Goal: Task Accomplishment & Management: Use online tool/utility

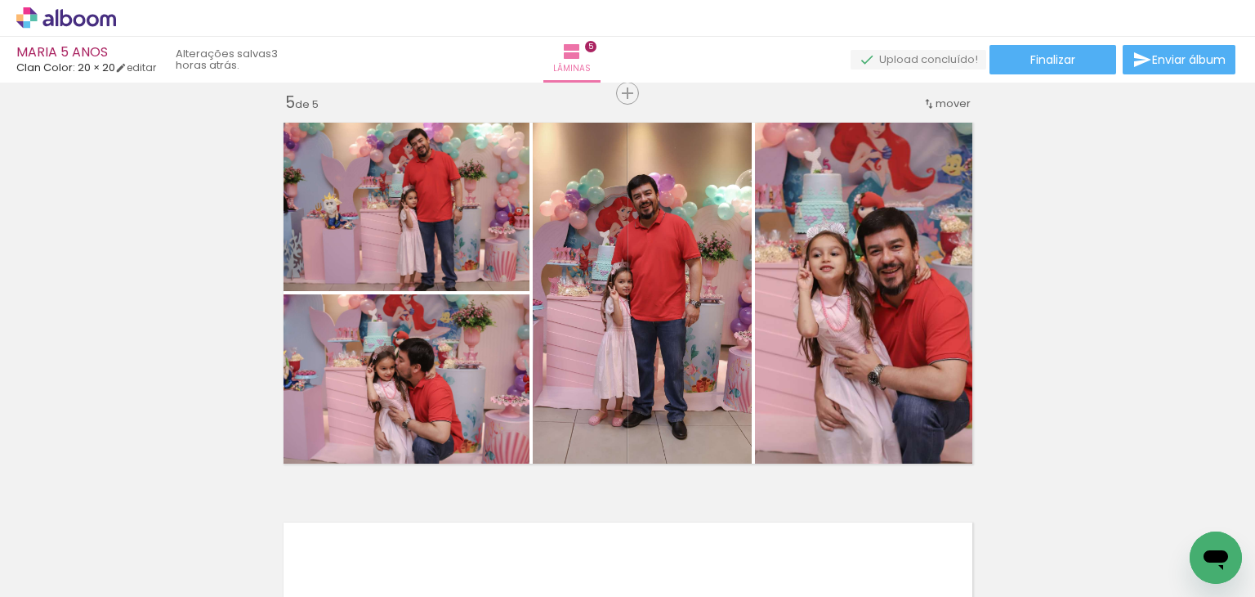
scroll to position [1653, 0]
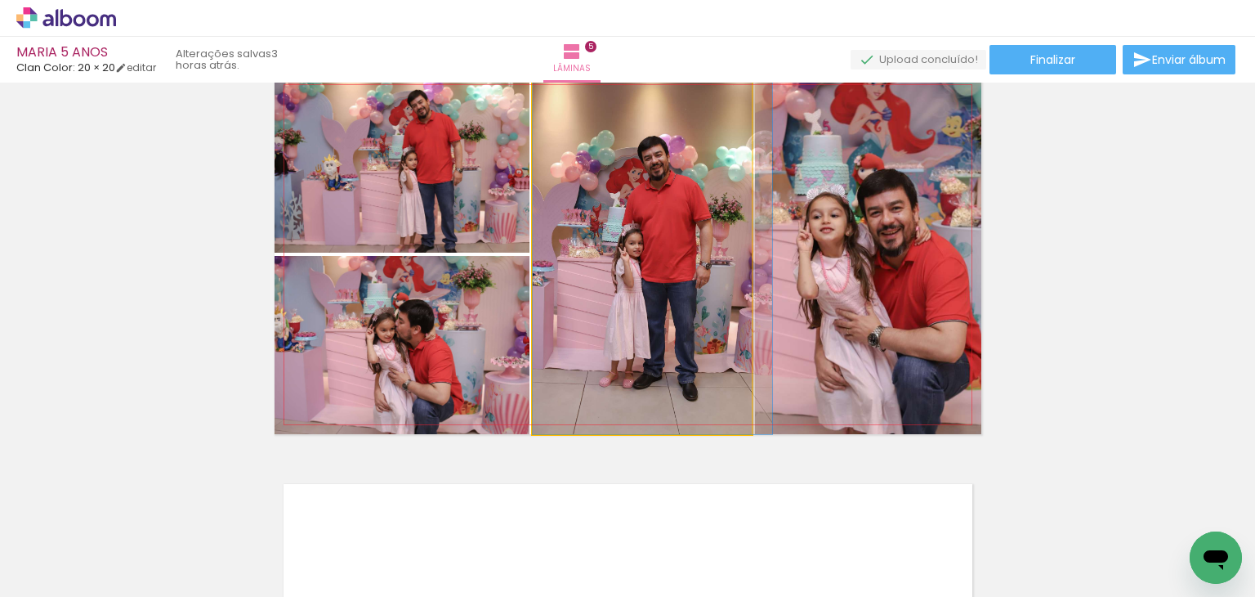
drag, startPoint x: 664, startPoint y: 276, endPoint x: 677, endPoint y: 272, distance: 12.9
drag, startPoint x: 678, startPoint y: 272, endPoint x: 693, endPoint y: 270, distance: 14.9
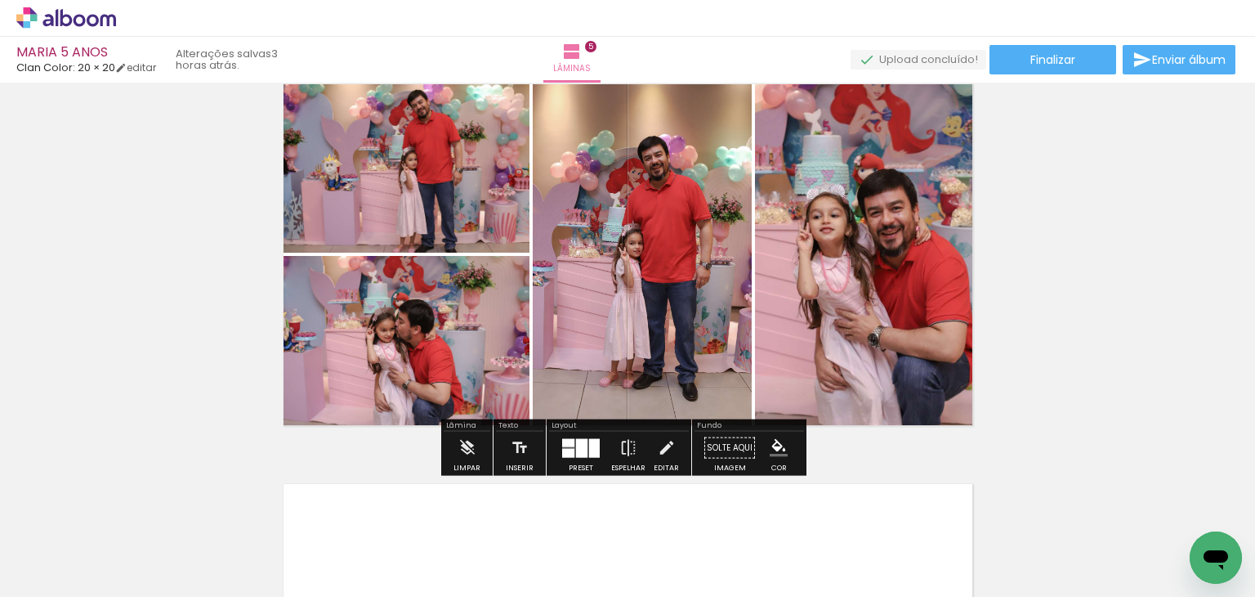
scroll to position [1651, 0]
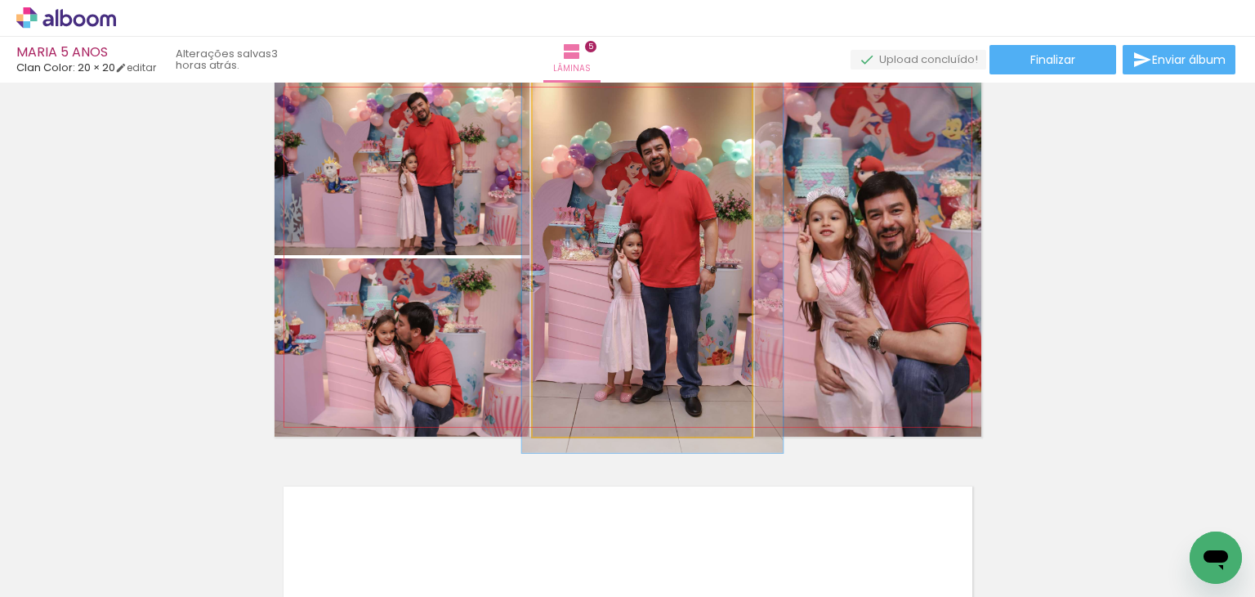
click at [563, 95] on div at bounding box center [576, 95] width 26 height 26
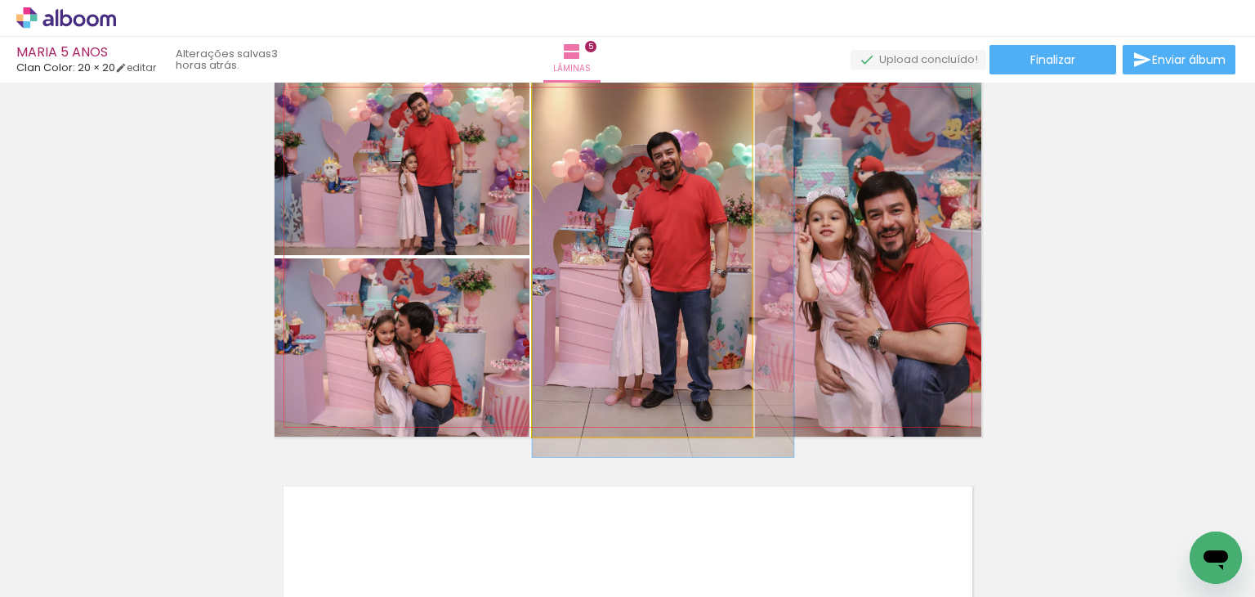
drag, startPoint x: 646, startPoint y: 253, endPoint x: 660, endPoint y: 257, distance: 14.7
click at [670, 256] on quentale-photo at bounding box center [642, 257] width 219 height 359
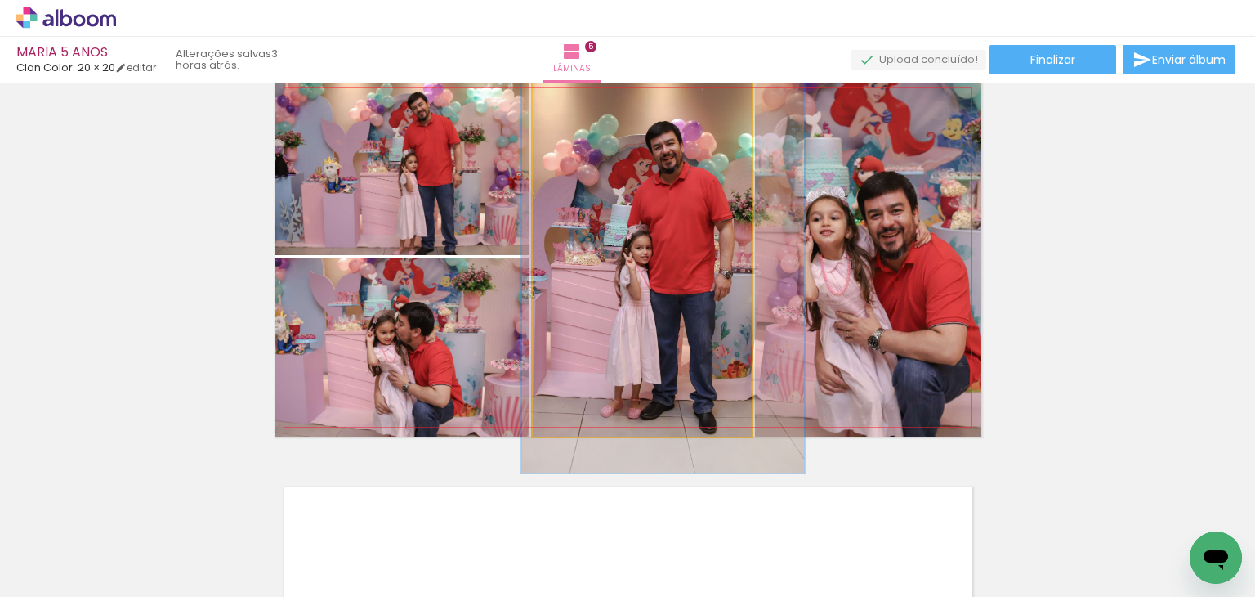
click at [584, 98] on div at bounding box center [583, 95] width 26 height 26
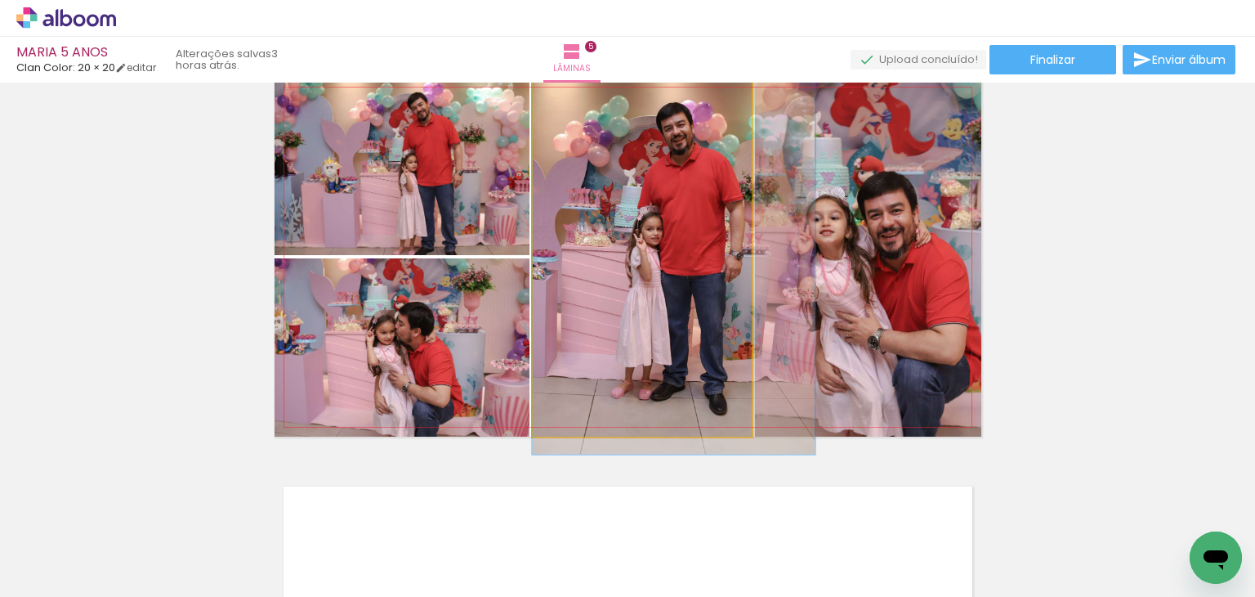
drag, startPoint x: 666, startPoint y: 235, endPoint x: 678, endPoint y: 217, distance: 21.3
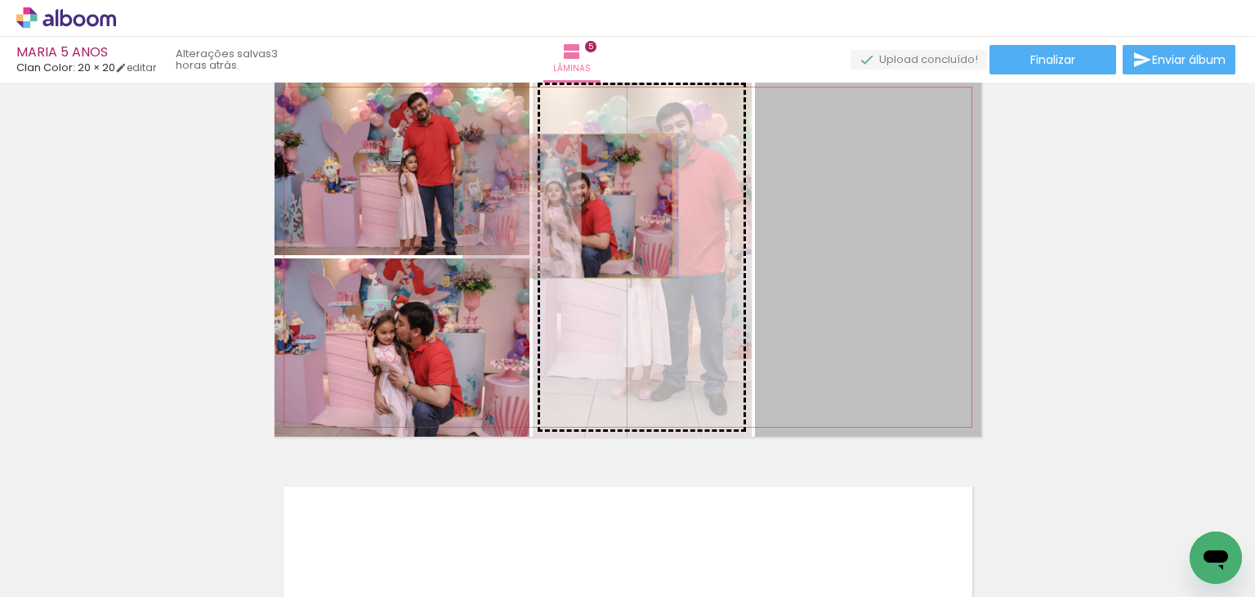
drag, startPoint x: 899, startPoint y: 214, endPoint x: 620, endPoint y: 206, distance: 278.8
click at [0, 0] on slot at bounding box center [0, 0] width 0 height 0
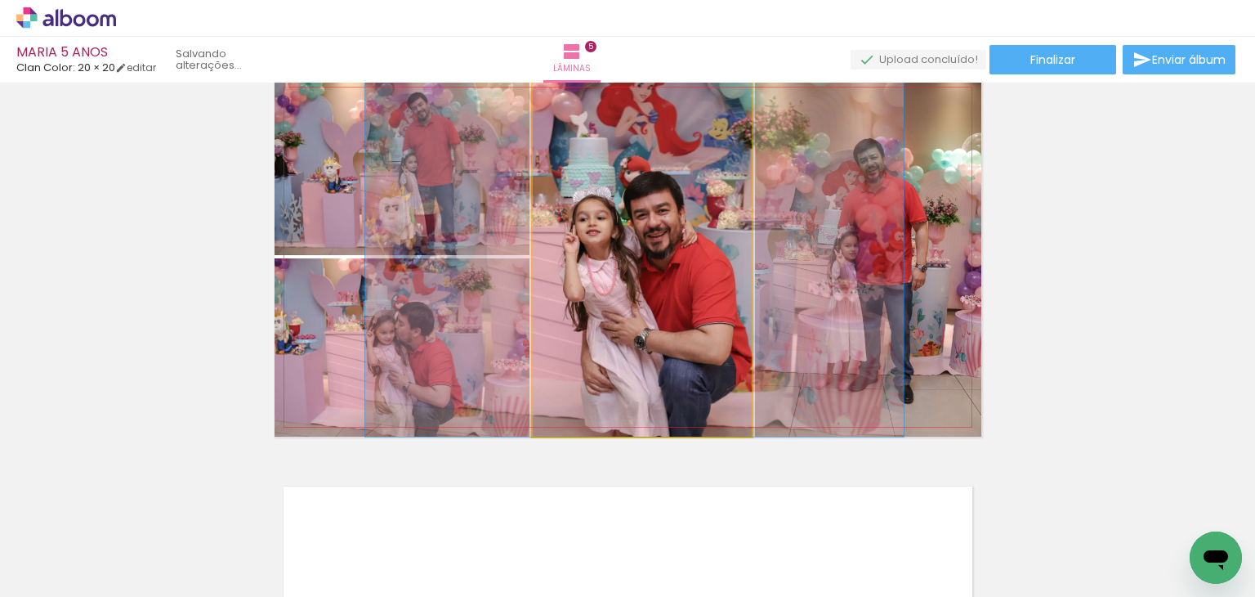
drag, startPoint x: 645, startPoint y: 210, endPoint x: 637, endPoint y: 217, distance: 9.8
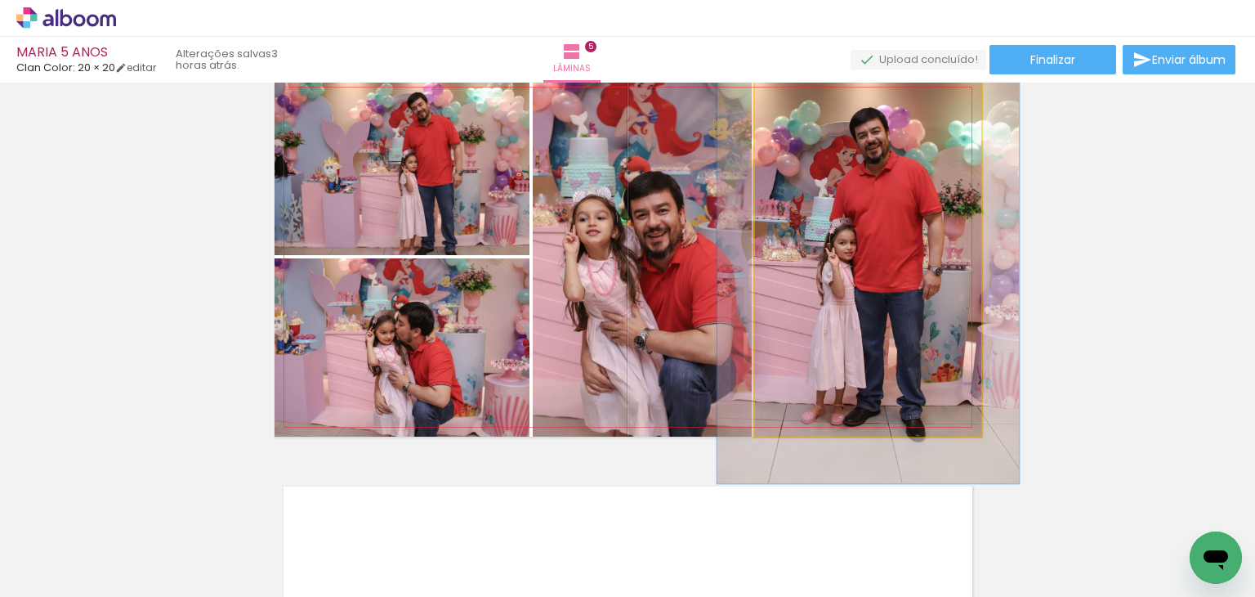
drag, startPoint x: 777, startPoint y: 96, endPoint x: 792, endPoint y: 99, distance: 14.9
type paper-slider "126"
click at [794, 99] on div at bounding box center [807, 95] width 26 height 26
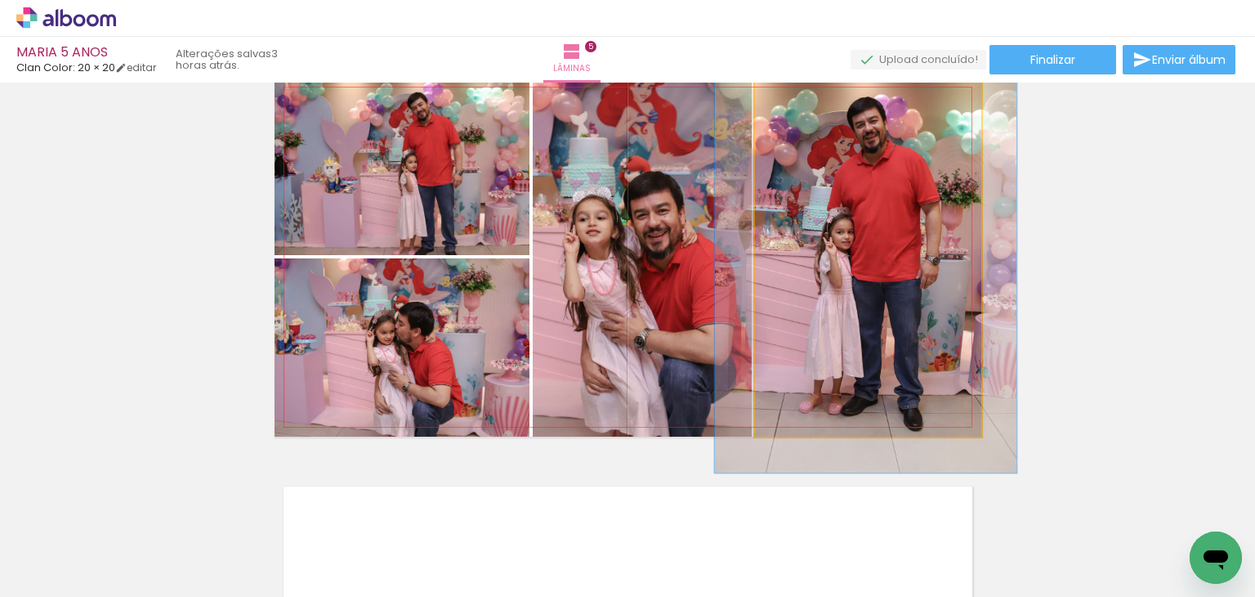
drag, startPoint x: 928, startPoint y: 270, endPoint x: 925, endPoint y: 259, distance: 10.9
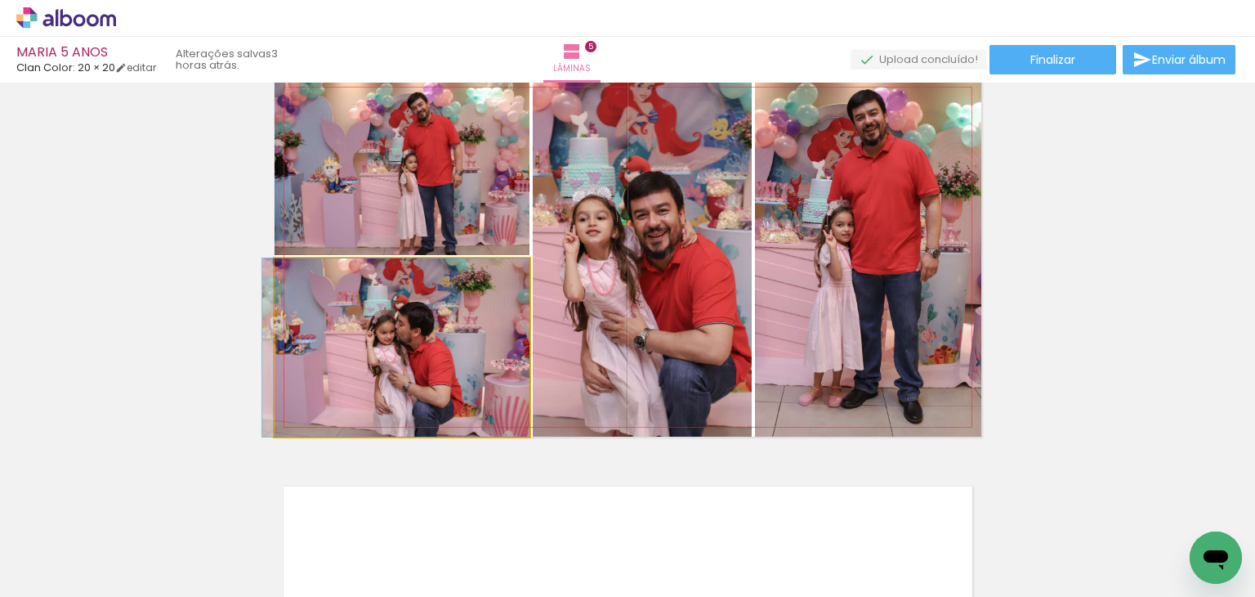
drag, startPoint x: 403, startPoint y: 403, endPoint x: 402, endPoint y: 365, distance: 37.6
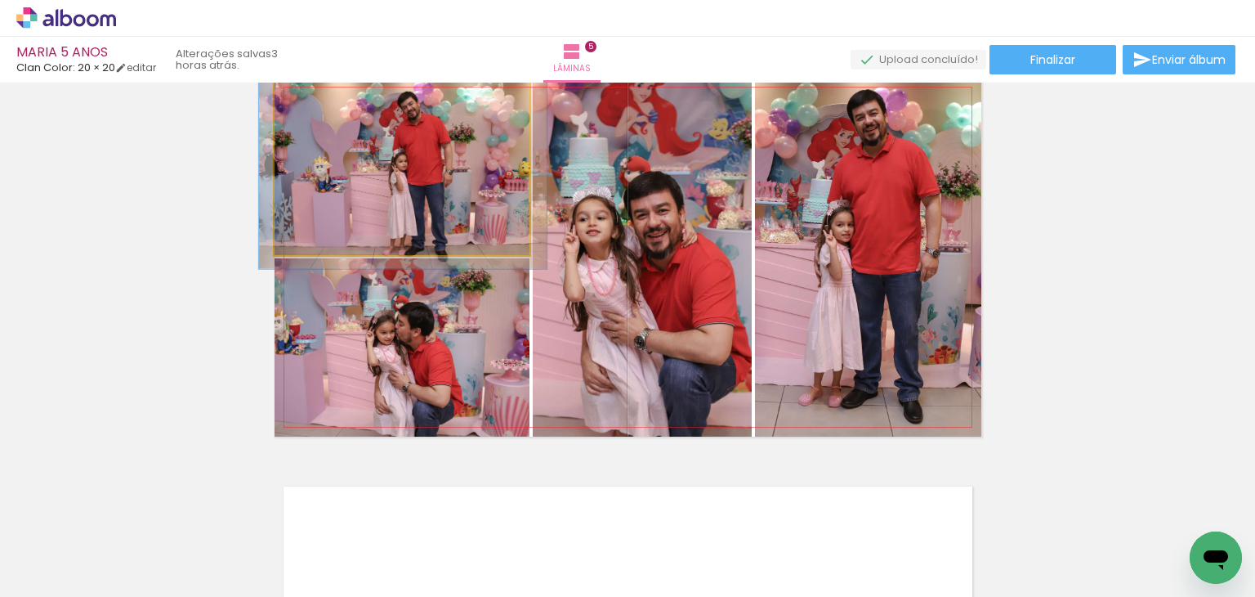
drag, startPoint x: 383, startPoint y: 179, endPoint x: 373, endPoint y: 180, distance: 9.8
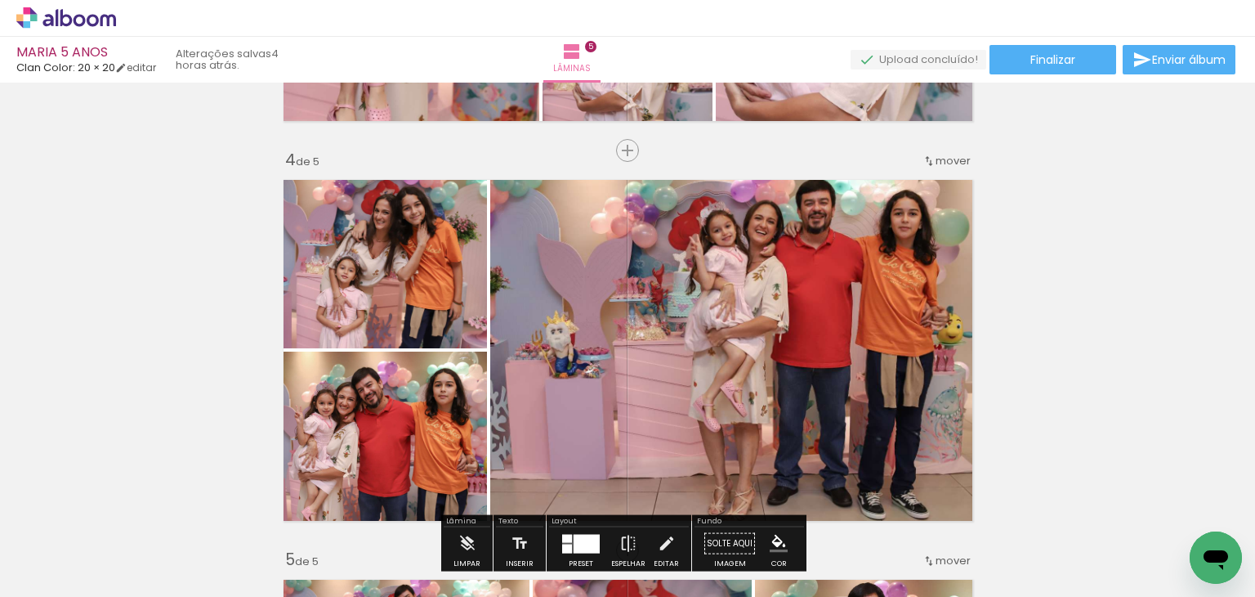
scroll to position [1161, 0]
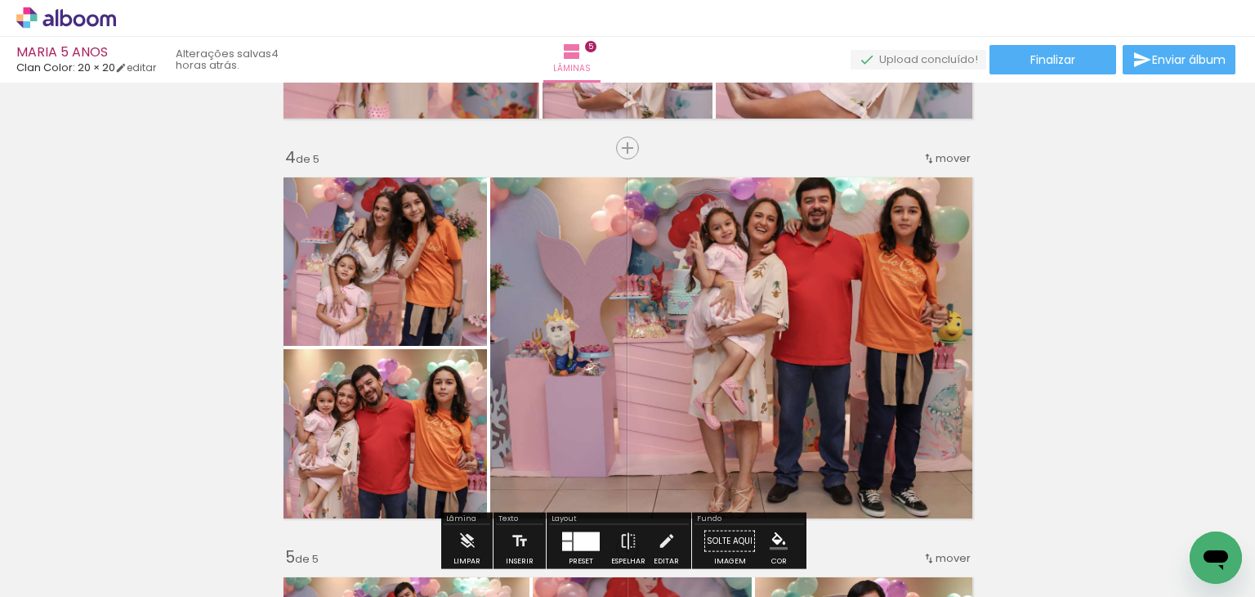
click at [950, 165] on div "mover" at bounding box center [947, 158] width 48 height 27
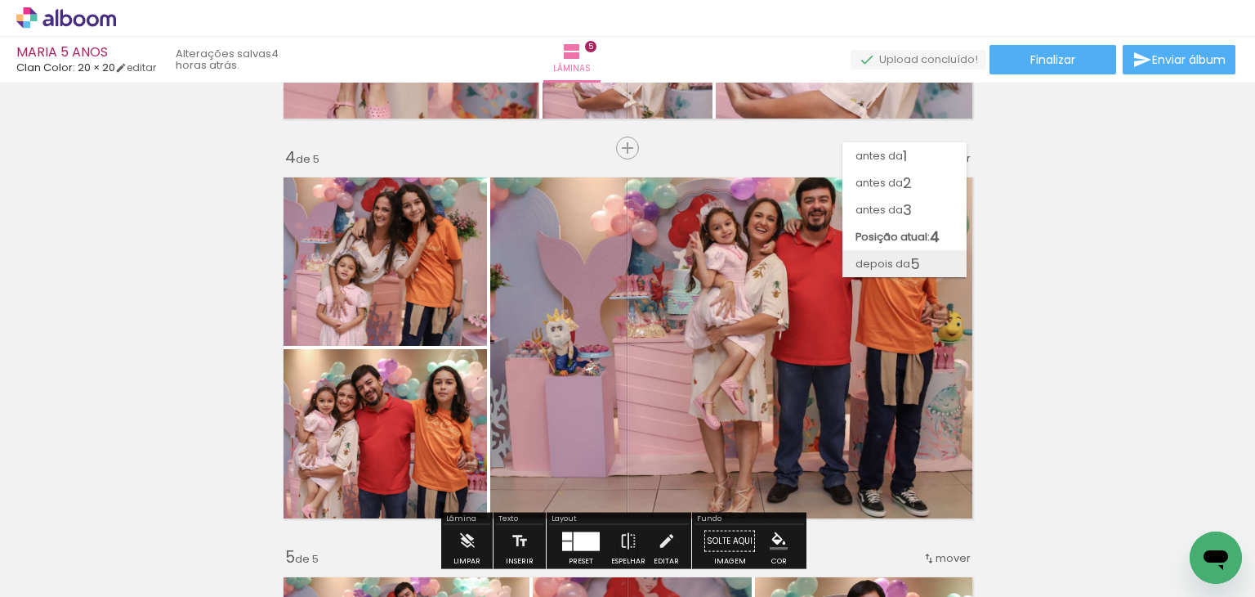
click at [915, 257] on span "5" at bounding box center [915, 263] width 10 height 27
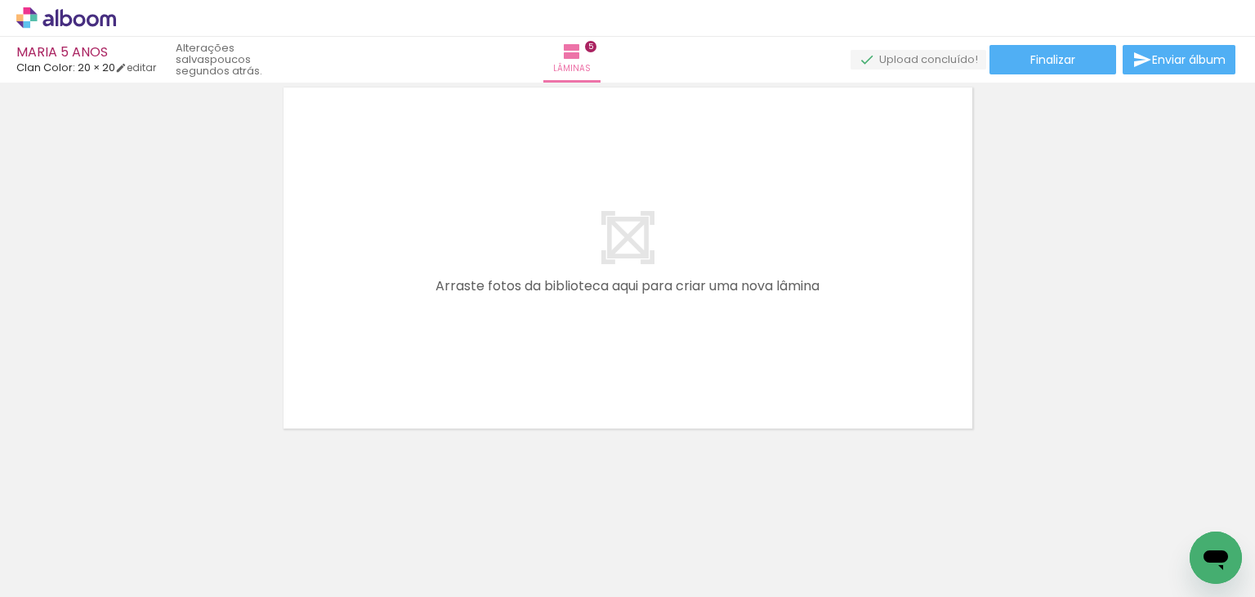
scroll to position [0, 4466]
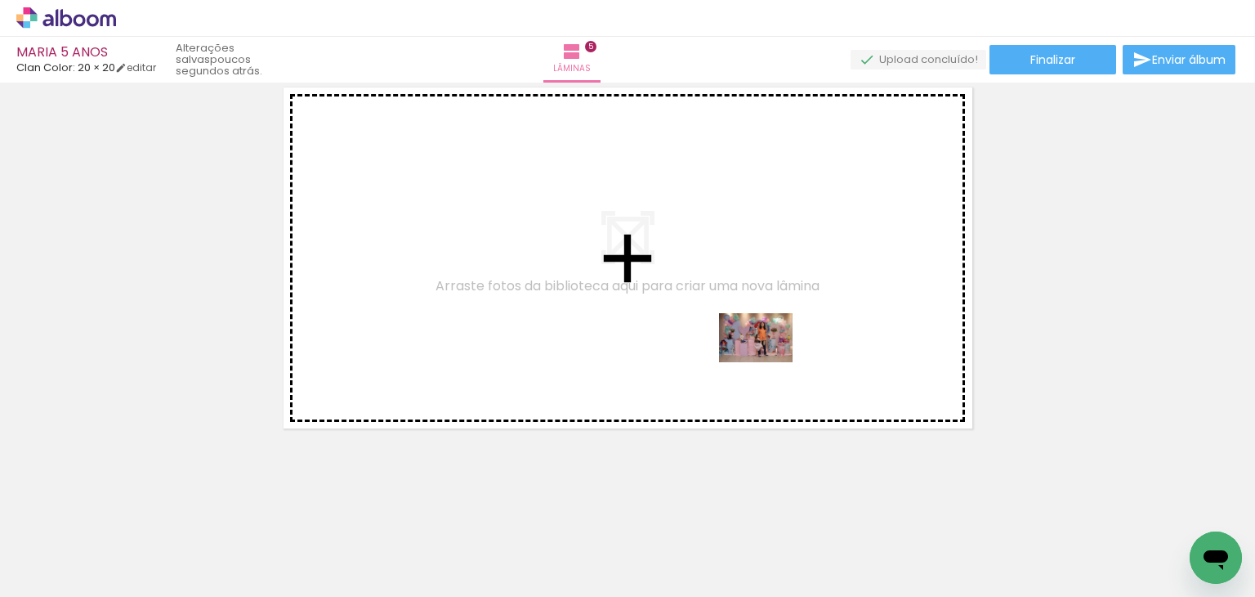
drag, startPoint x: 919, startPoint y: 553, endPoint x: 736, endPoint y: 355, distance: 269.6
click at [736, 355] on quentale-workspace at bounding box center [627, 298] width 1255 height 597
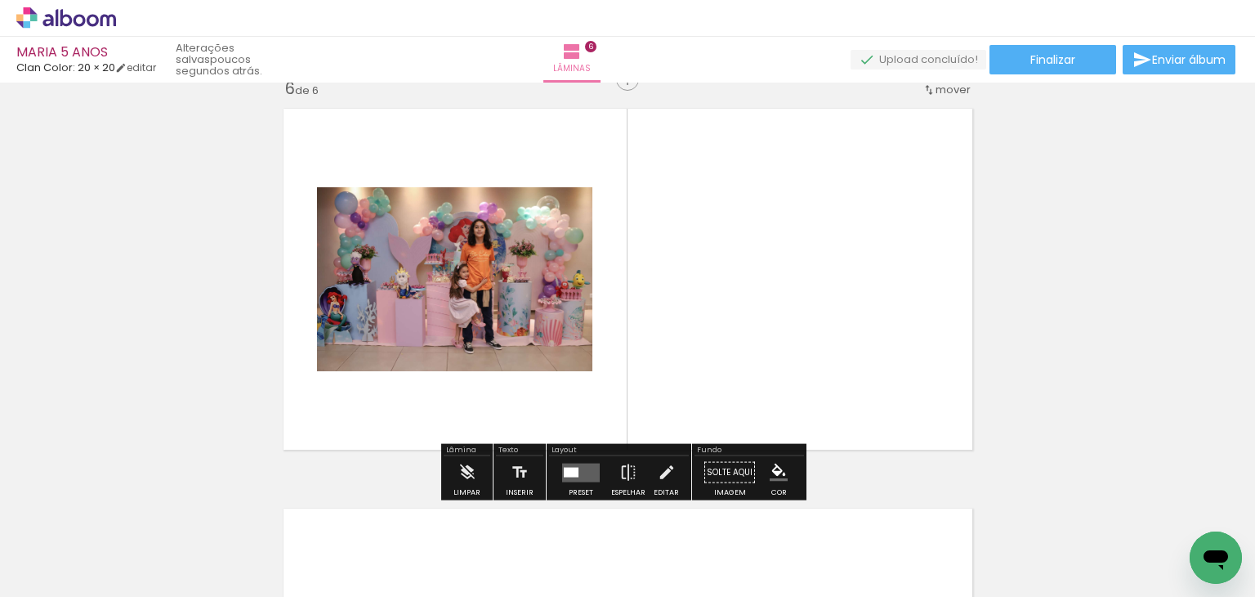
scroll to position [2019, 0]
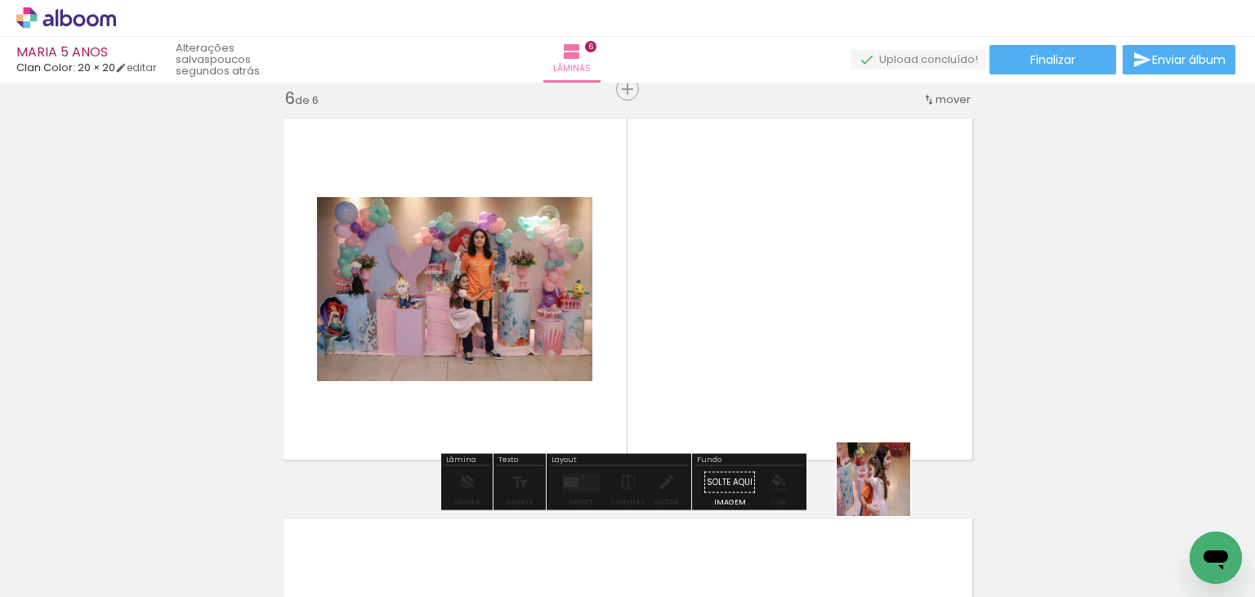
drag, startPoint x: 886, startPoint y: 491, endPoint x: 818, endPoint y: 387, distance: 124.7
click at [818, 387] on quentale-workspace at bounding box center [627, 298] width 1255 height 597
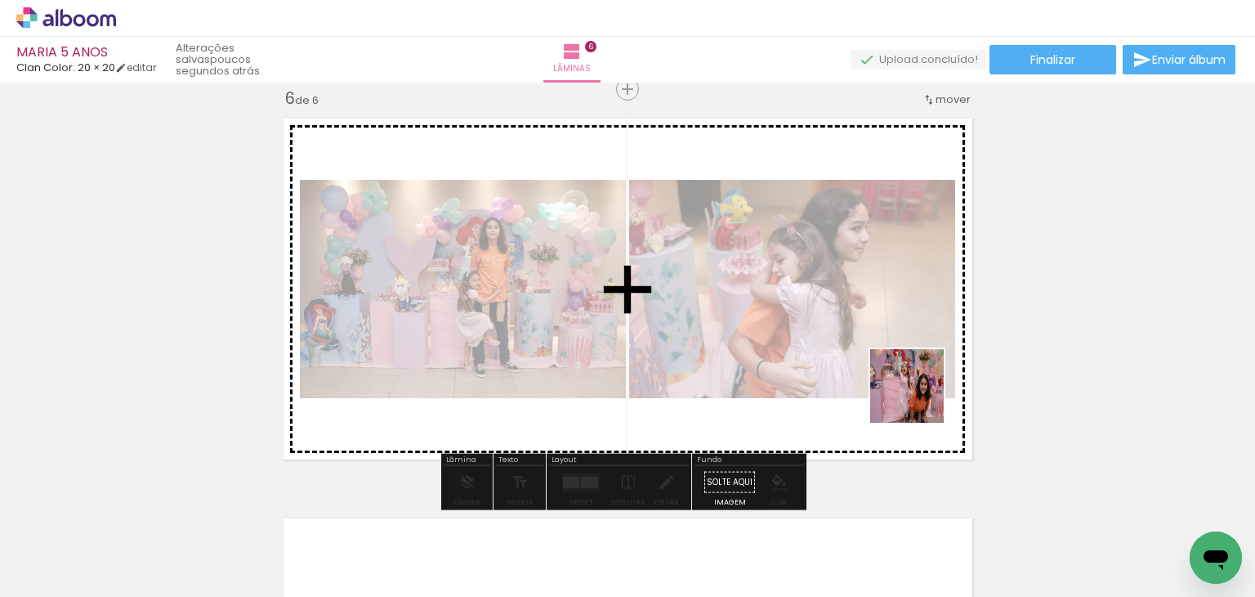
drag, startPoint x: 1052, startPoint y: 470, endPoint x: 782, endPoint y: 321, distance: 308.0
click at [782, 321] on quentale-workspace at bounding box center [627, 298] width 1255 height 597
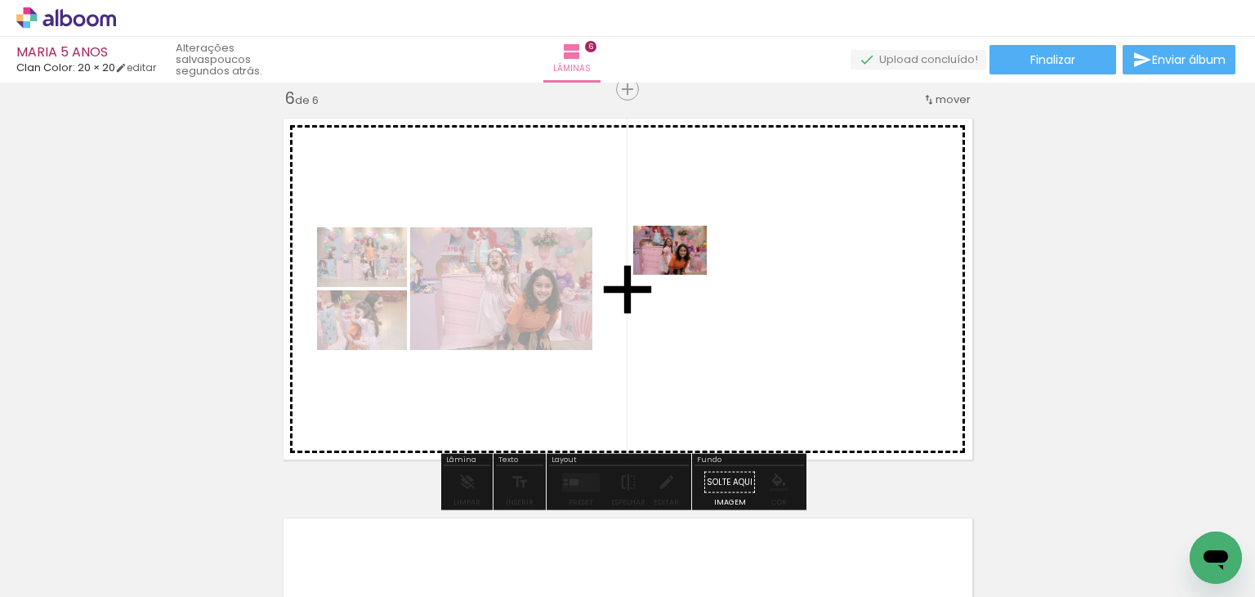
drag, startPoint x: 1172, startPoint y: 525, endPoint x: 682, endPoint y: 275, distance: 549.7
click at [682, 275] on quentale-workspace at bounding box center [627, 298] width 1255 height 597
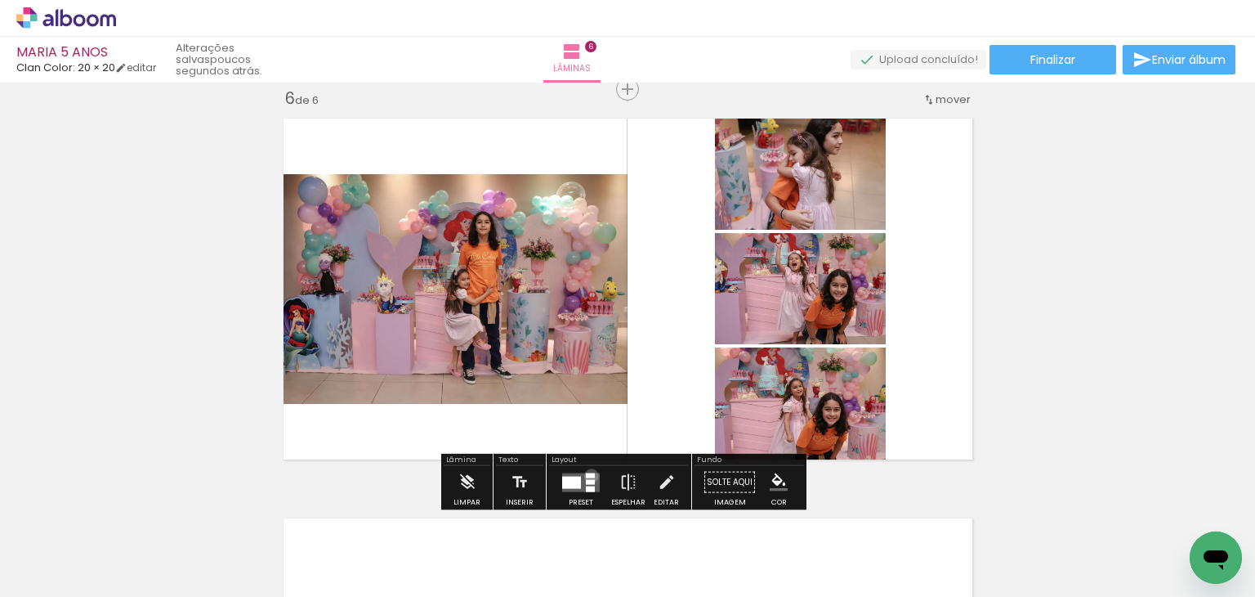
click at [588, 475] on div at bounding box center [590, 474] width 9 height 5
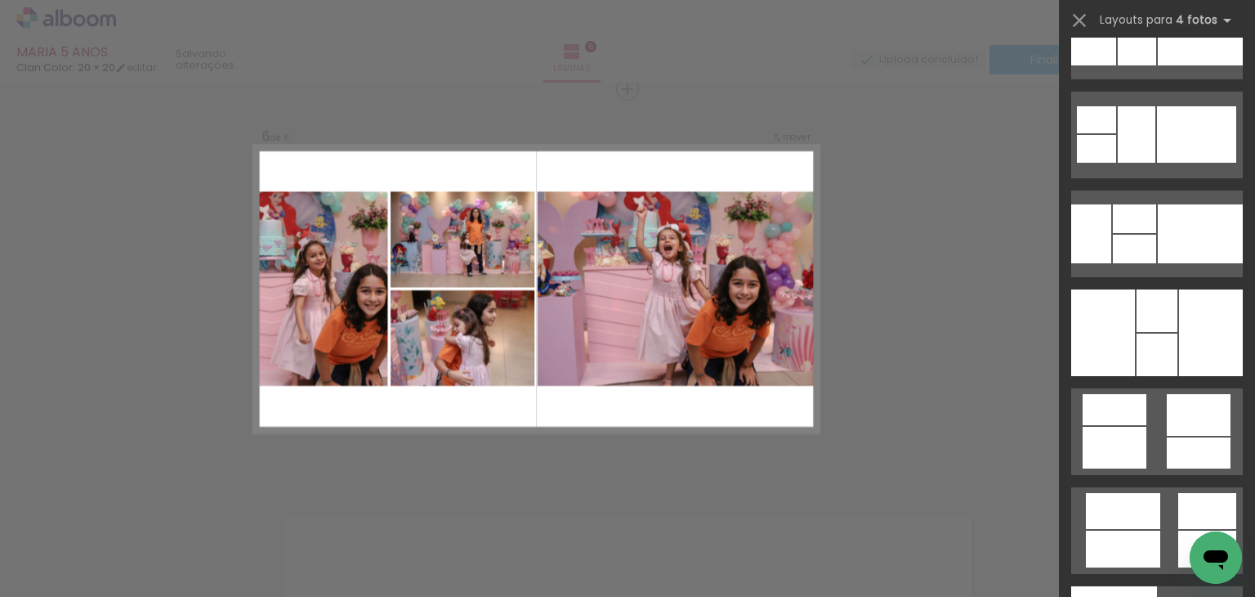
scroll to position [13730, 0]
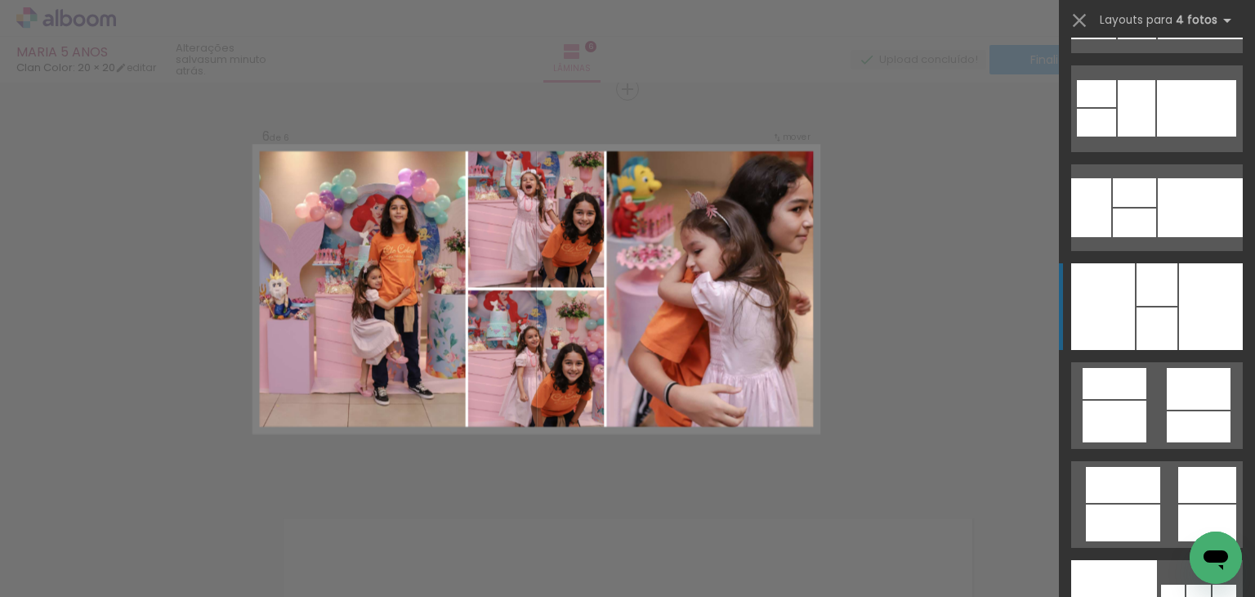
click at [1140, 274] on div at bounding box center [1157, 284] width 41 height 42
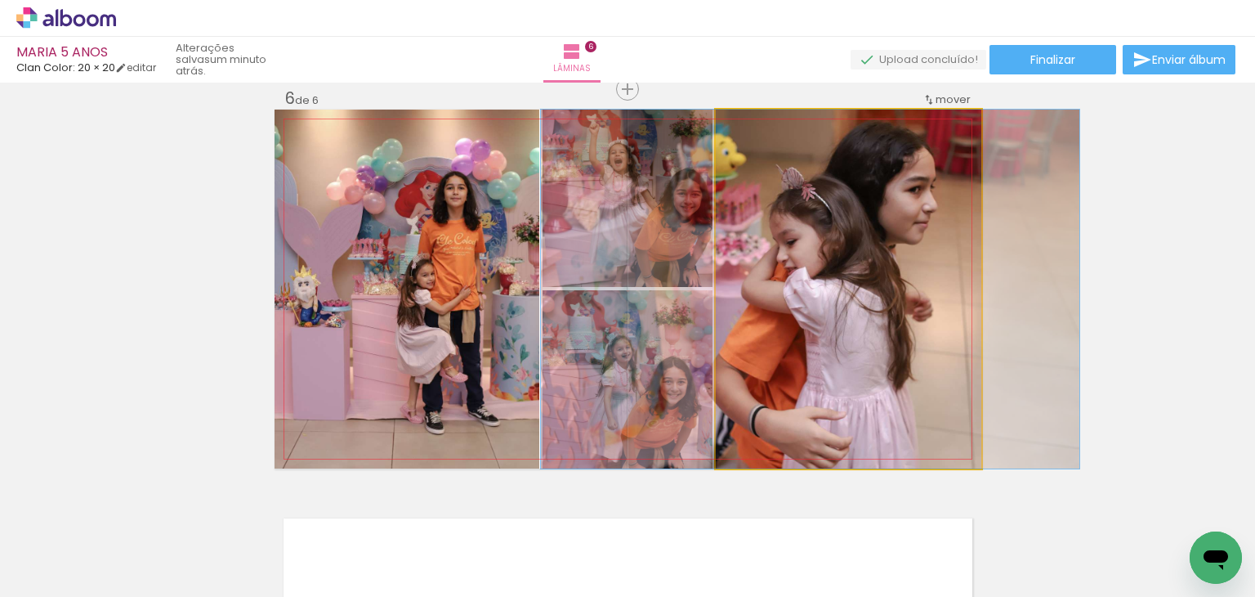
drag, startPoint x: 902, startPoint y: 277, endPoint x: 864, endPoint y: 272, distance: 38.7
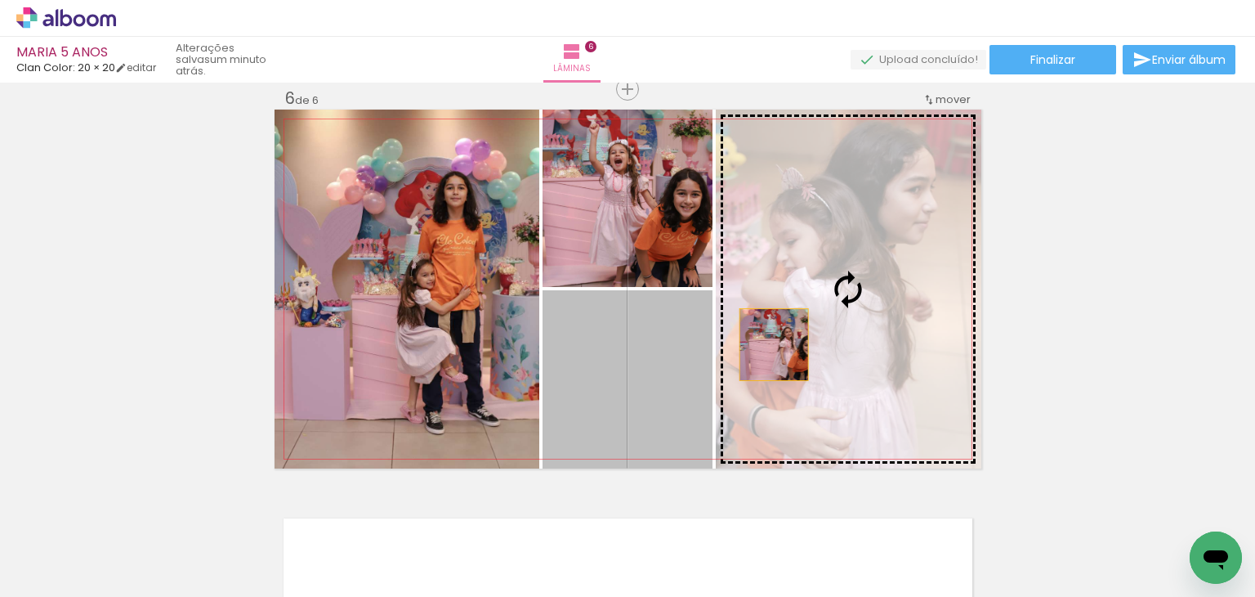
drag, startPoint x: 660, startPoint y: 400, endPoint x: 781, endPoint y: 338, distance: 136.3
click at [0, 0] on slot at bounding box center [0, 0] width 0 height 0
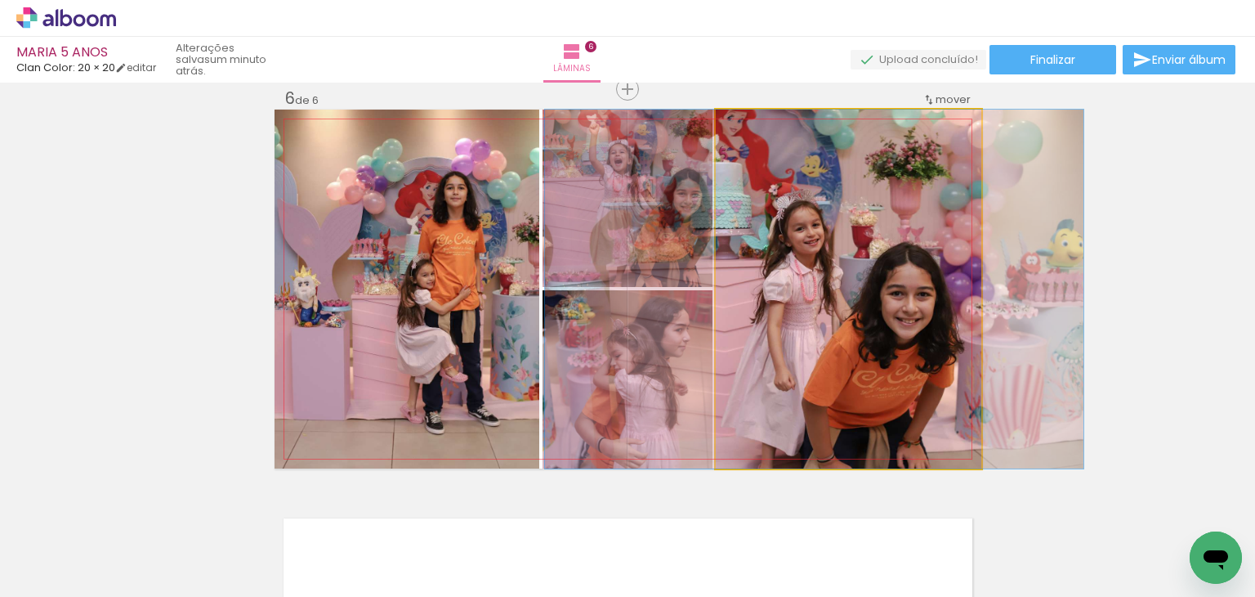
drag, startPoint x: 781, startPoint y: 338, endPoint x: 746, endPoint y: 324, distance: 38.1
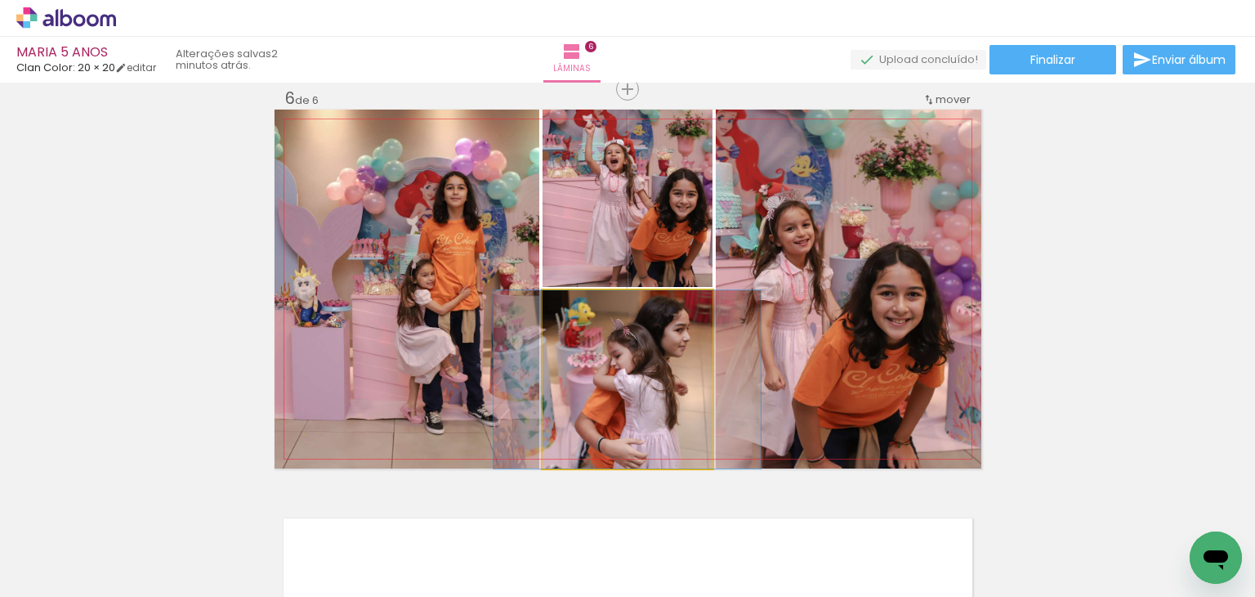
click at [641, 387] on quentale-photo at bounding box center [628, 379] width 170 height 178
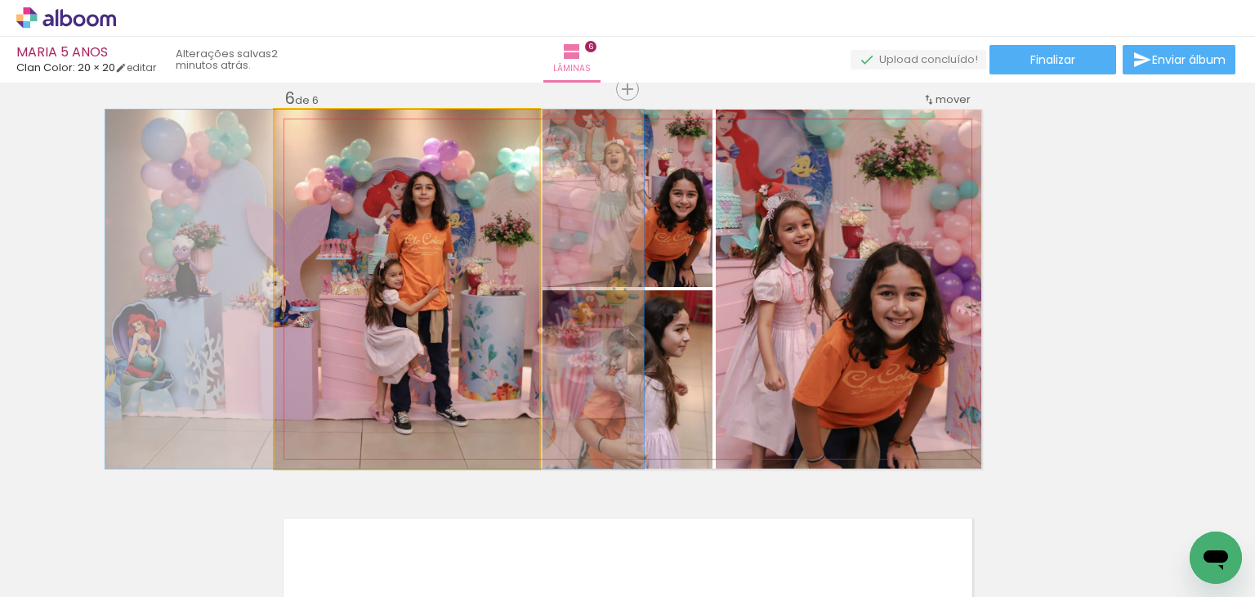
drag, startPoint x: 431, startPoint y: 344, endPoint x: 399, endPoint y: 324, distance: 37.9
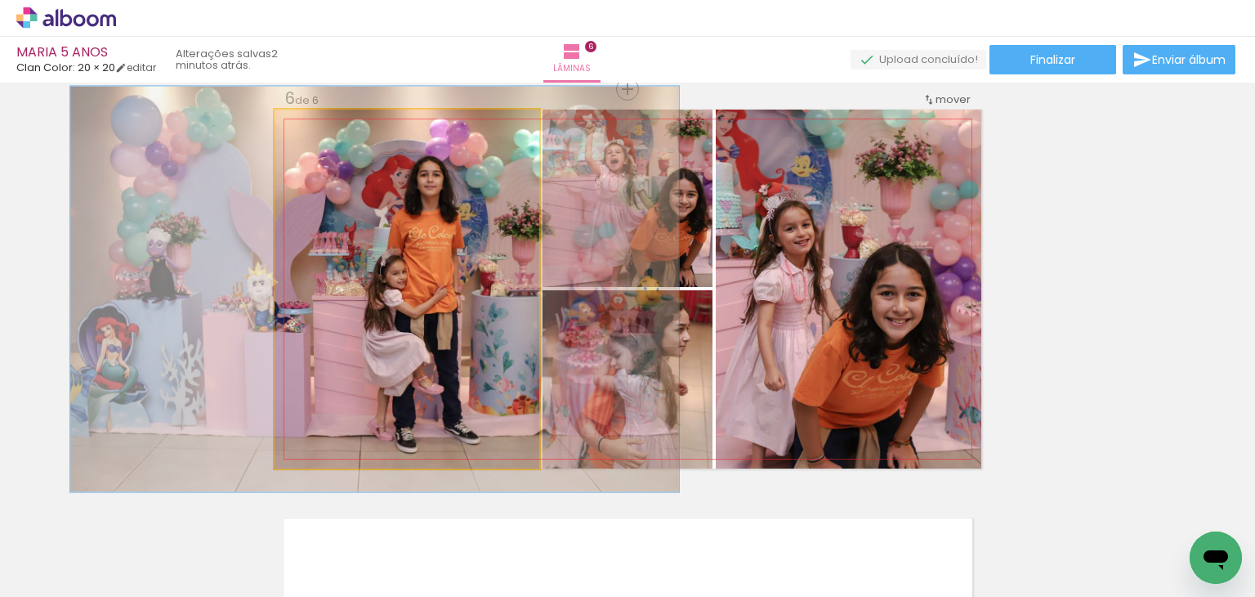
type paper-slider "113"
click at [316, 133] on div at bounding box center [319, 127] width 26 height 26
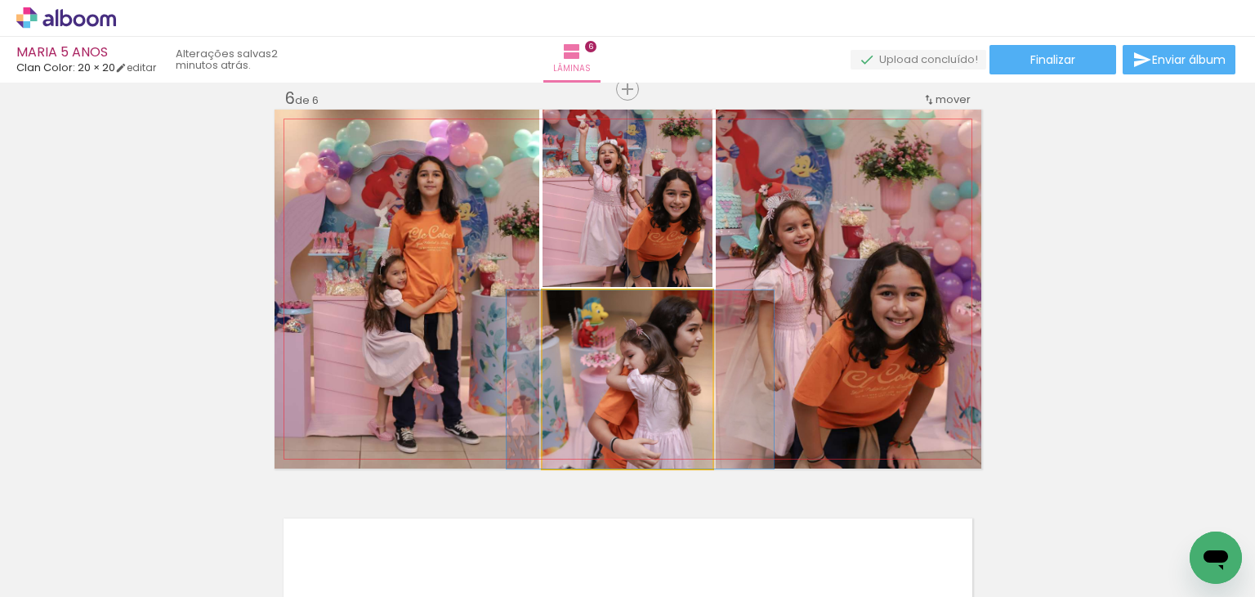
drag, startPoint x: 661, startPoint y: 338, endPoint x: 674, endPoint y: 334, distance: 13.5
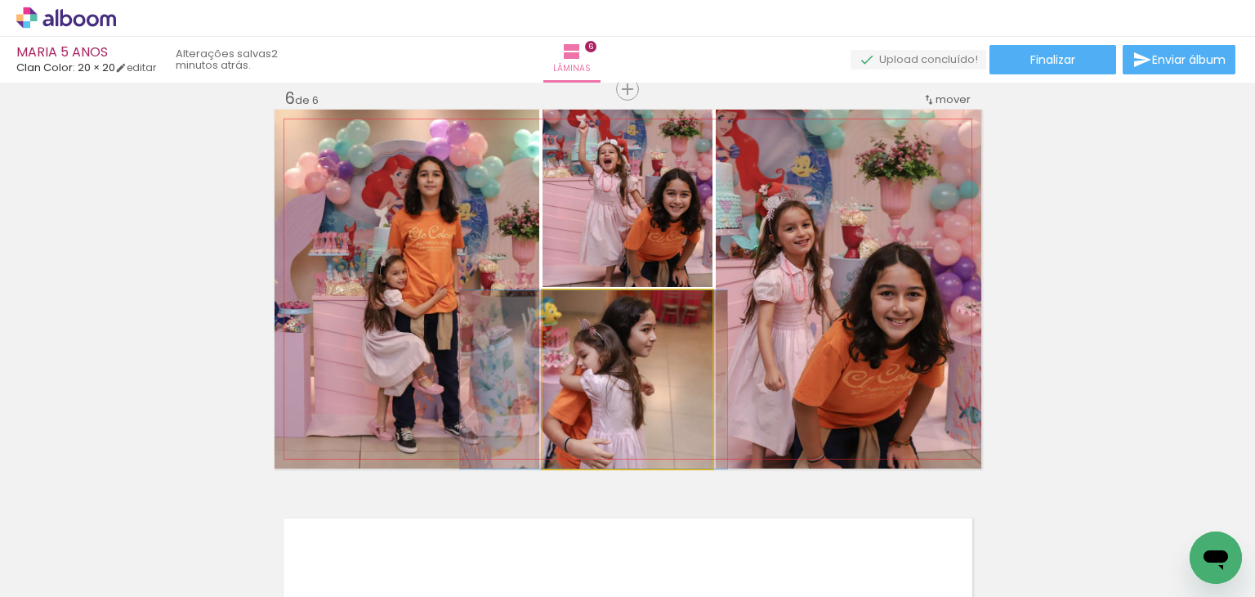
drag, startPoint x: 602, startPoint y: 357, endPoint x: 555, endPoint y: 354, distance: 46.7
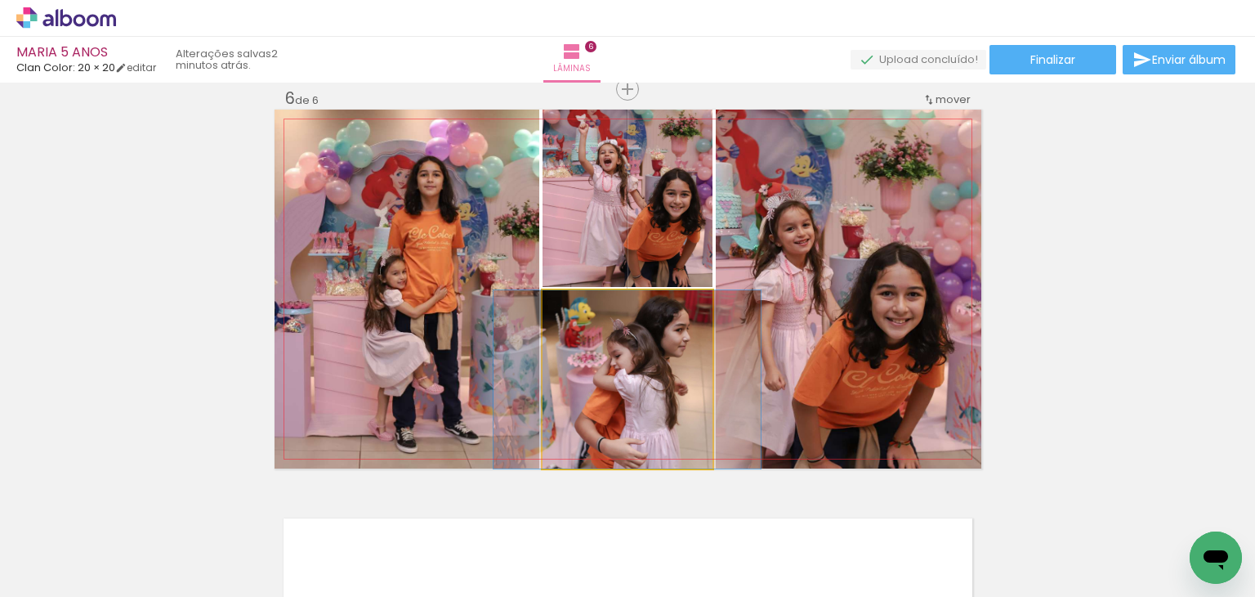
drag, startPoint x: 557, startPoint y: 356, endPoint x: 590, endPoint y: 357, distance: 33.5
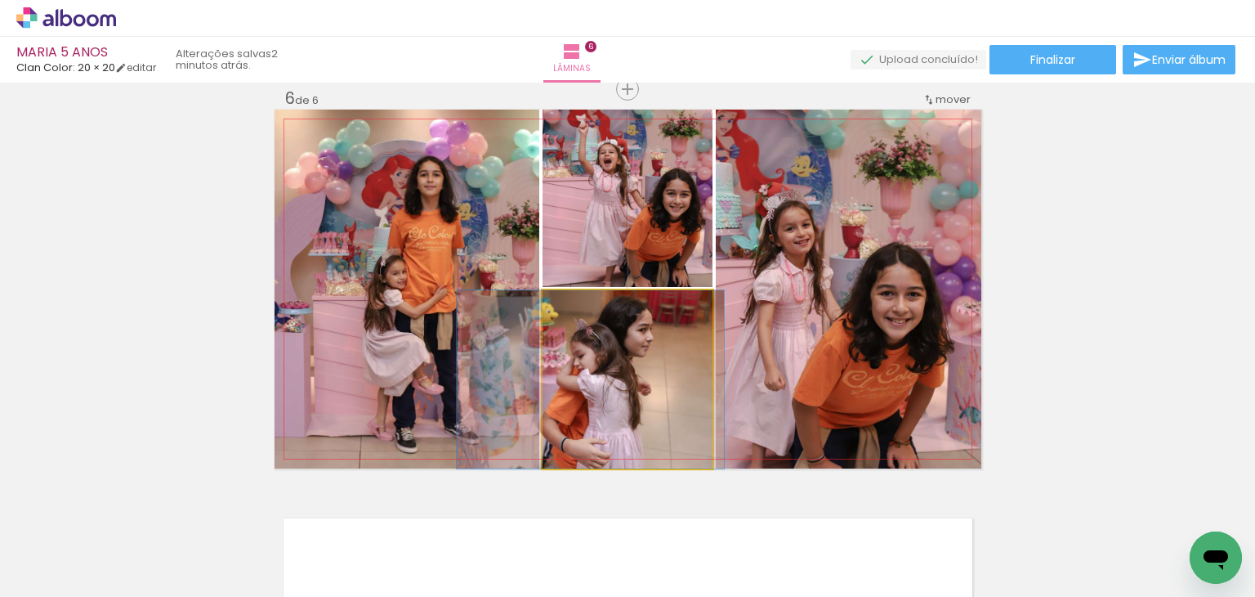
drag, startPoint x: 688, startPoint y: 351, endPoint x: 642, endPoint y: 351, distance: 46.6
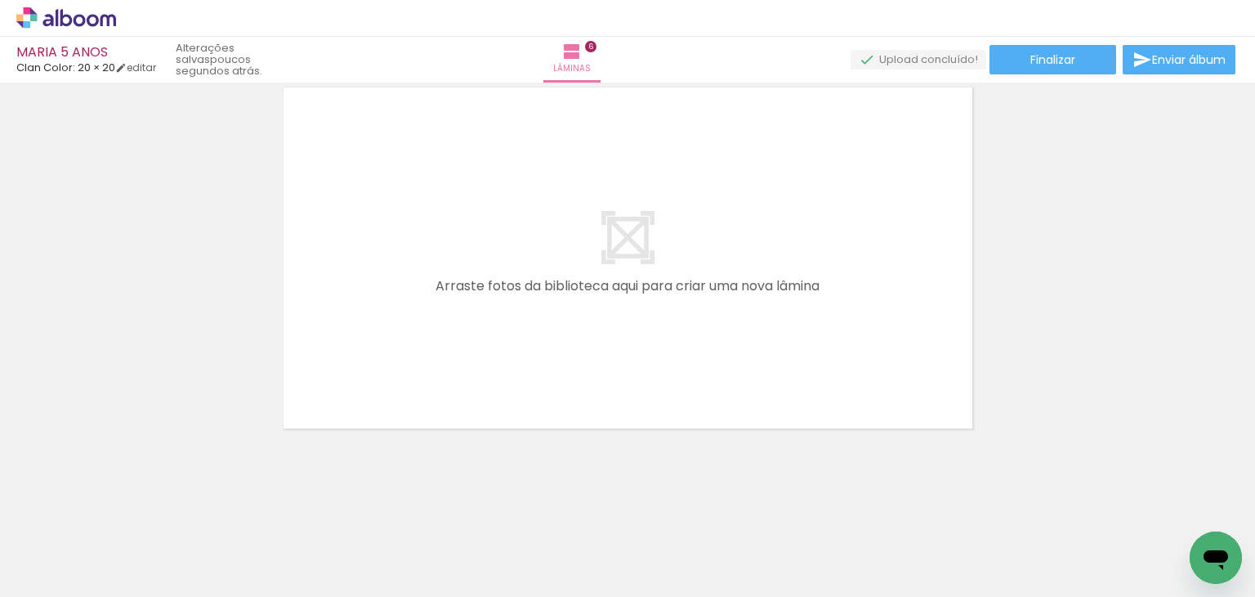
scroll to position [0, 511]
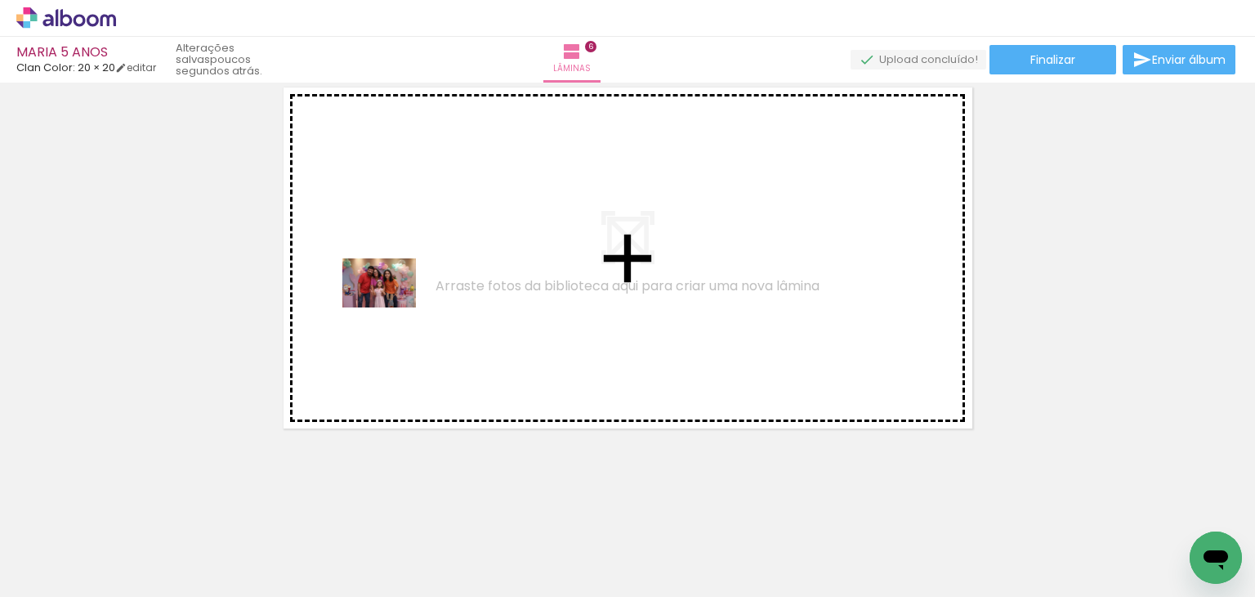
drag, startPoint x: 288, startPoint y: 547, endPoint x: 391, endPoint y: 307, distance: 261.0
click at [391, 307] on quentale-workspace at bounding box center [627, 298] width 1255 height 597
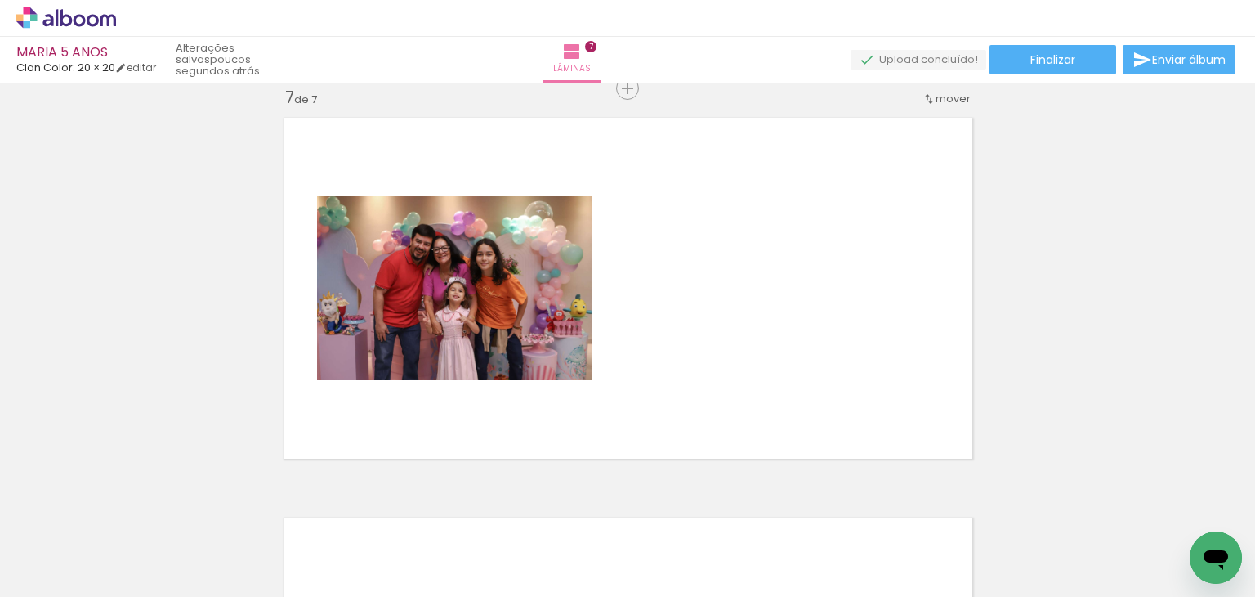
scroll to position [0, 524]
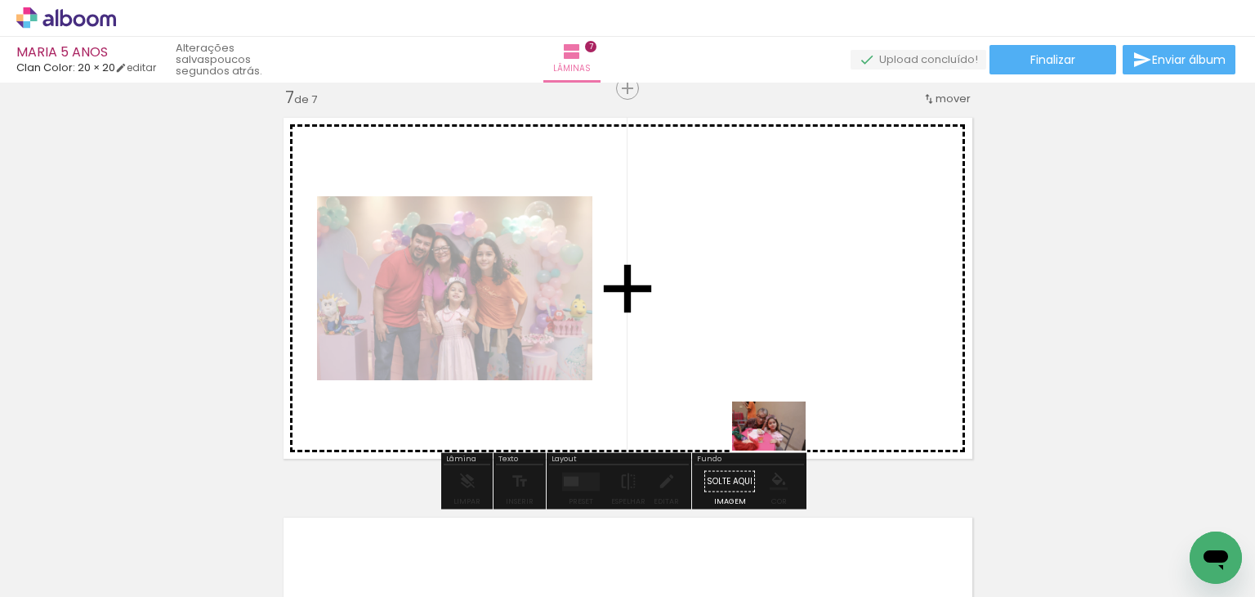
drag, startPoint x: 404, startPoint y: 553, endPoint x: 788, endPoint y: 446, distance: 398.8
click at [788, 446] on quentale-workspace at bounding box center [627, 298] width 1255 height 597
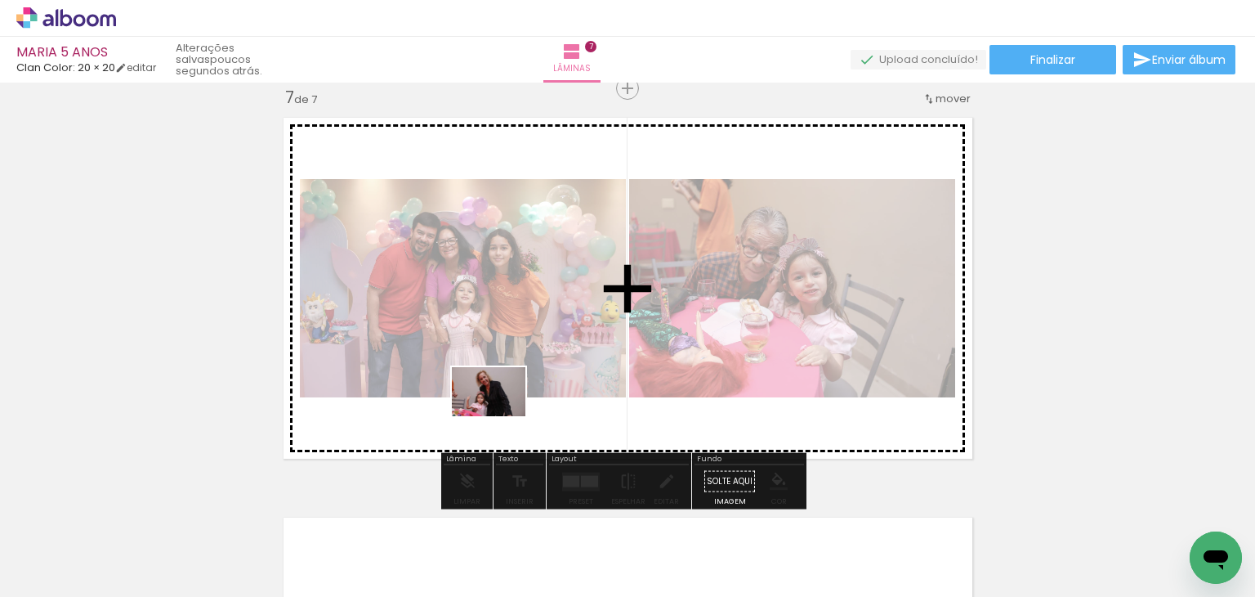
drag, startPoint x: 531, startPoint y: 543, endPoint x: 499, endPoint y: 406, distance: 141.0
click at [499, 406] on quentale-workspace at bounding box center [627, 298] width 1255 height 597
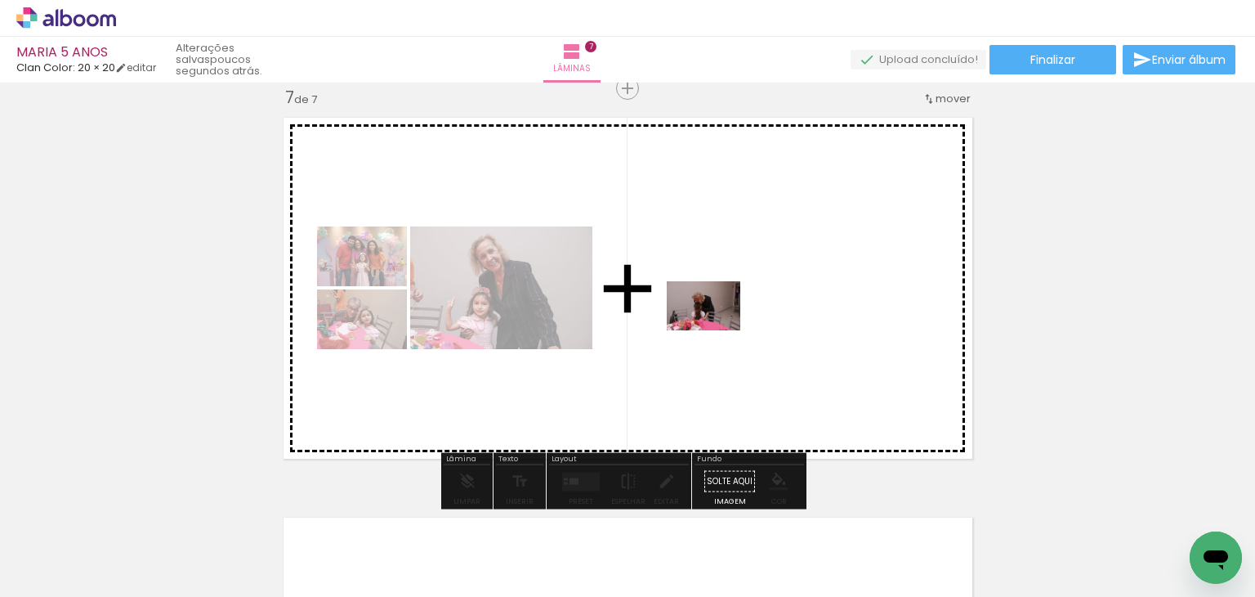
drag, startPoint x: 460, startPoint y: 540, endPoint x: 716, endPoint y: 330, distance: 331.0
click at [716, 330] on quentale-workspace at bounding box center [627, 298] width 1255 height 597
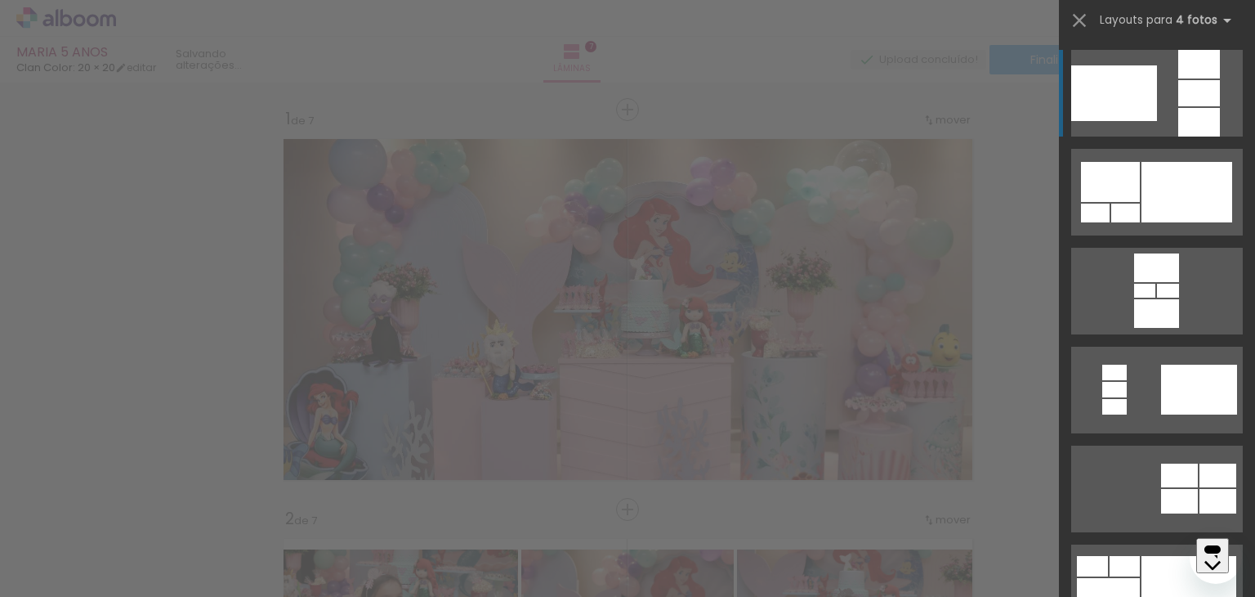
scroll to position [2419, 0]
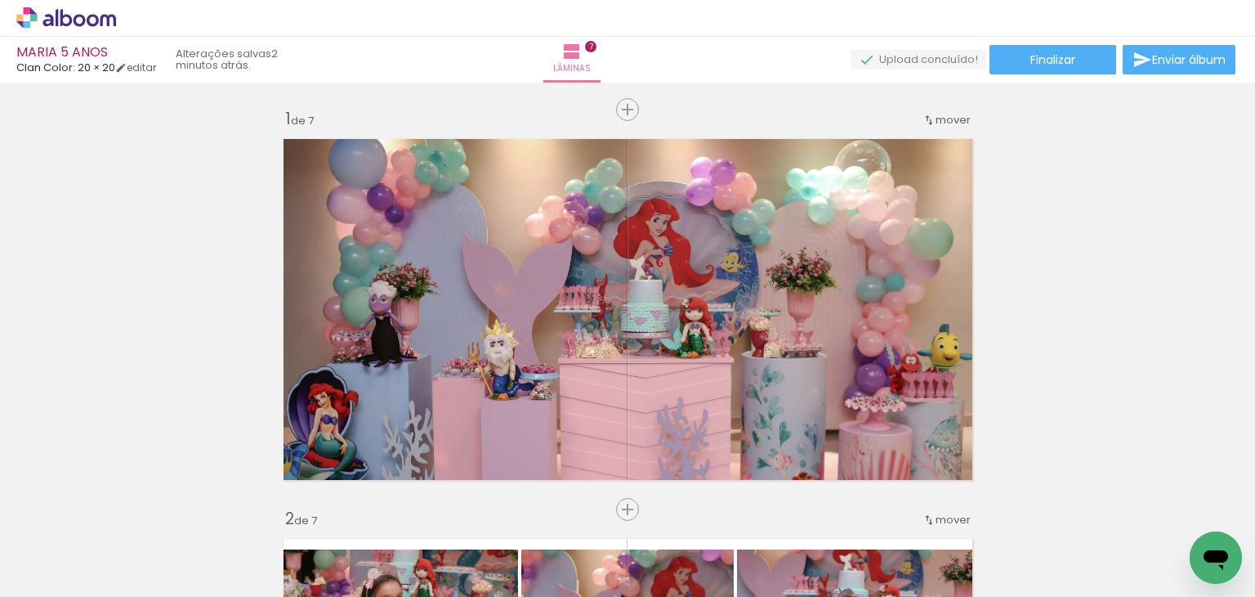
scroll to position [0, 3567]
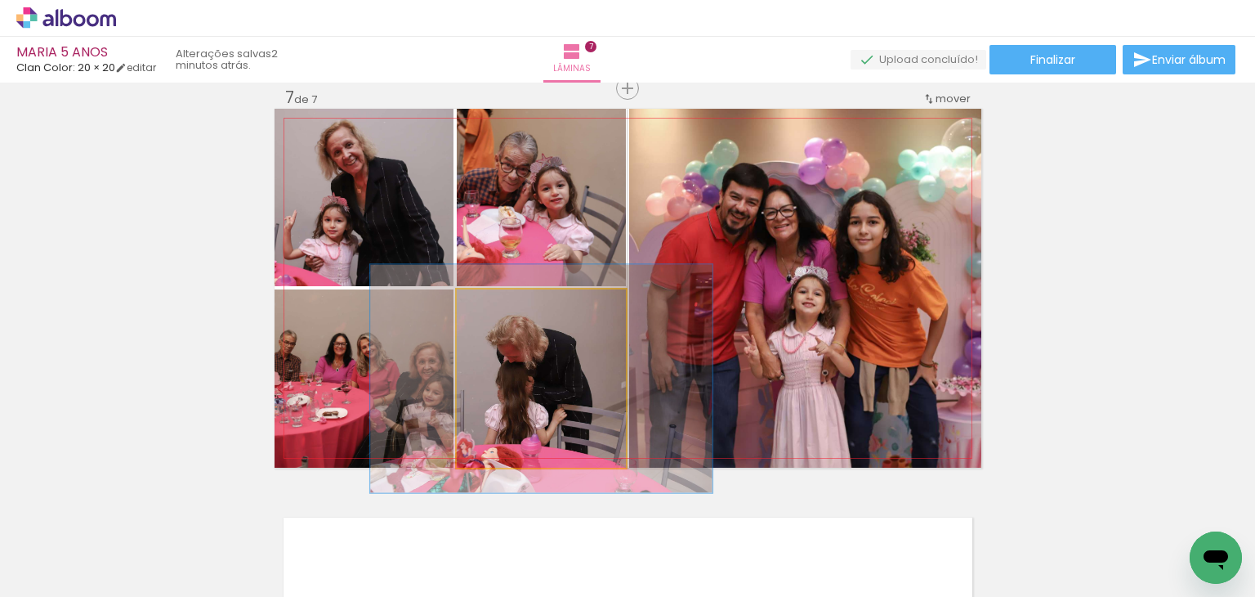
drag, startPoint x: 502, startPoint y: 307, endPoint x: 511, endPoint y: 302, distance: 10.7
type paper-slider "128"
click at [511, 302] on div at bounding box center [527, 306] width 64 height 26
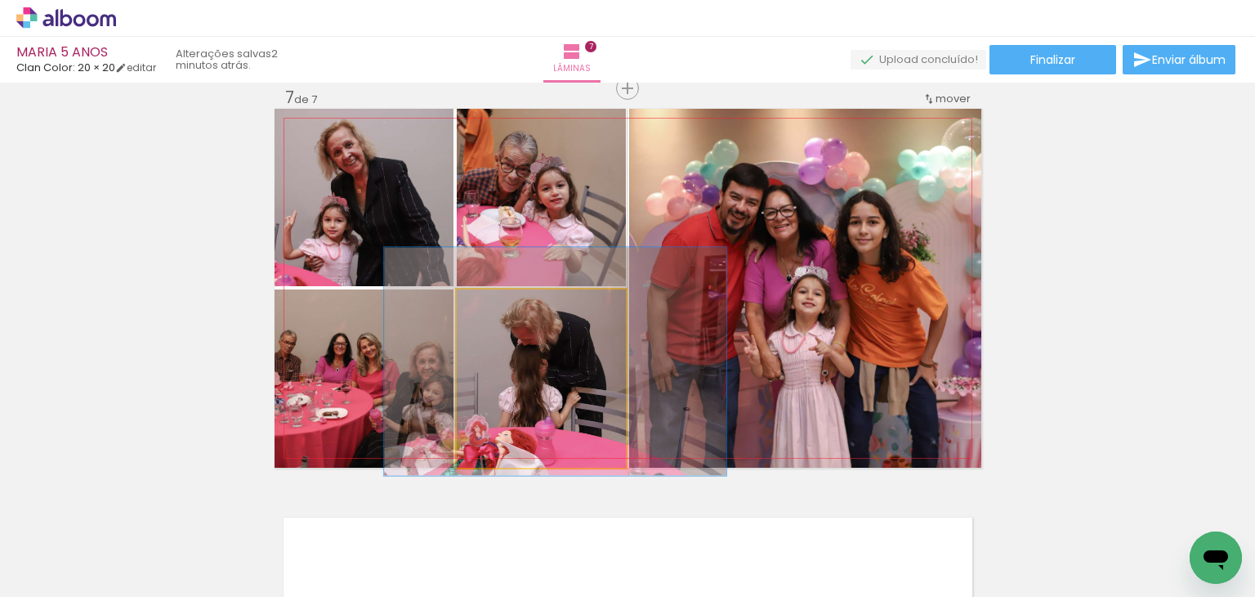
drag, startPoint x: 528, startPoint y: 360, endPoint x: 542, endPoint y: 343, distance: 22.1
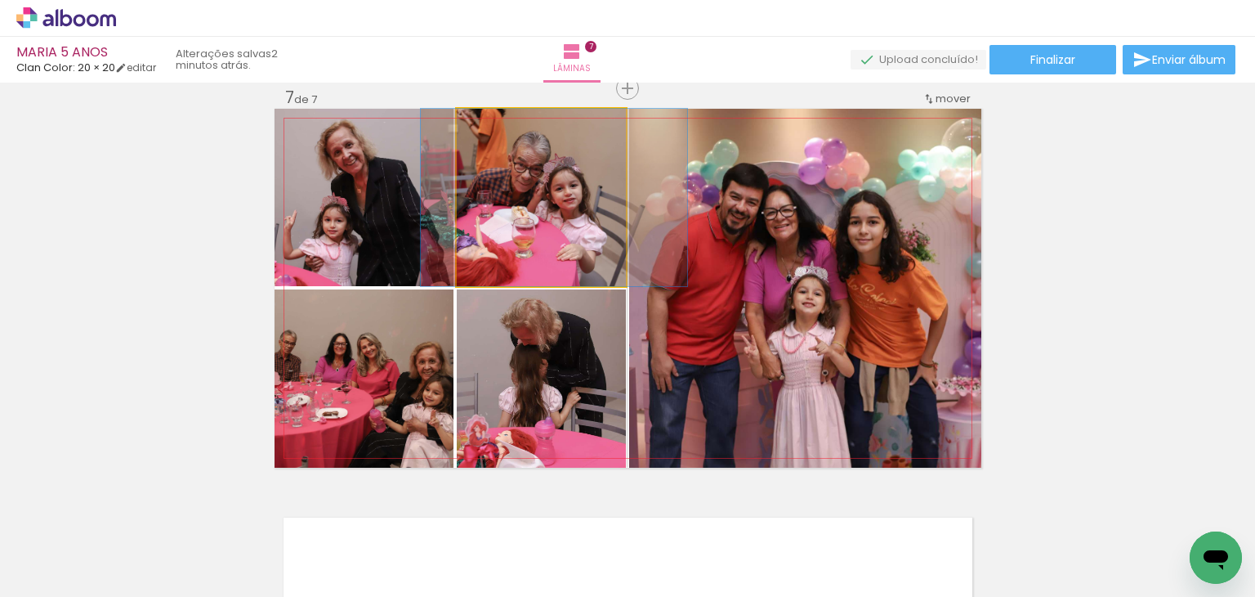
drag, startPoint x: 503, startPoint y: 179, endPoint x: 510, endPoint y: 184, distance: 8.8
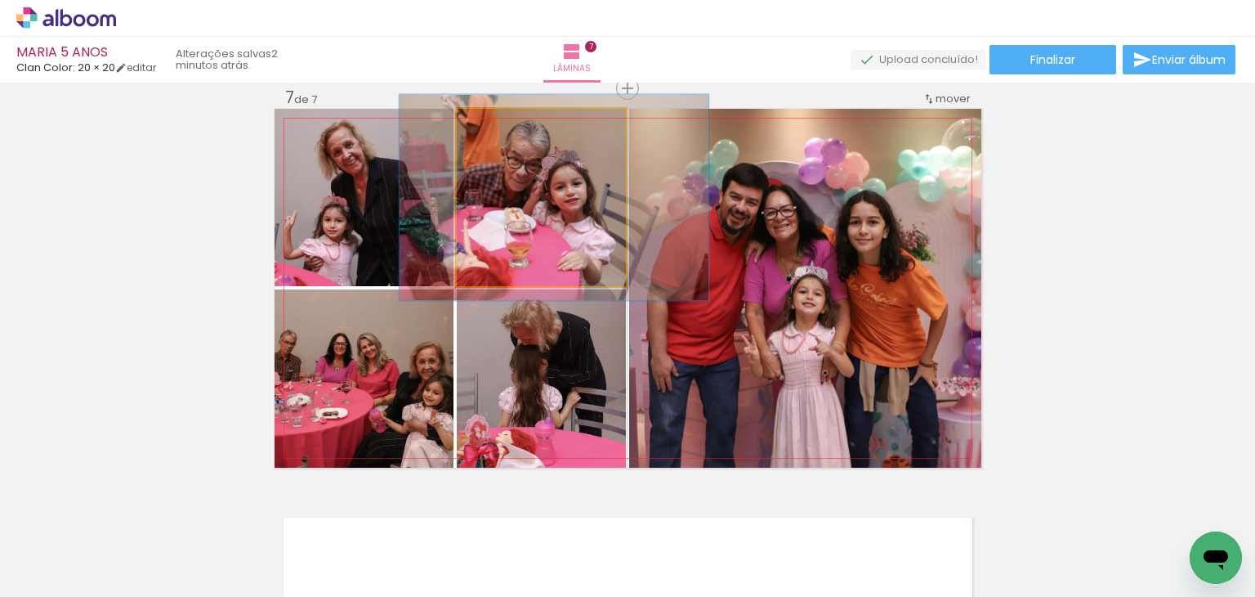
drag, startPoint x: 488, startPoint y: 132, endPoint x: 497, endPoint y: 132, distance: 9.0
type paper-slider "116"
click at [497, 132] on div at bounding box center [504, 126] width 26 height 26
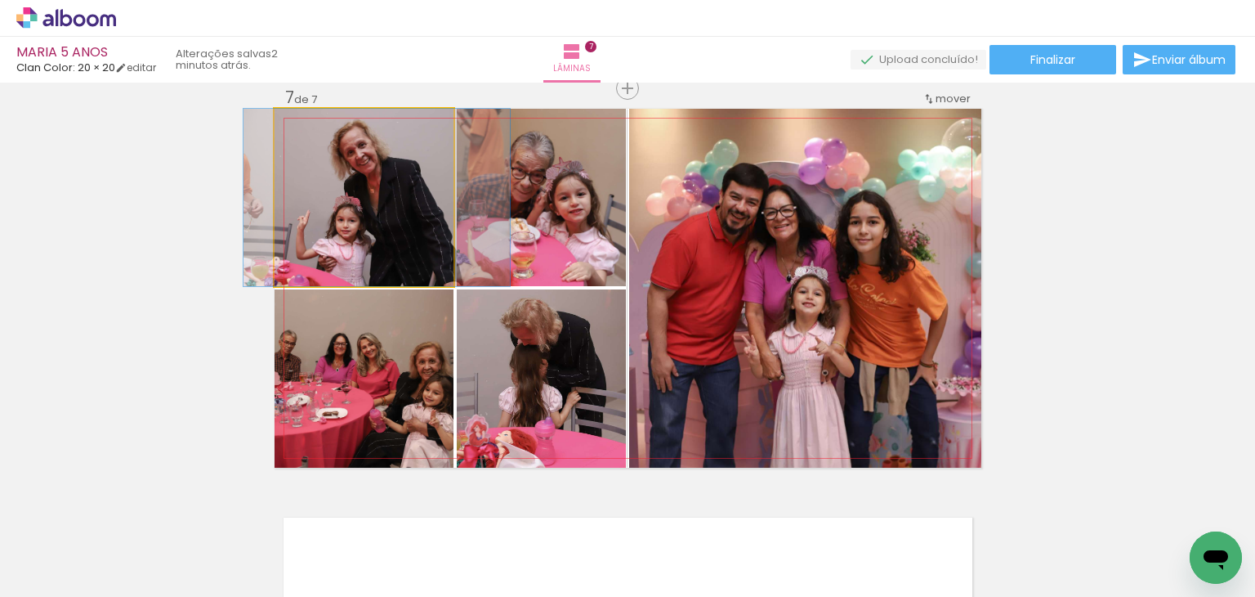
drag, startPoint x: 324, startPoint y: 181, endPoint x: 333, endPoint y: 184, distance: 8.8
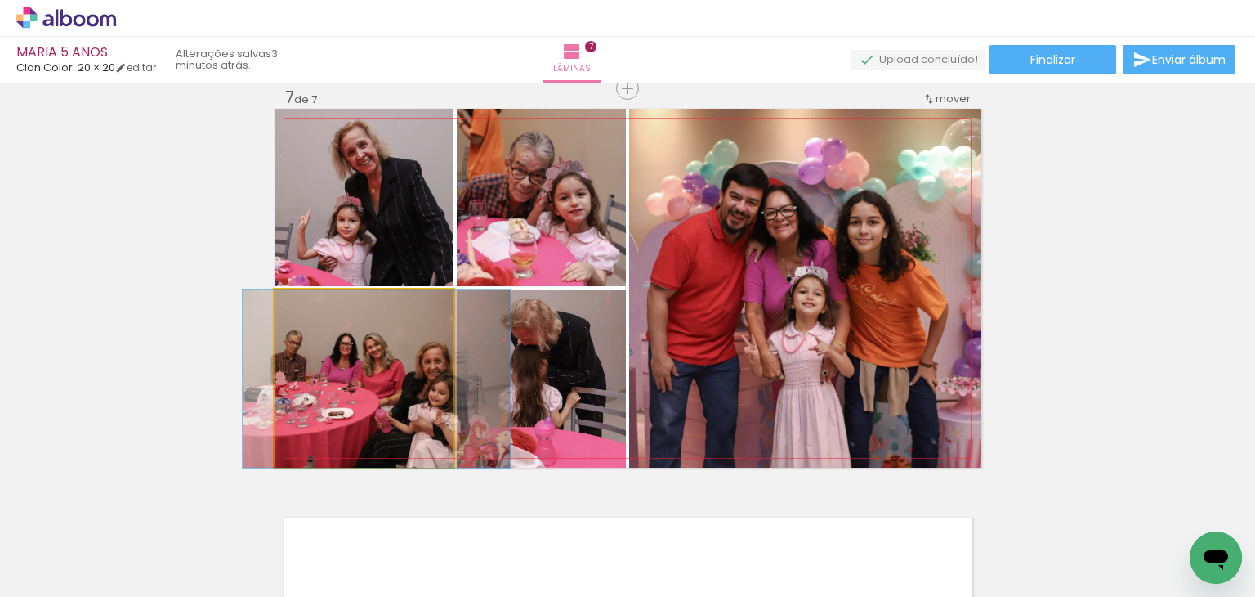
click at [330, 334] on quentale-photo at bounding box center [364, 378] width 179 height 178
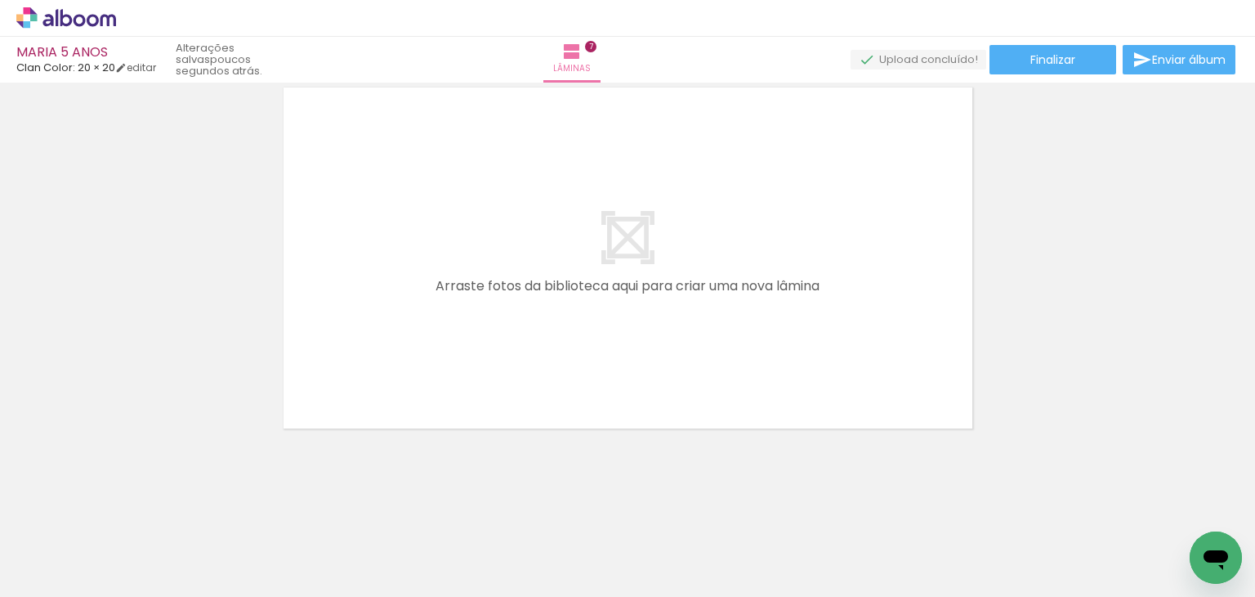
scroll to position [0, 3531]
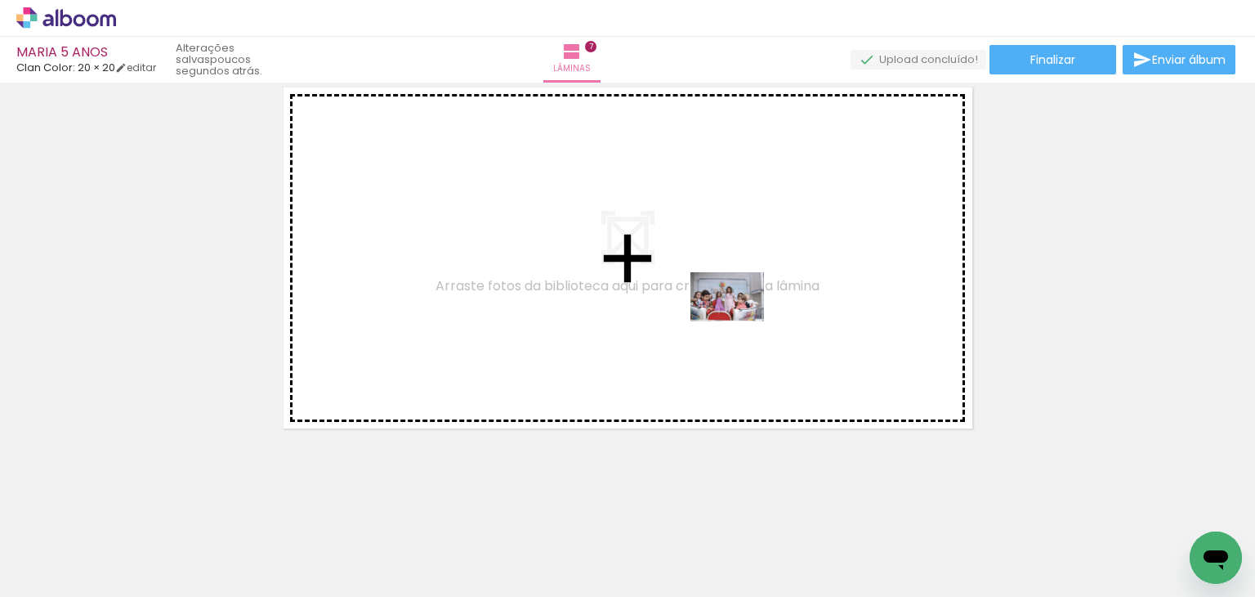
drag, startPoint x: 727, startPoint y: 535, endPoint x: 740, endPoint y: 321, distance: 214.5
click at [740, 321] on quentale-workspace at bounding box center [627, 298] width 1255 height 597
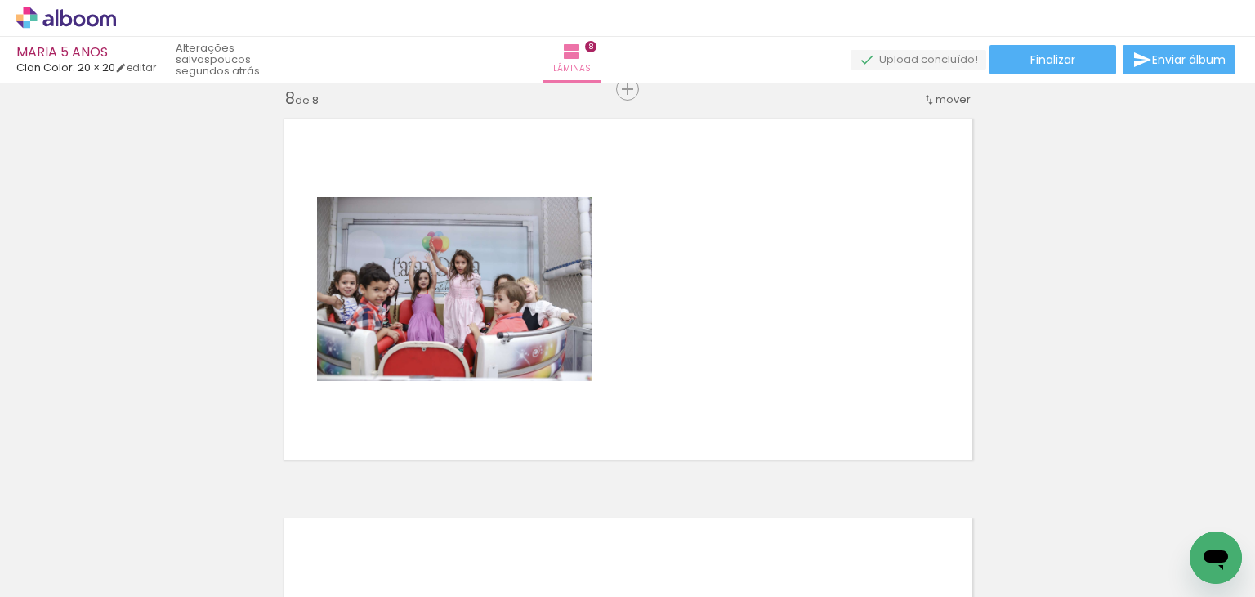
scroll to position [0, 2838]
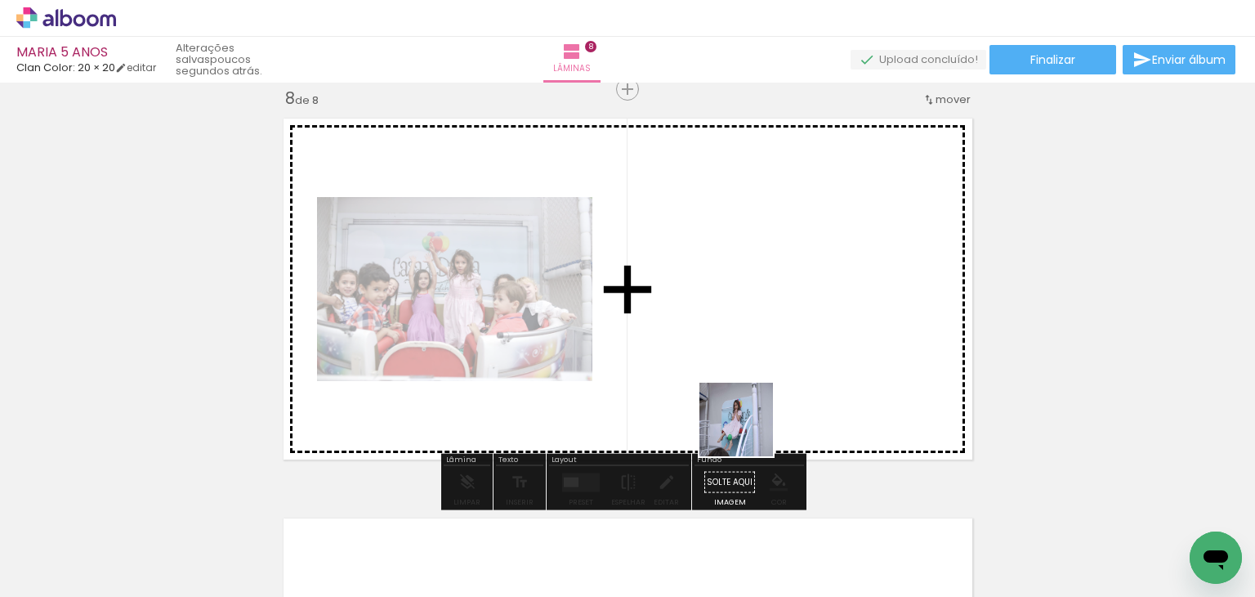
drag, startPoint x: 746, startPoint y: 523, endPoint x: 751, endPoint y: 383, distance: 139.8
click at [751, 383] on quentale-workspace at bounding box center [627, 298] width 1255 height 597
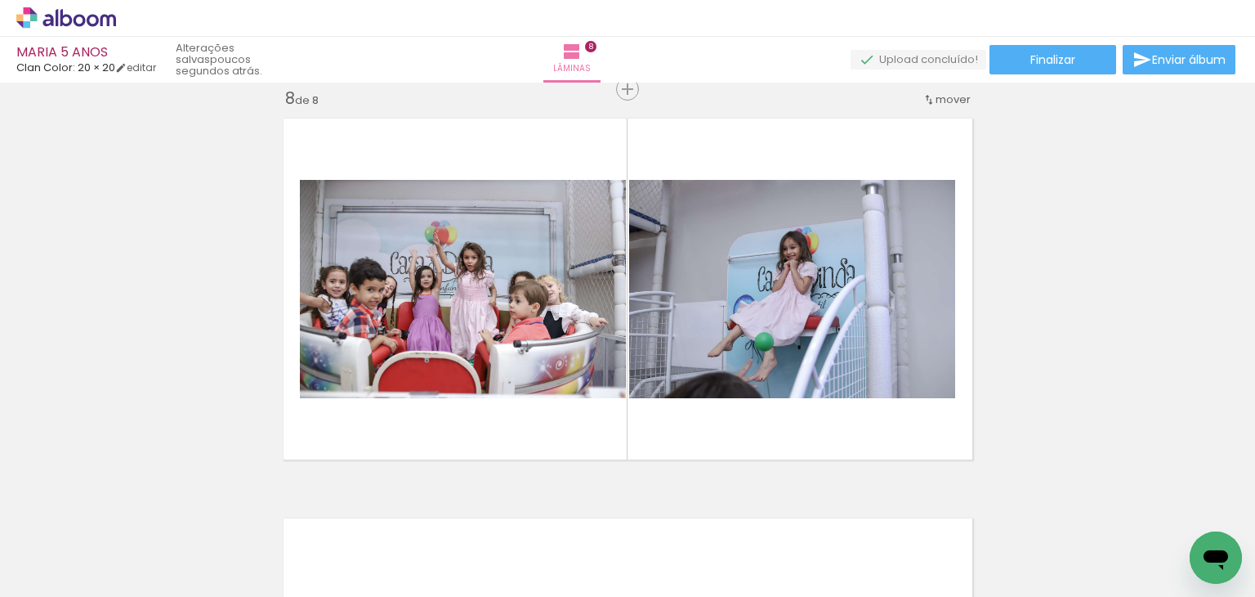
scroll to position [0, 849]
drag, startPoint x: 359, startPoint y: 521, endPoint x: 409, endPoint y: 485, distance: 62.6
click at [415, 387] on quentale-workspace at bounding box center [627, 298] width 1255 height 597
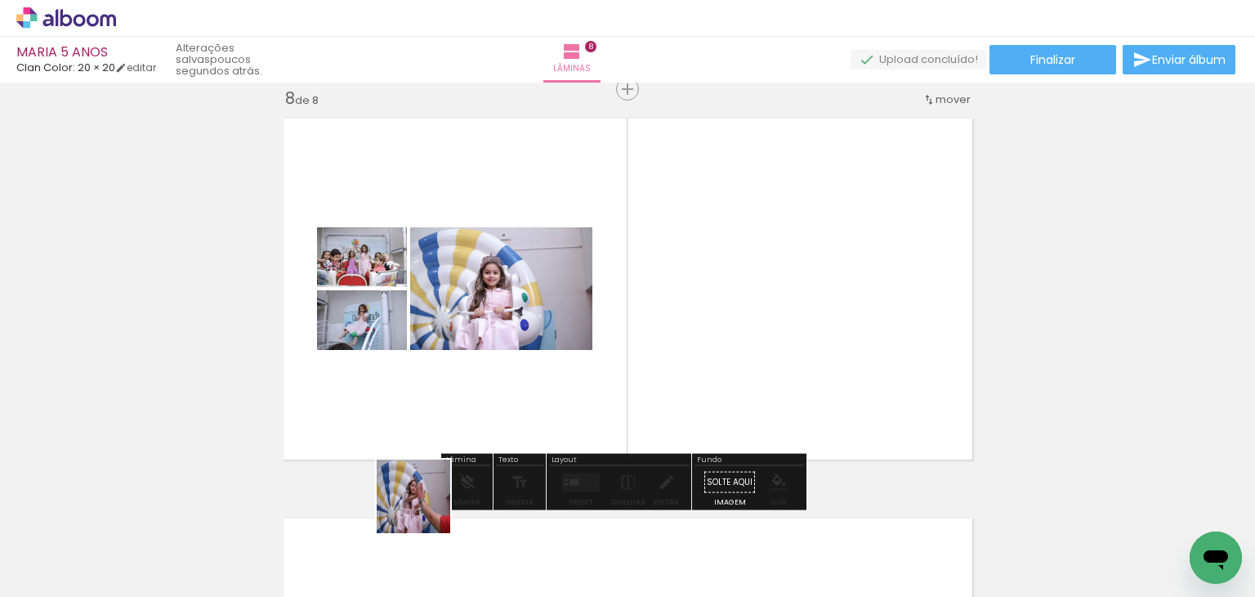
drag, startPoint x: 426, startPoint y: 508, endPoint x: 472, endPoint y: 488, distance: 50.9
click at [441, 367] on quentale-workspace at bounding box center [627, 298] width 1255 height 597
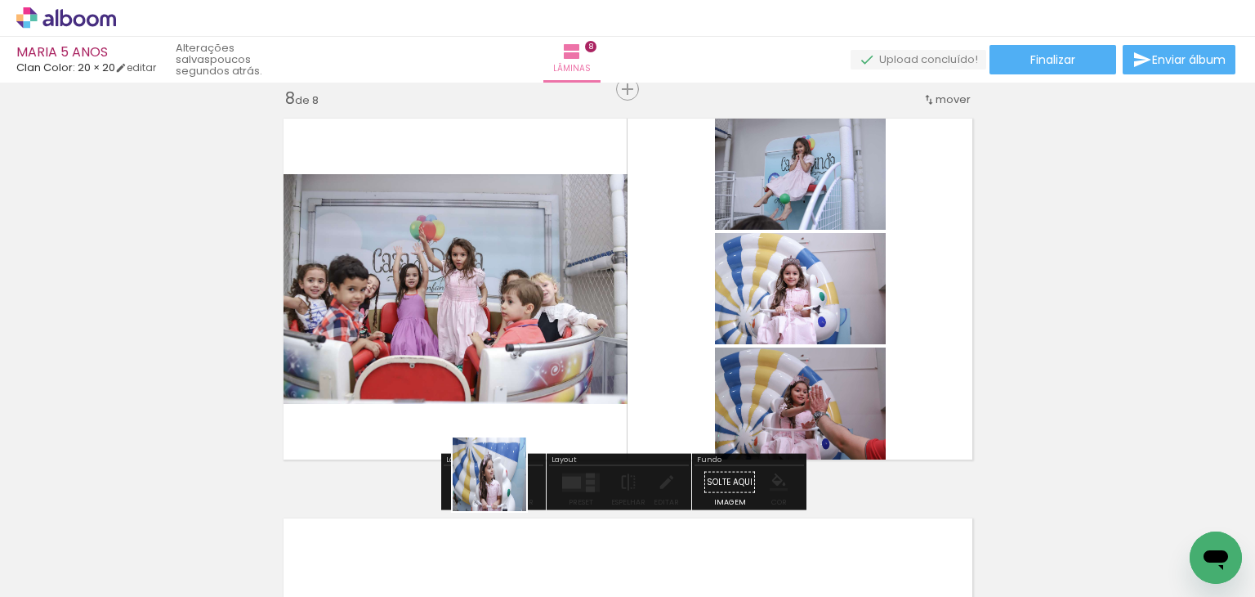
drag, startPoint x: 502, startPoint y: 486, endPoint x: 502, endPoint y: 381, distance: 105.4
click at [502, 381] on quentale-workspace at bounding box center [627, 298] width 1255 height 597
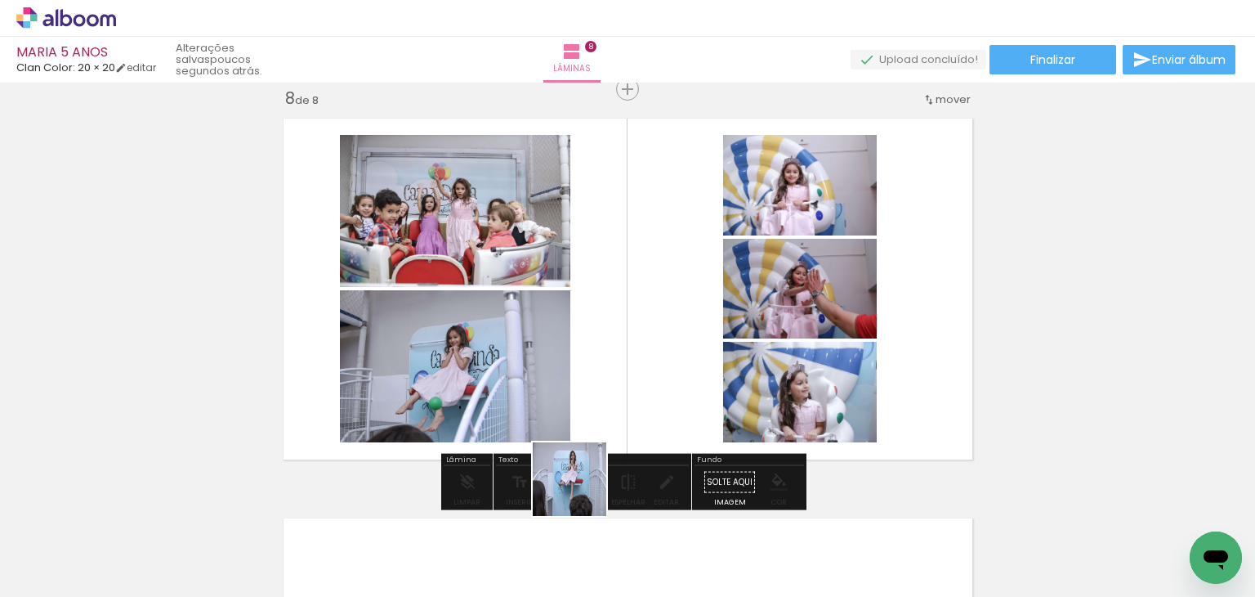
drag, startPoint x: 602, startPoint y: 557, endPoint x: 573, endPoint y: 406, distance: 153.1
click at [572, 393] on quentale-workspace at bounding box center [627, 298] width 1255 height 597
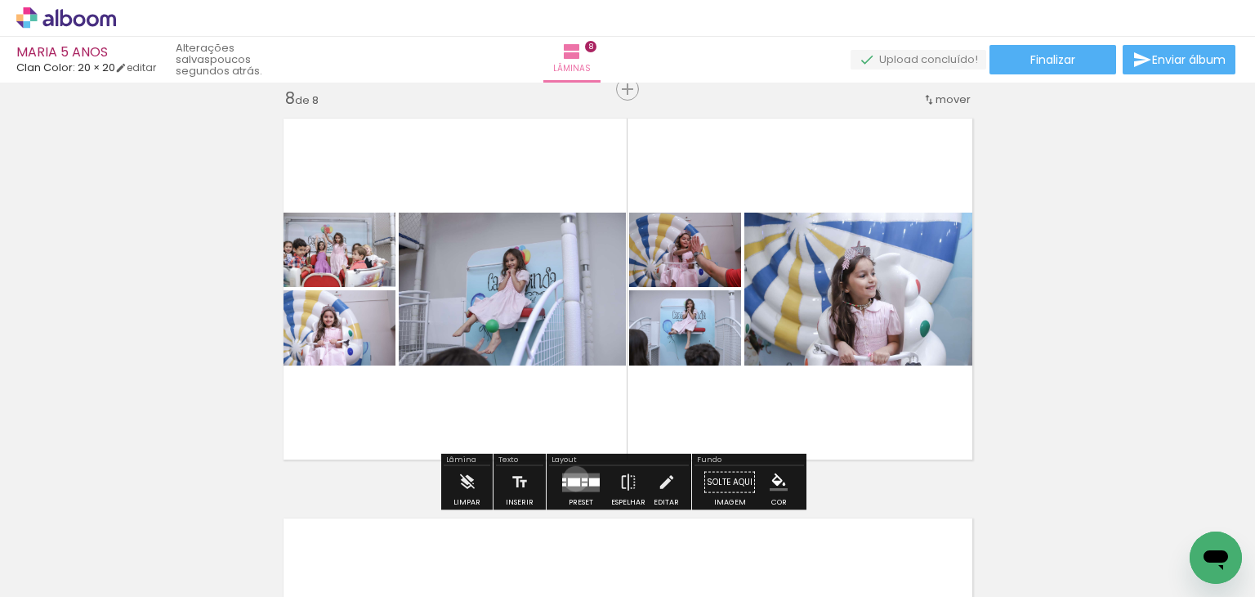
click at [572, 477] on div at bounding box center [574, 481] width 12 height 8
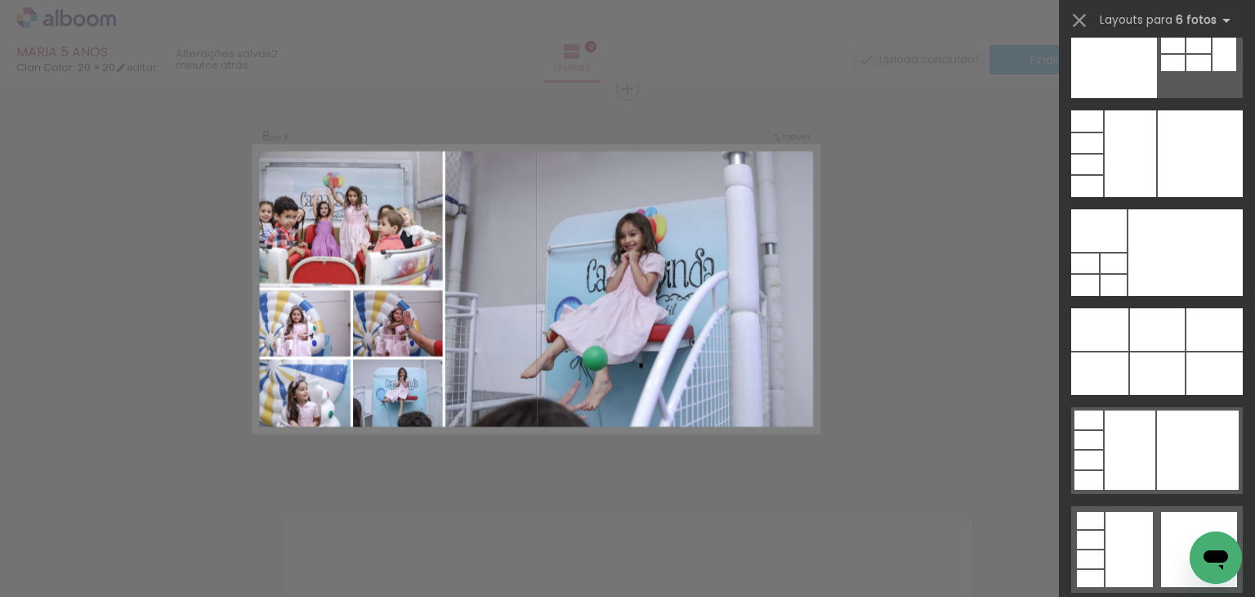
scroll to position [51281, 0]
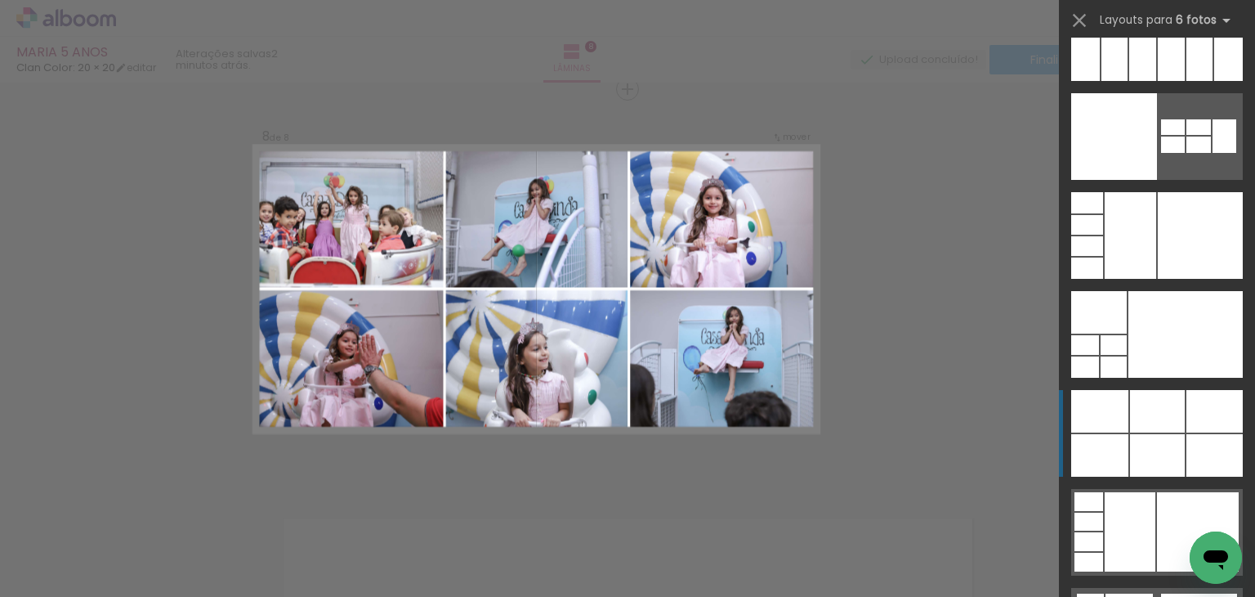
click at [1120, 404] on div at bounding box center [1099, 411] width 57 height 42
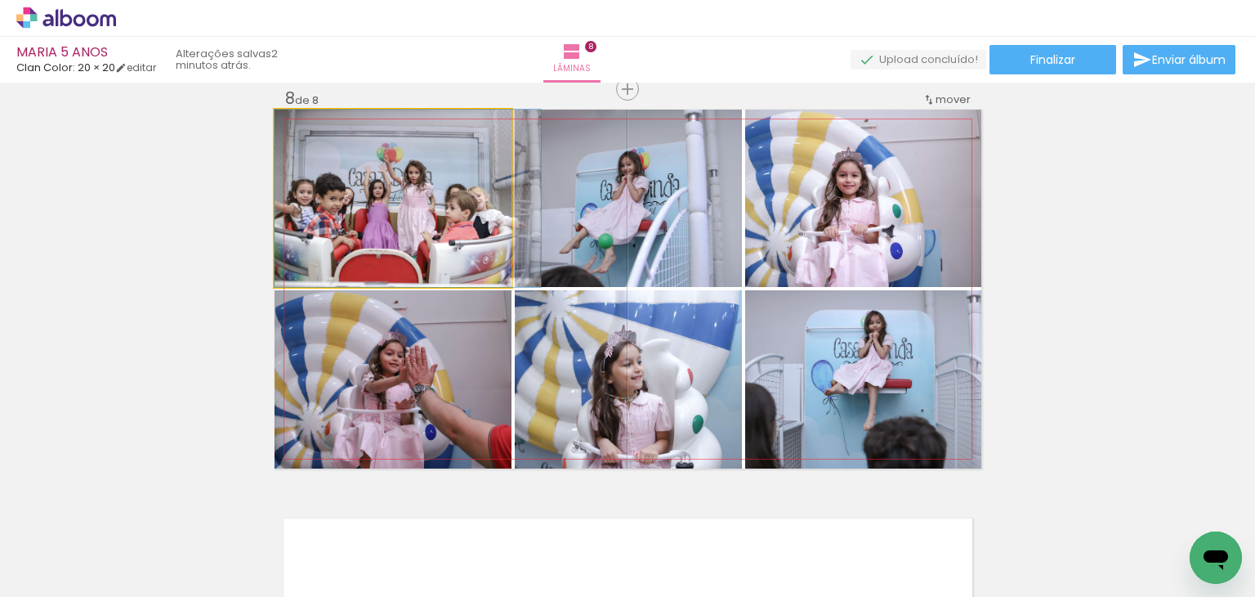
drag, startPoint x: 405, startPoint y: 177, endPoint x: 422, endPoint y: 194, distance: 23.1
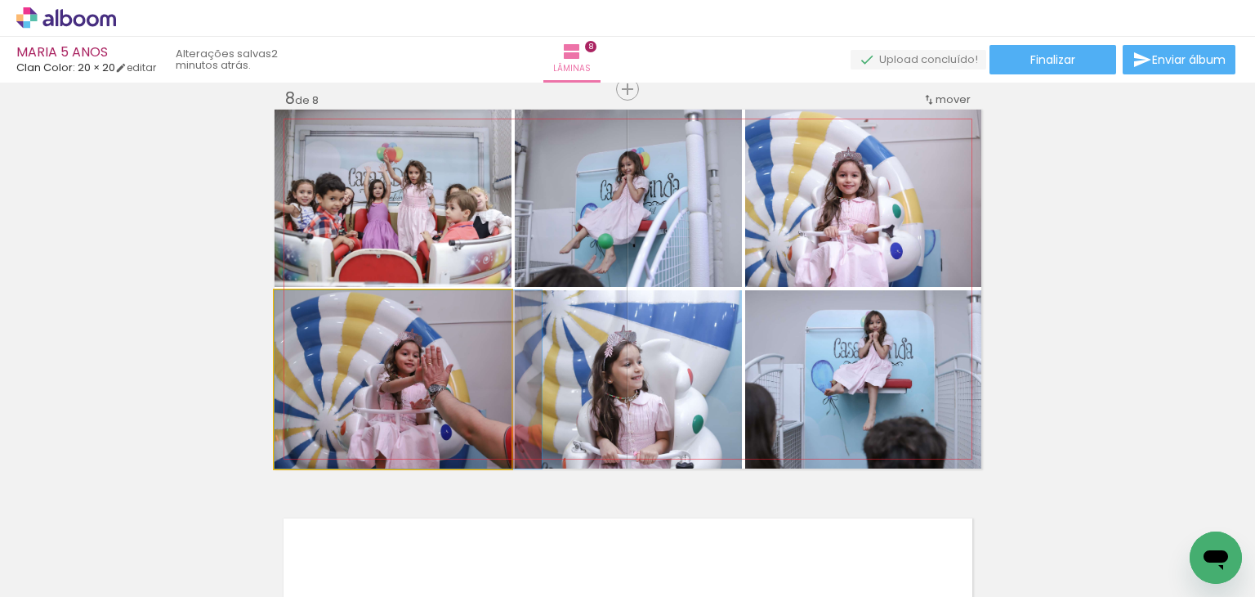
drag, startPoint x: 406, startPoint y: 385, endPoint x: 427, endPoint y: 376, distance: 23.1
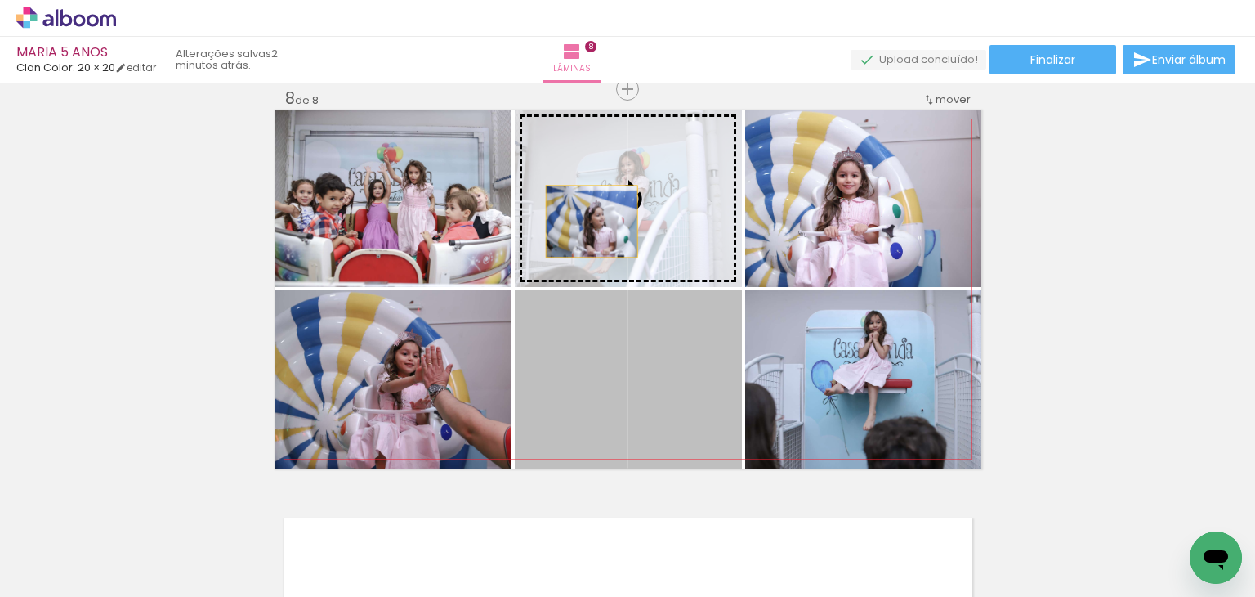
drag, startPoint x: 570, startPoint y: 382, endPoint x: 585, endPoint y: 195, distance: 188.6
click at [0, 0] on slot at bounding box center [0, 0] width 0 height 0
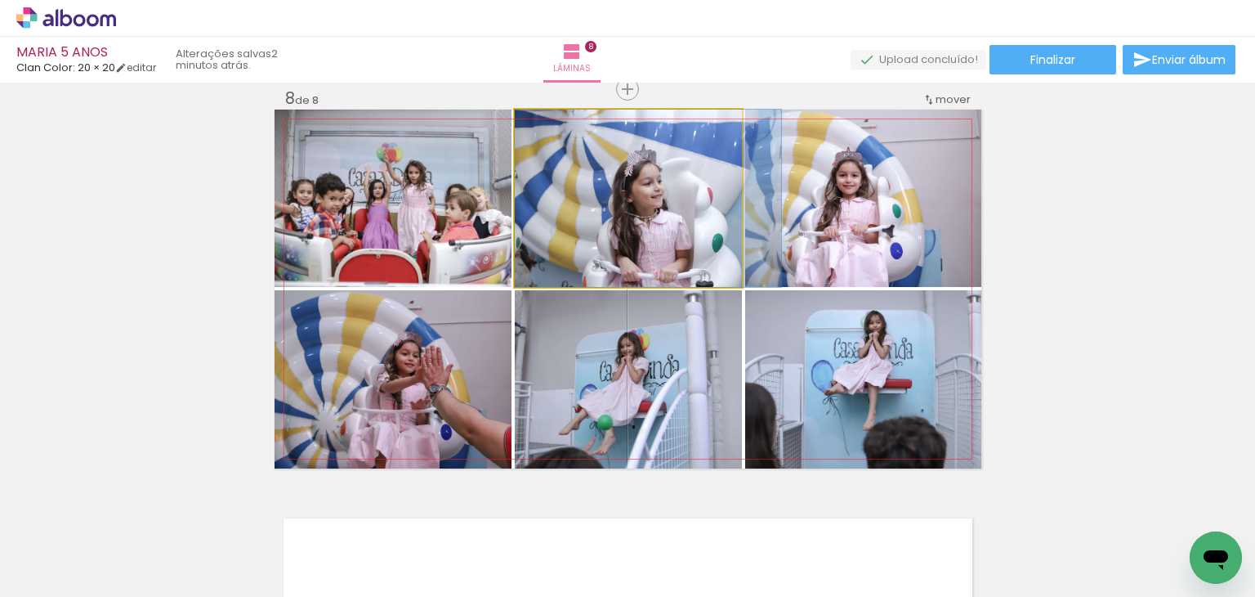
drag, startPoint x: 588, startPoint y: 213, endPoint x: 611, endPoint y: 204, distance: 23.8
drag, startPoint x: 615, startPoint y: 230, endPoint x: 655, endPoint y: 234, distance: 41.0
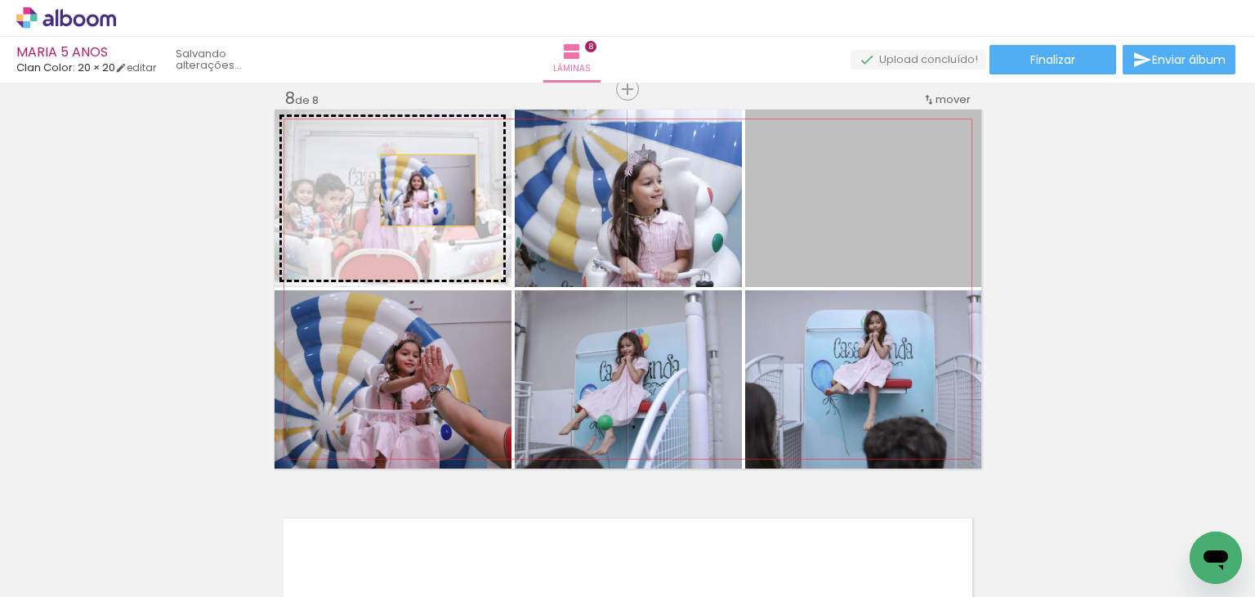
drag, startPoint x: 802, startPoint y: 187, endPoint x: 422, endPoint y: 190, distance: 380.0
click at [0, 0] on slot at bounding box center [0, 0] width 0 height 0
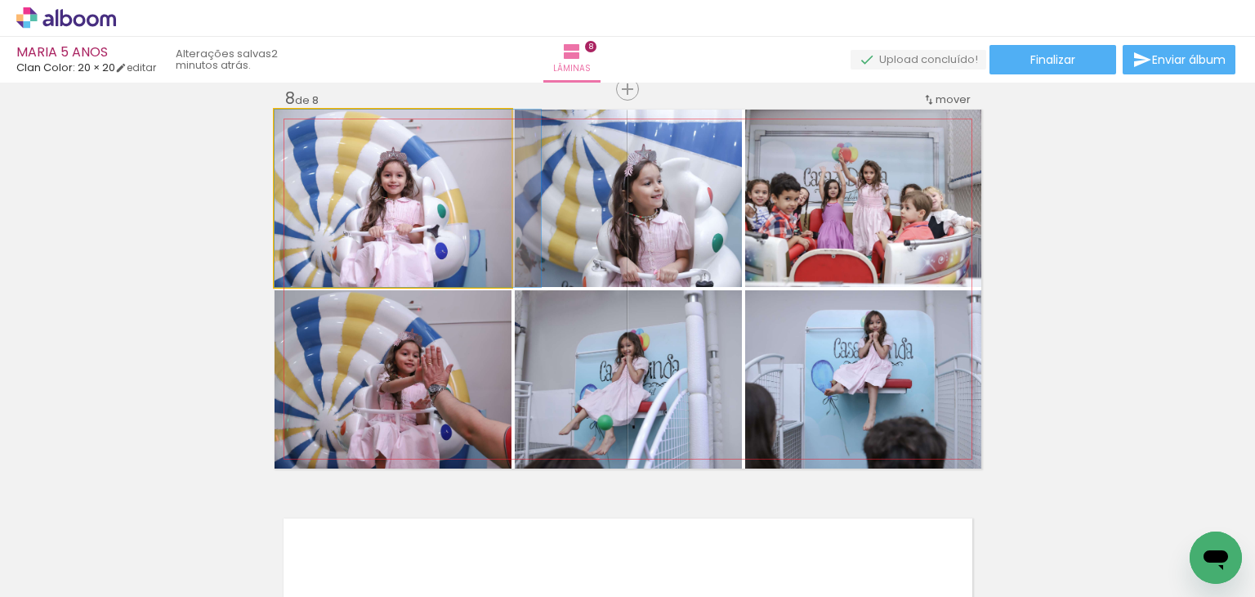
drag, startPoint x: 358, startPoint y: 170, endPoint x: 409, endPoint y: 171, distance: 50.7
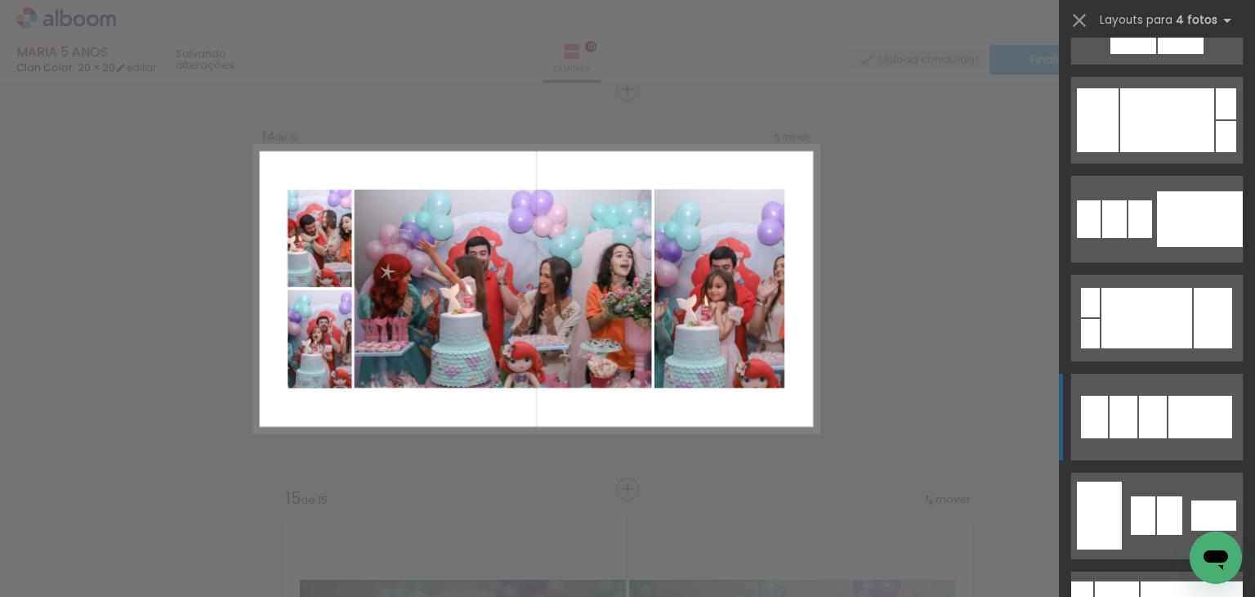
scroll to position [22312, 0]
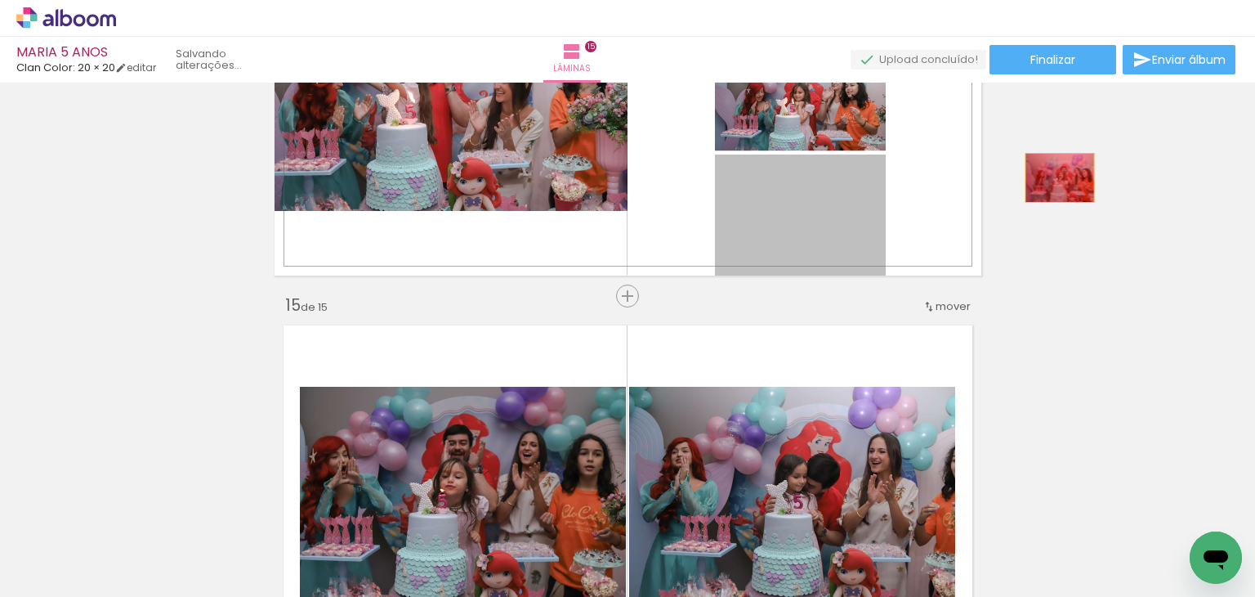
scroll to position [5461, 0]
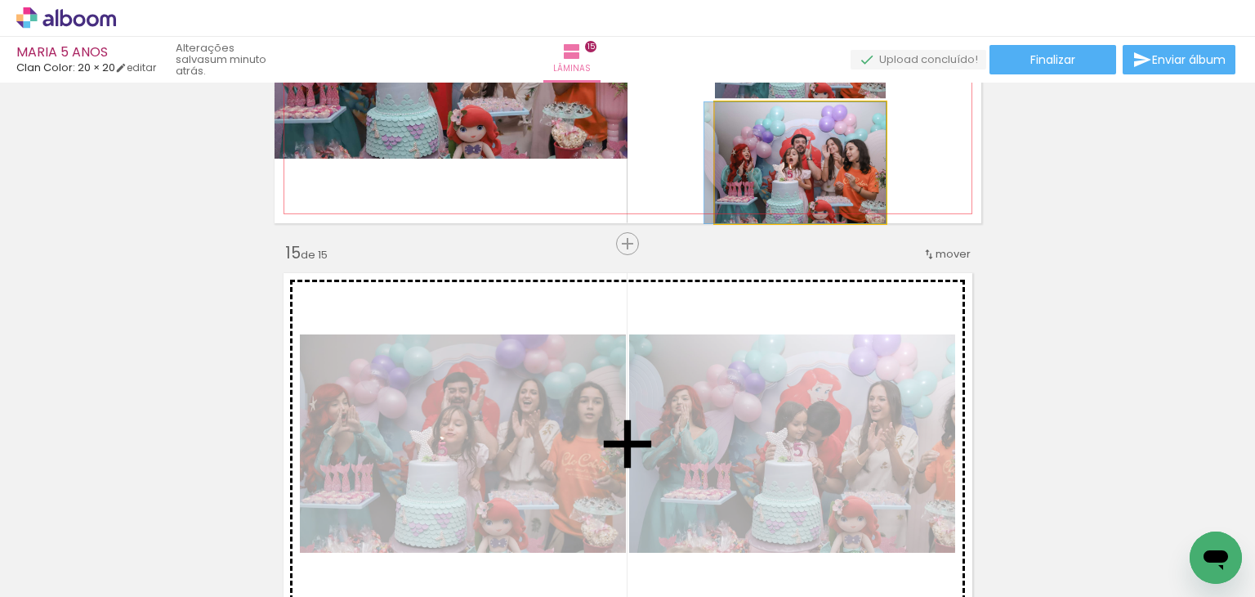
drag, startPoint x: 830, startPoint y: 400, endPoint x: 766, endPoint y: 465, distance: 91.9
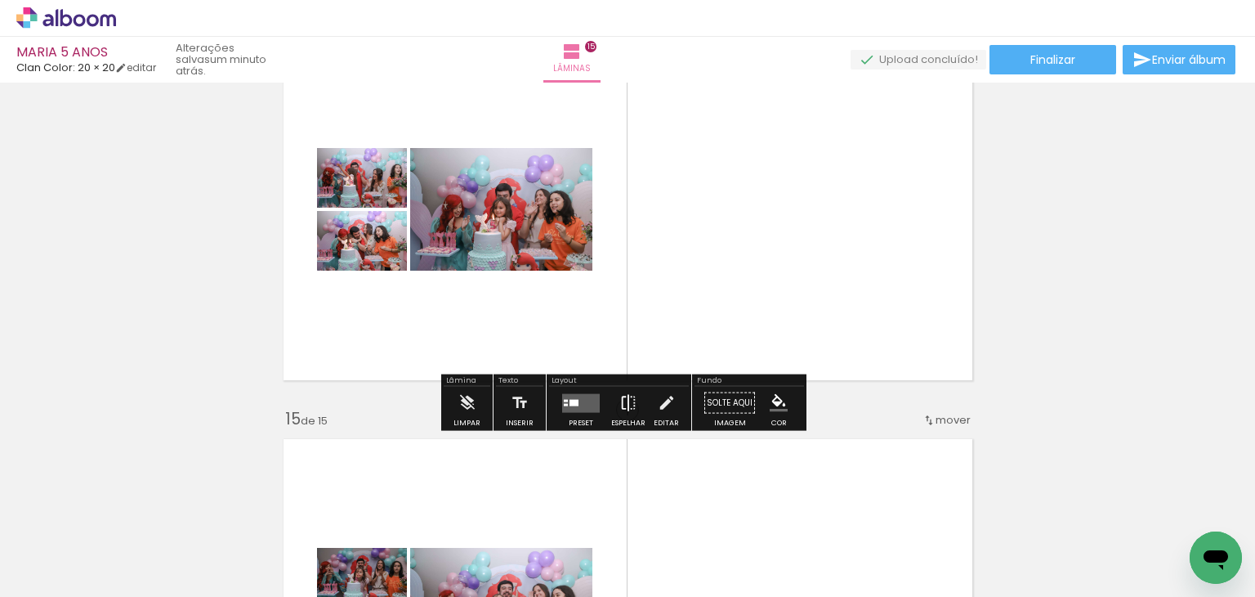
scroll to position [5298, 0]
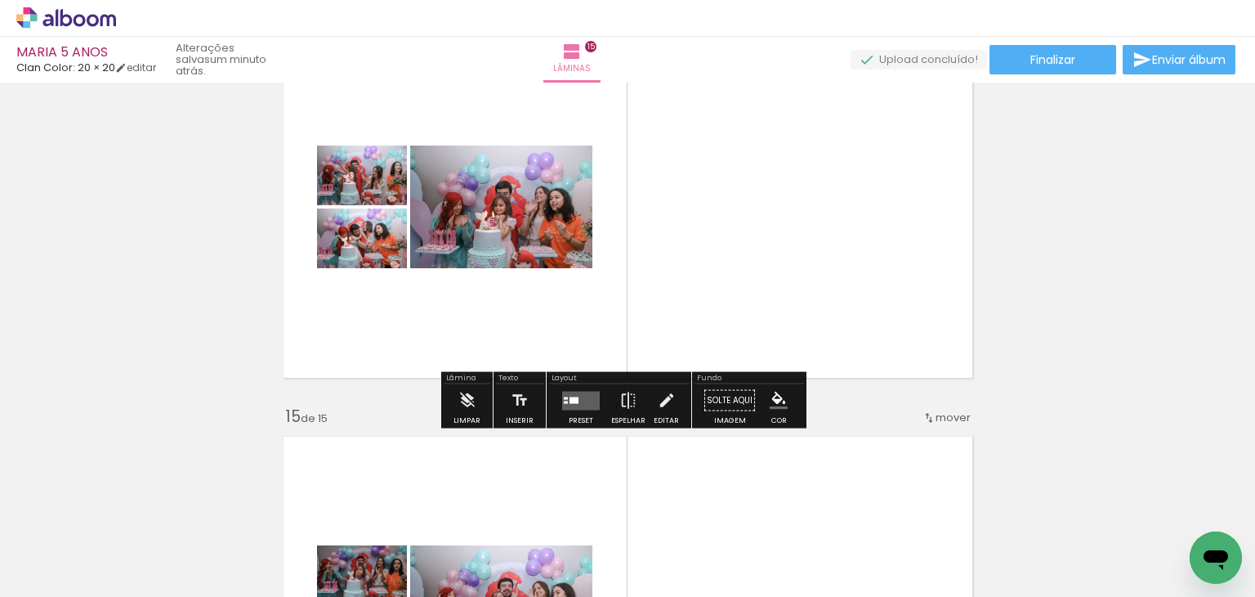
click at [597, 396] on div at bounding box center [581, 400] width 44 height 33
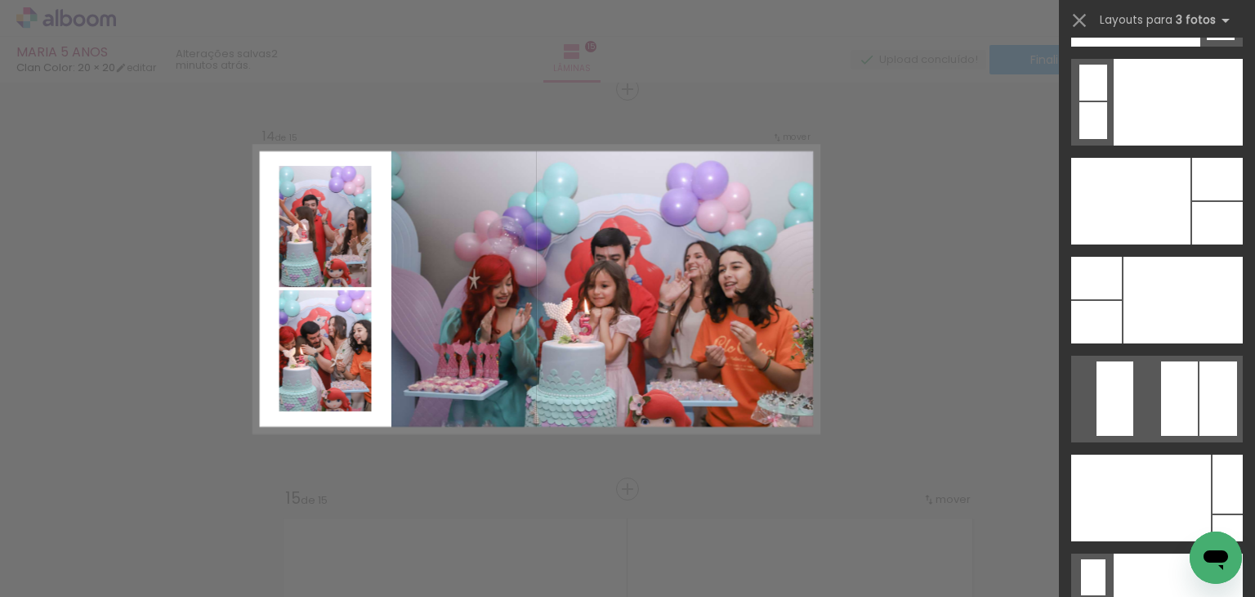
scroll to position [19778, 0]
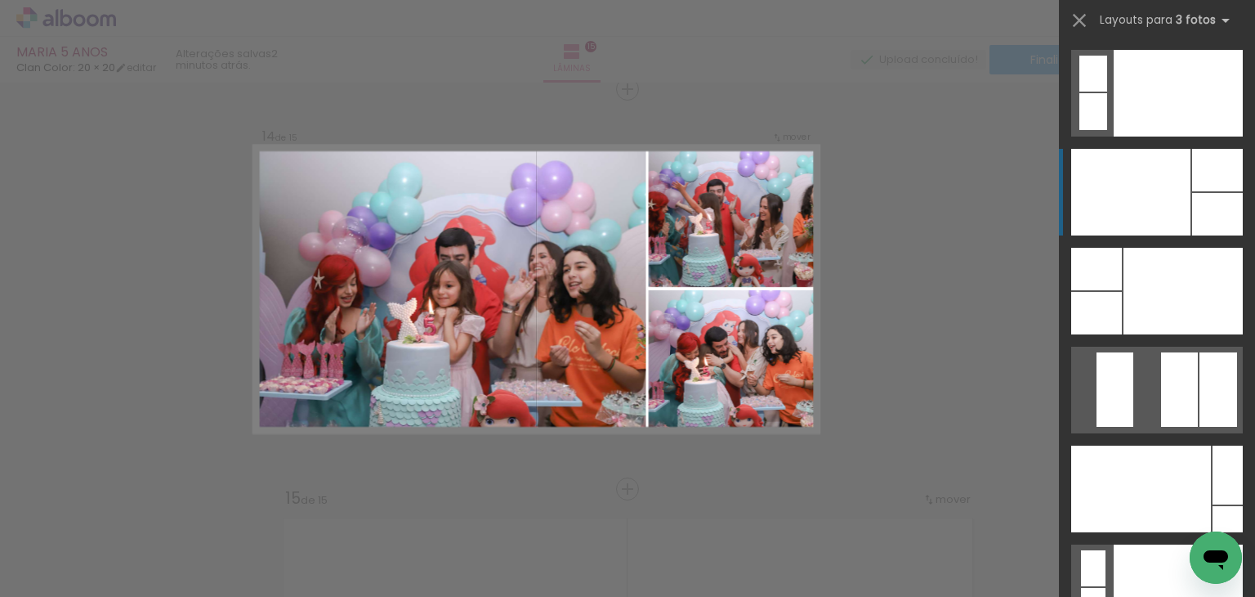
click at [1167, 189] on div at bounding box center [1130, 192] width 119 height 87
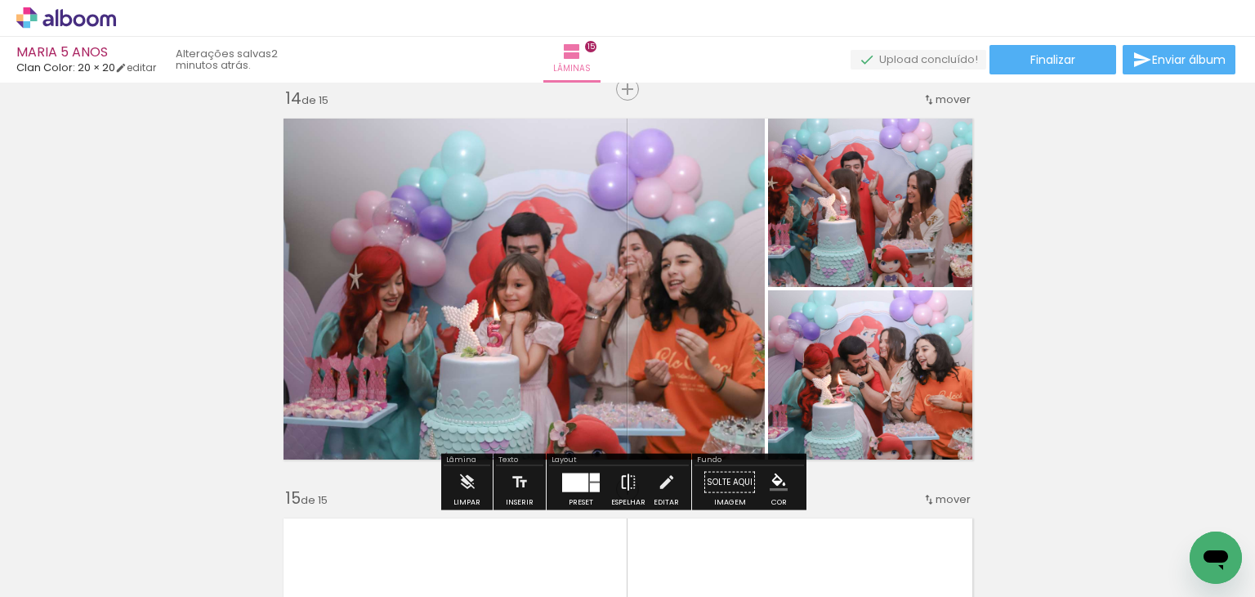
click at [619, 480] on iron-icon at bounding box center [628, 482] width 18 height 33
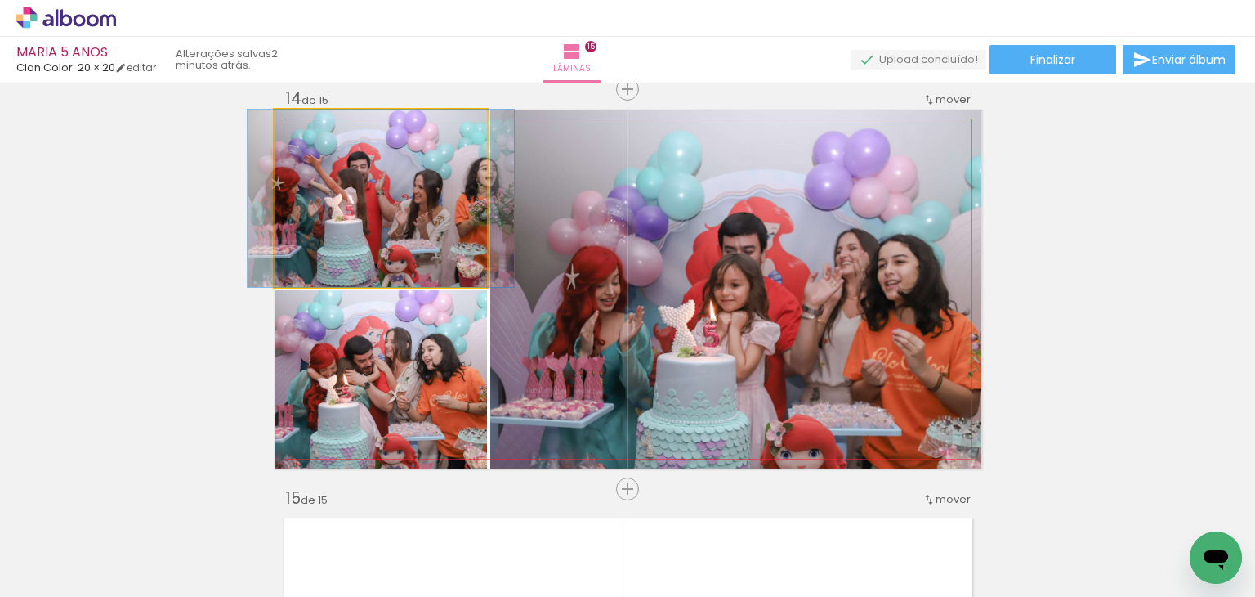
click at [348, 217] on quentale-photo at bounding box center [381, 198] width 212 height 177
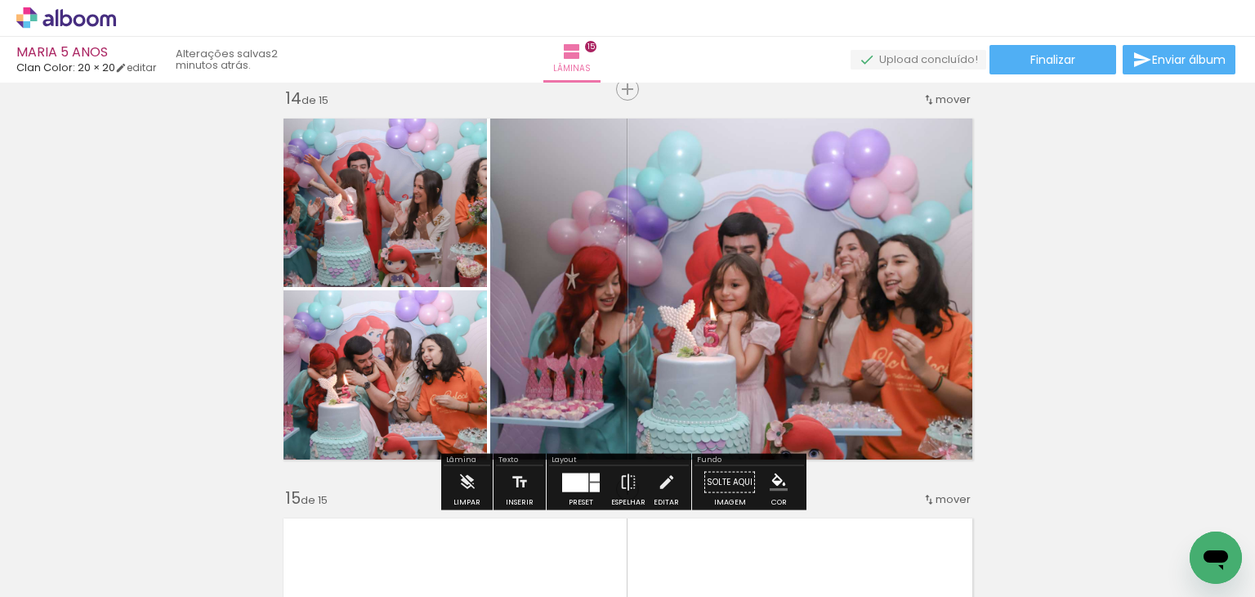
click at [590, 479] on div at bounding box center [595, 476] width 10 height 8
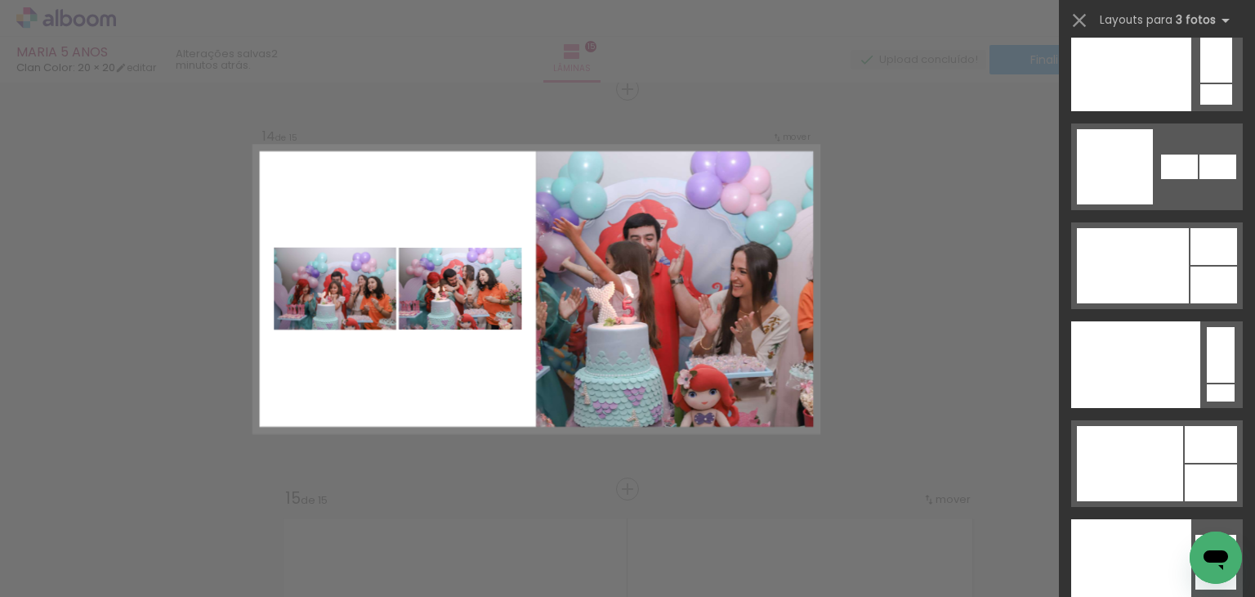
scroll to position [20693, 0]
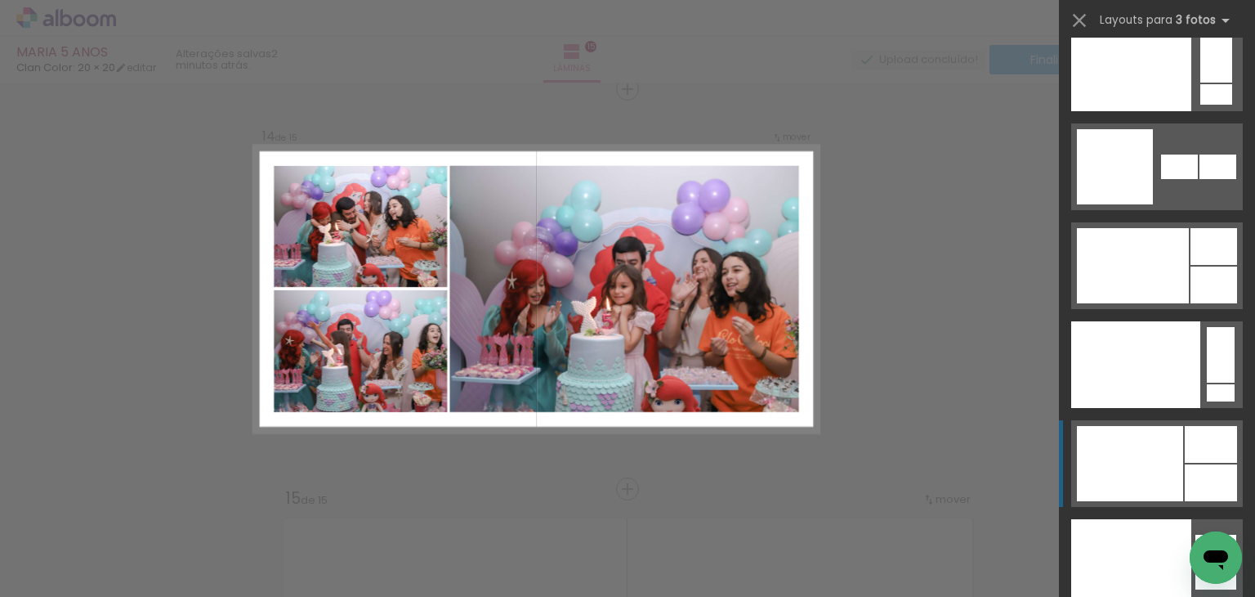
click at [1173, 442] on div at bounding box center [1130, 463] width 106 height 75
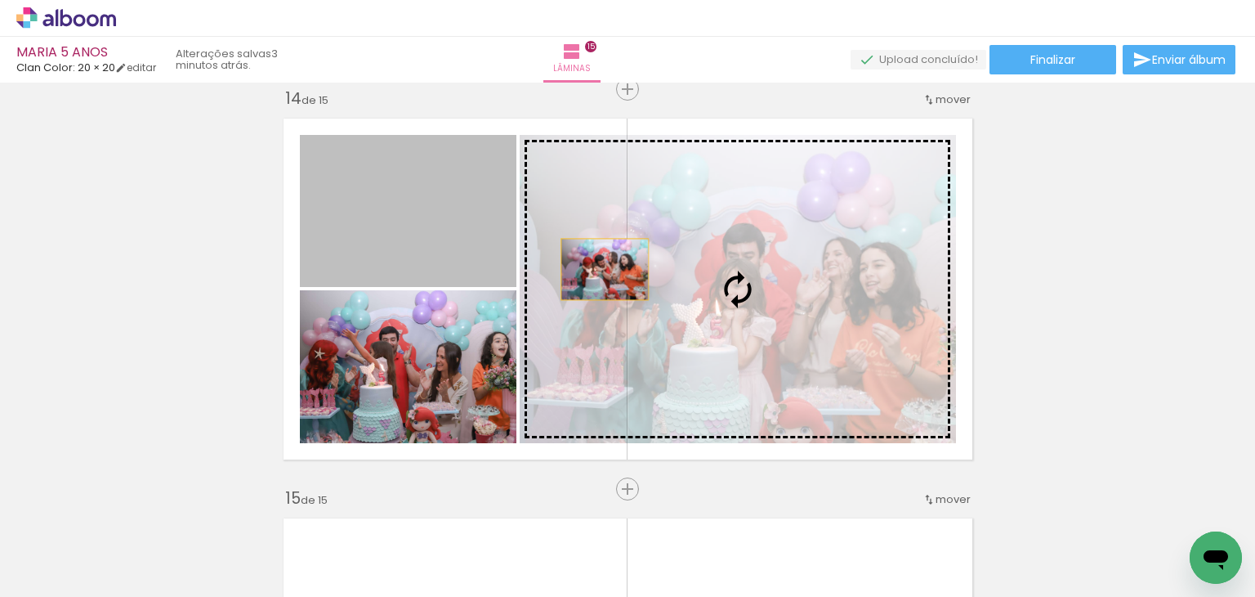
drag, startPoint x: 379, startPoint y: 242, endPoint x: 598, endPoint y: 269, distance: 220.7
click at [0, 0] on slot at bounding box center [0, 0] width 0 height 0
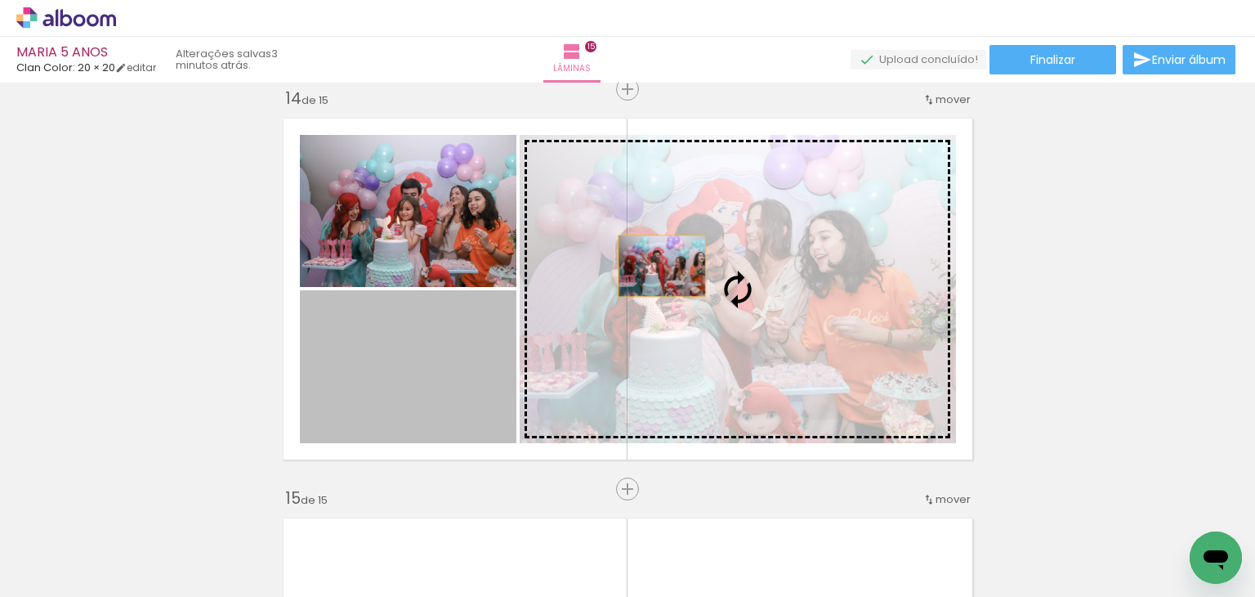
drag, startPoint x: 459, startPoint y: 373, endPoint x: 655, endPoint y: 266, distance: 223.9
click at [0, 0] on slot at bounding box center [0, 0] width 0 height 0
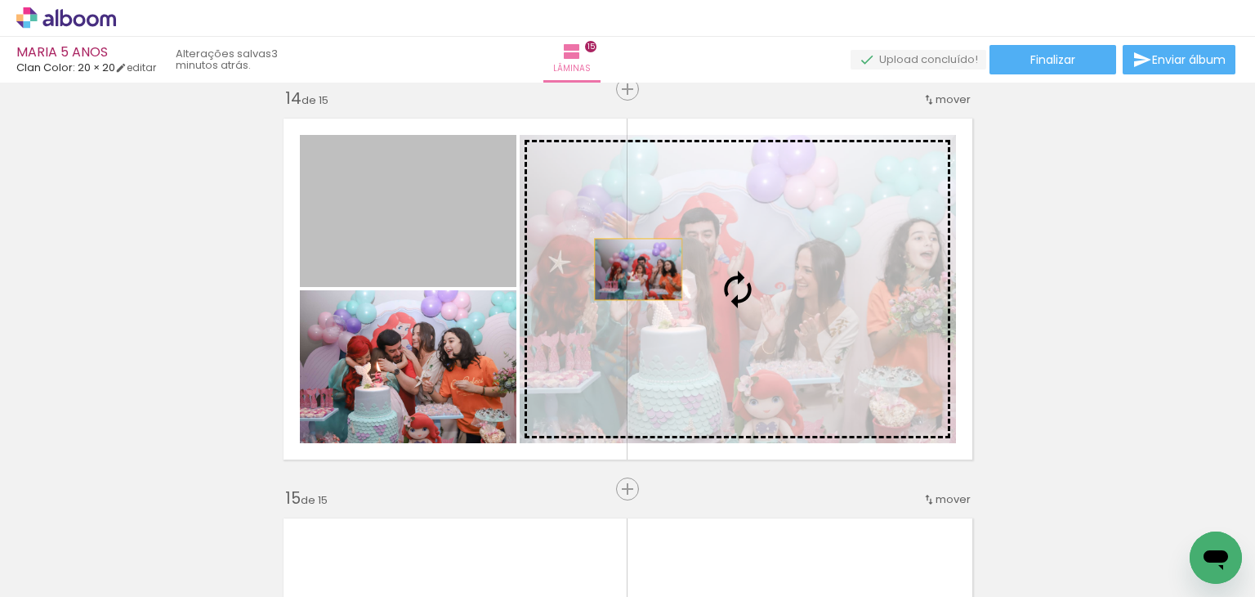
drag, startPoint x: 454, startPoint y: 246, endPoint x: 684, endPoint y: 273, distance: 231.2
click at [0, 0] on slot at bounding box center [0, 0] width 0 height 0
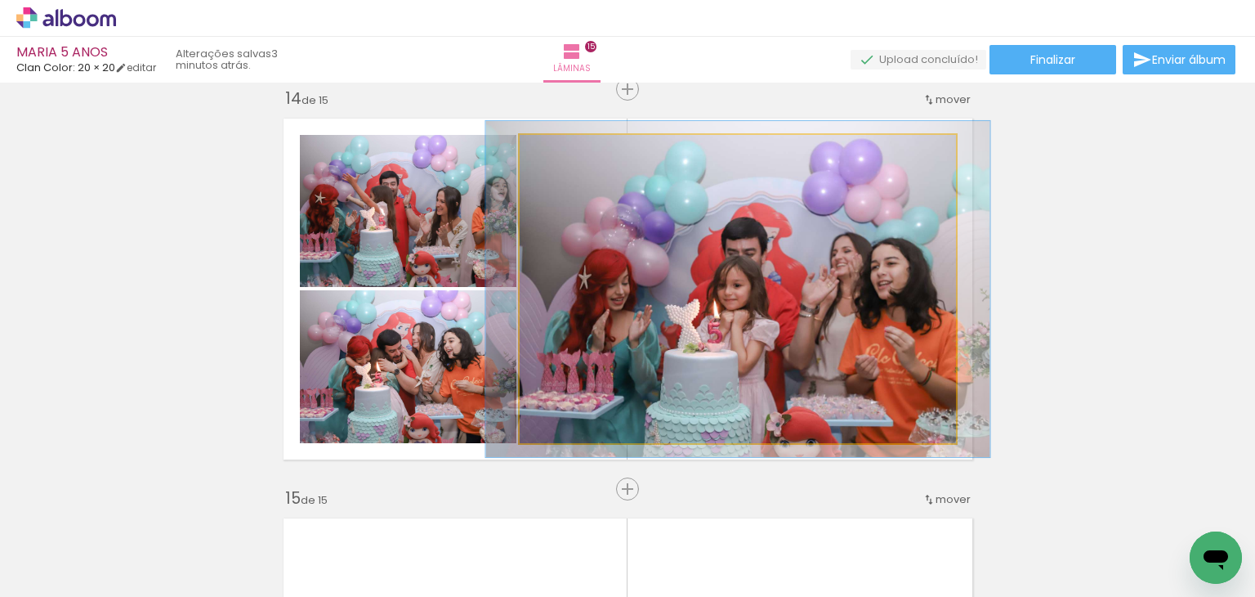
drag, startPoint x: 551, startPoint y: 151, endPoint x: 604, endPoint y: 186, distance: 63.2
type paper-slider "110"
click at [557, 150] on div at bounding box center [563, 152] width 15 height 15
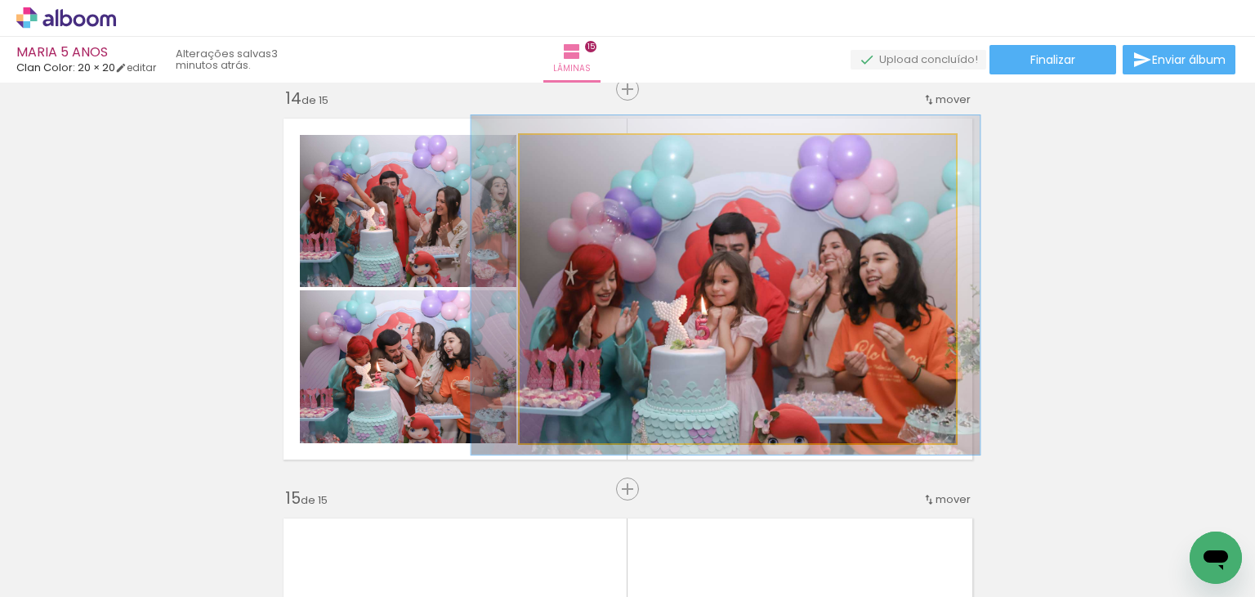
drag, startPoint x: 724, startPoint y: 240, endPoint x: 712, endPoint y: 236, distance: 12.9
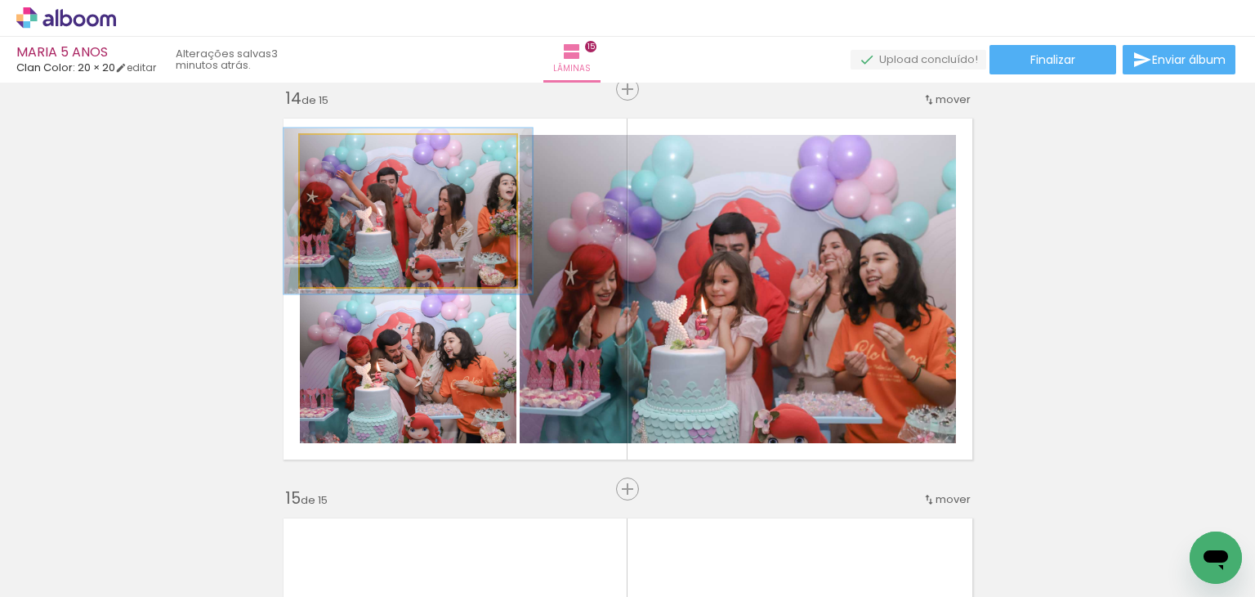
drag, startPoint x: 338, startPoint y: 154, endPoint x: 364, endPoint y: 181, distance: 37.0
click at [343, 150] on div at bounding box center [343, 152] width 26 height 26
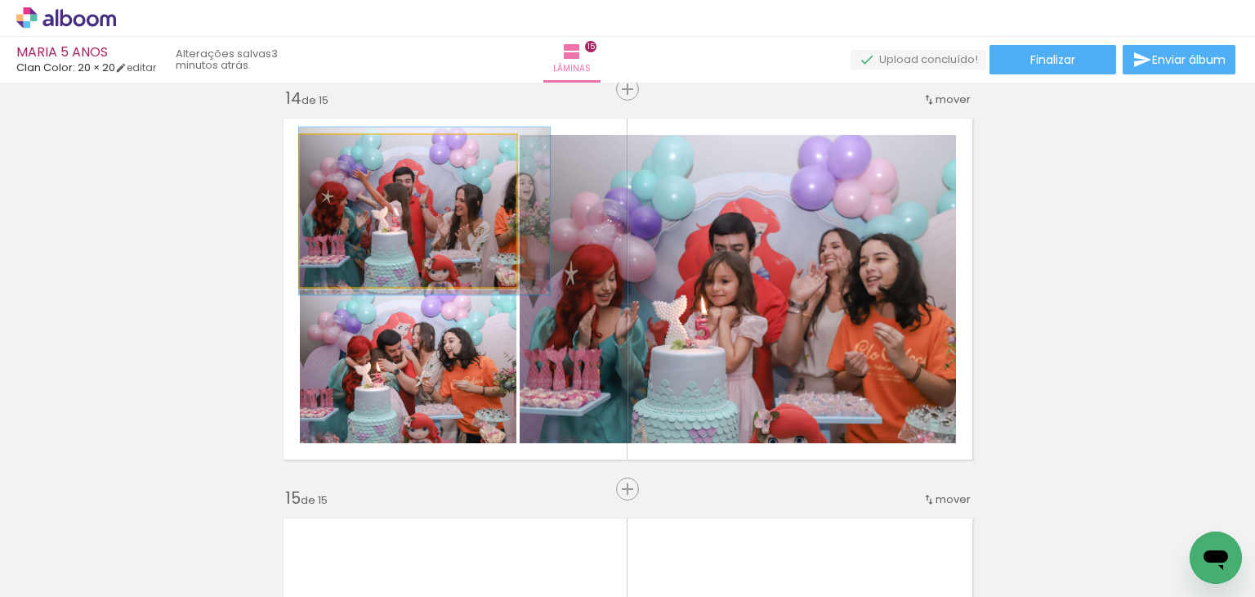
drag, startPoint x: 415, startPoint y: 243, endPoint x: 451, endPoint y: 245, distance: 36.0
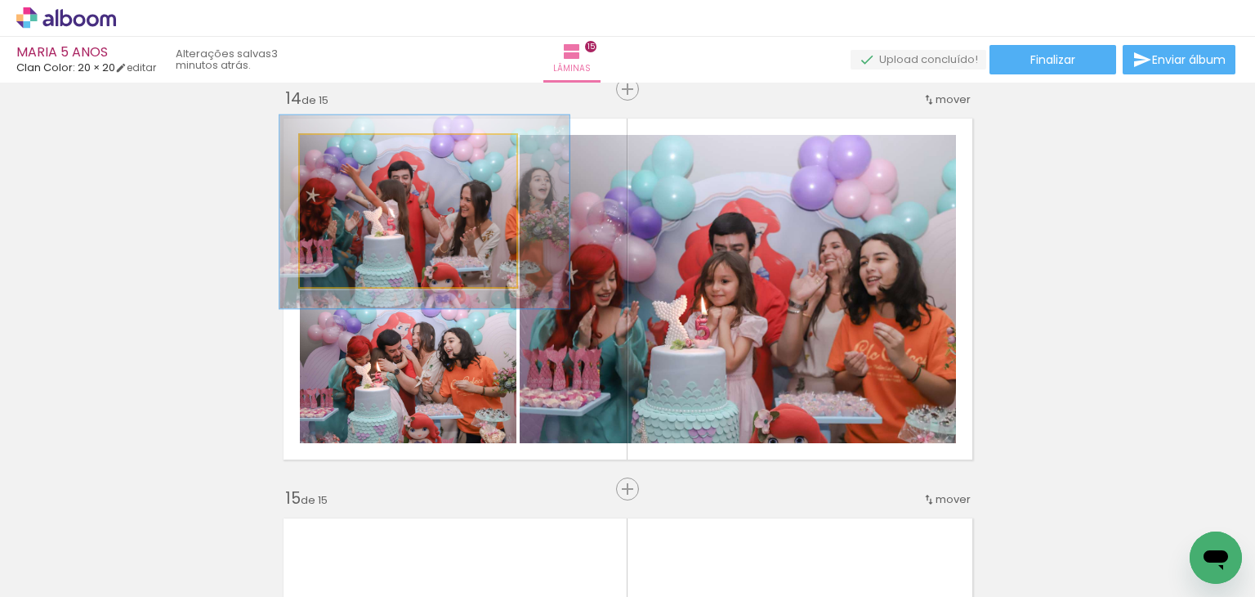
drag, startPoint x: 337, startPoint y: 150, endPoint x: 350, endPoint y: 151, distance: 13.1
type paper-slider "128"
click at [348, 149] on div at bounding box center [355, 152] width 15 height 15
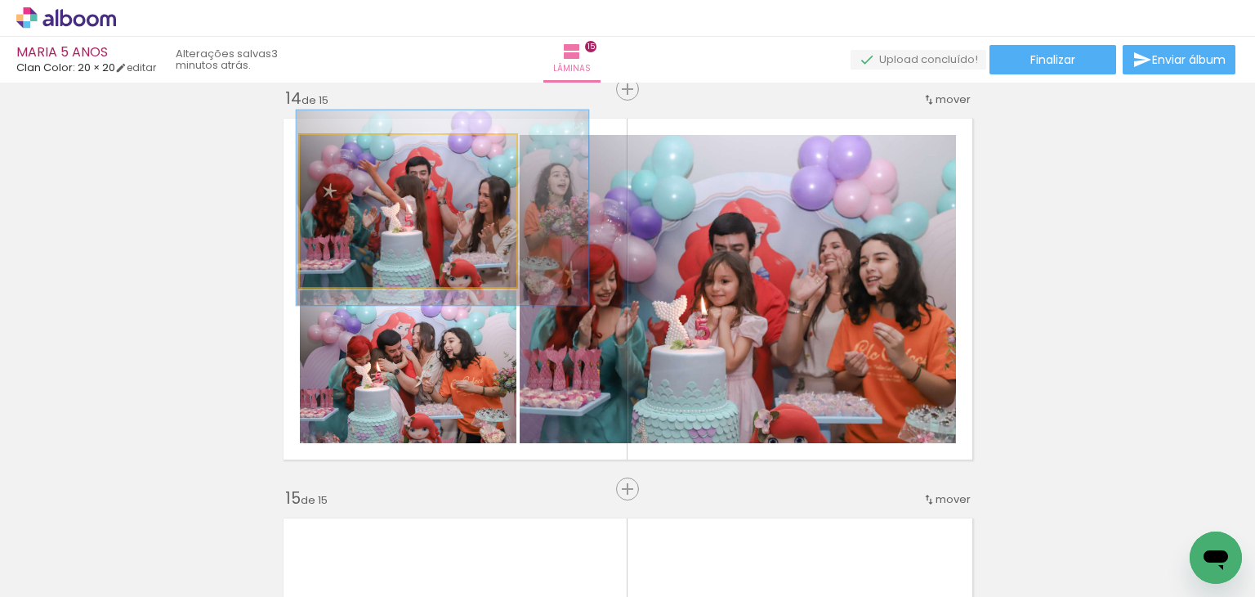
drag, startPoint x: 427, startPoint y: 236, endPoint x: 441, endPoint y: 232, distance: 14.5
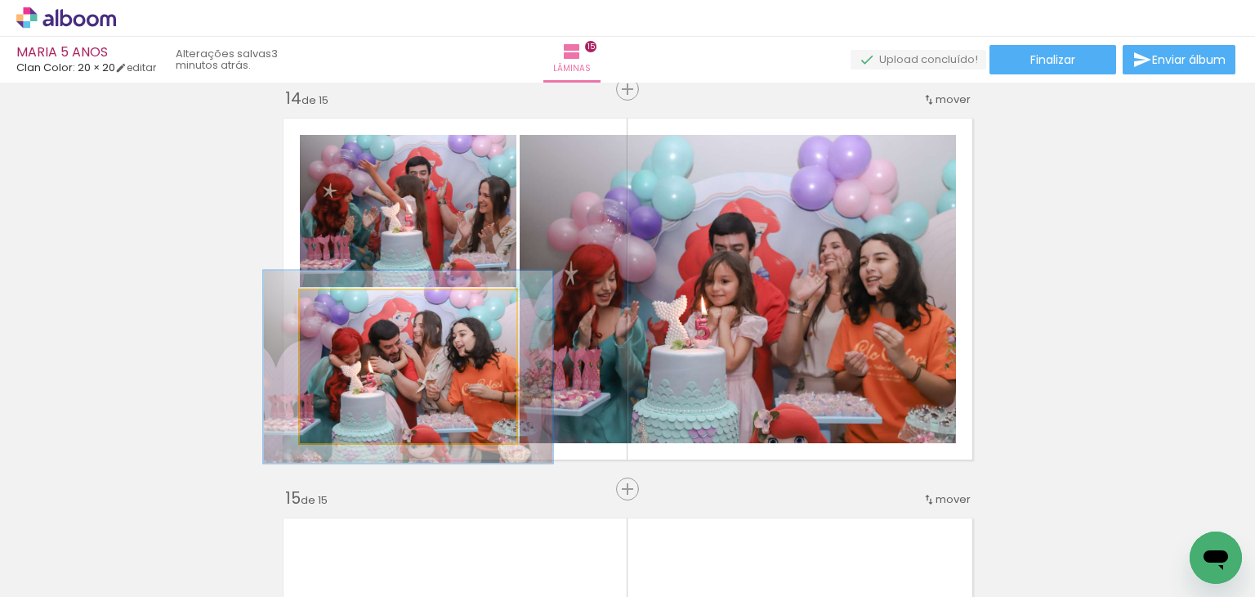
drag, startPoint x: 334, startPoint y: 312, endPoint x: 396, endPoint y: 337, distance: 66.0
click at [355, 310] on div at bounding box center [352, 307] width 26 height 26
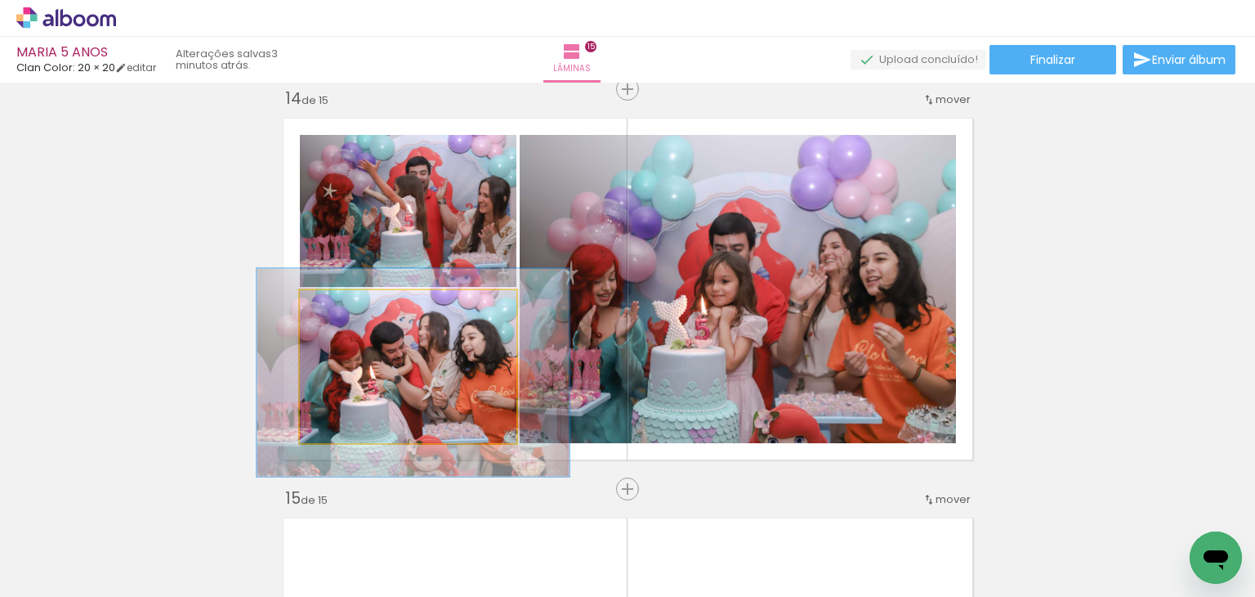
click at [404, 359] on quentale-photo at bounding box center [408, 366] width 217 height 153
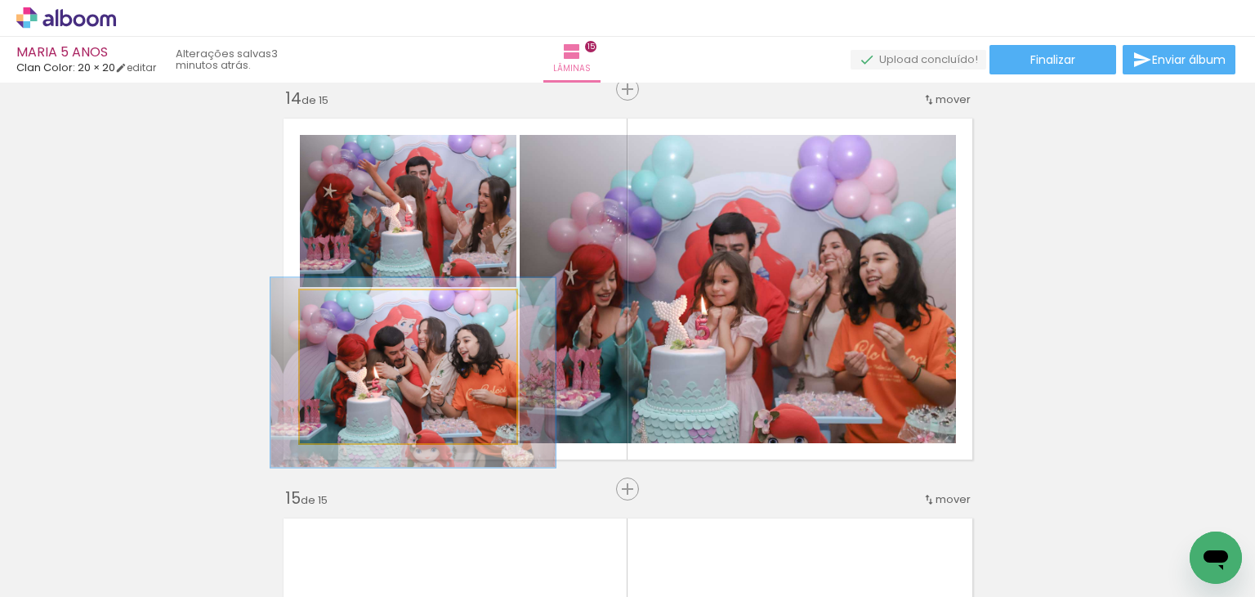
type paper-slider "124"
click at [354, 313] on div at bounding box center [353, 307] width 26 height 26
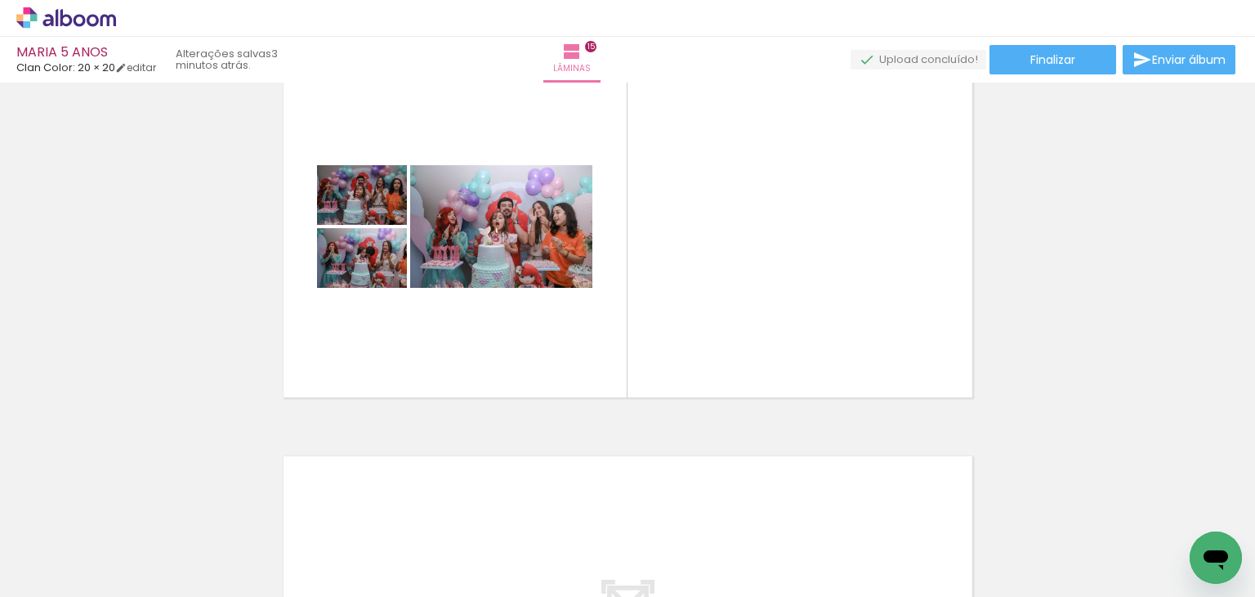
scroll to position [5706, 0]
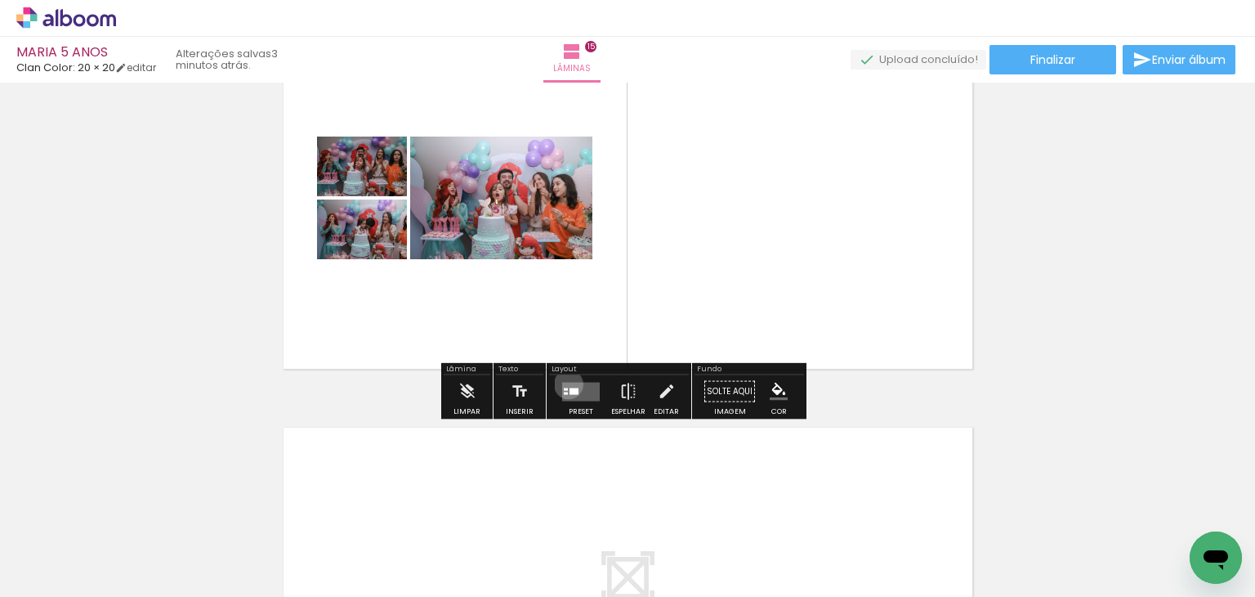
click at [565, 383] on quentale-layouter at bounding box center [581, 391] width 38 height 19
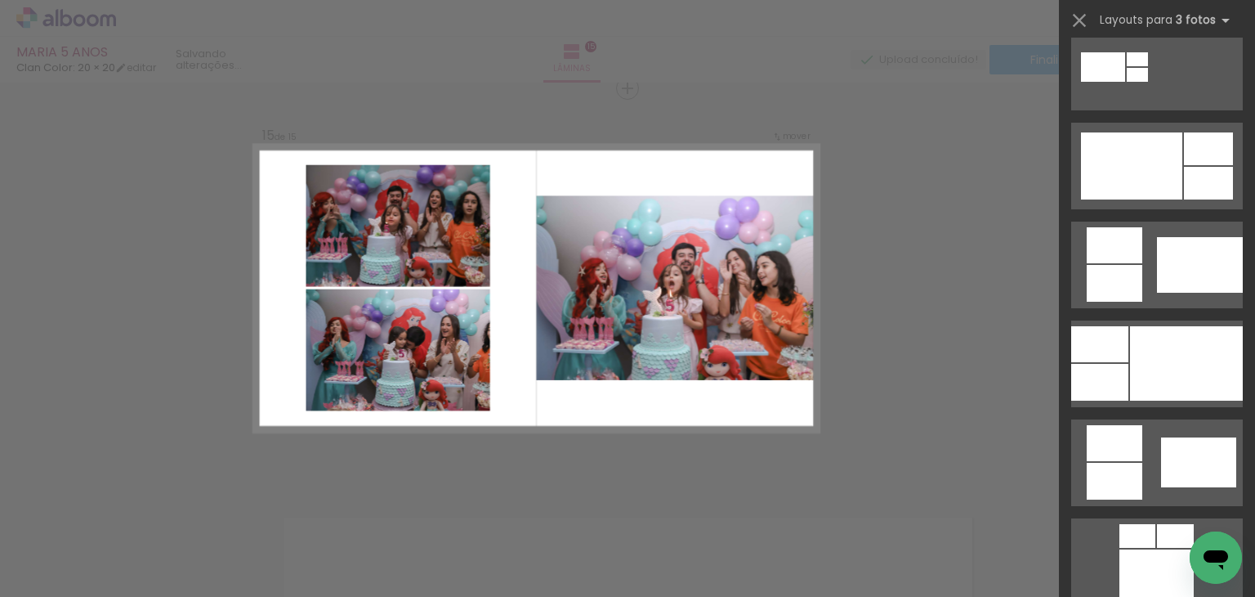
scroll to position [899, 0]
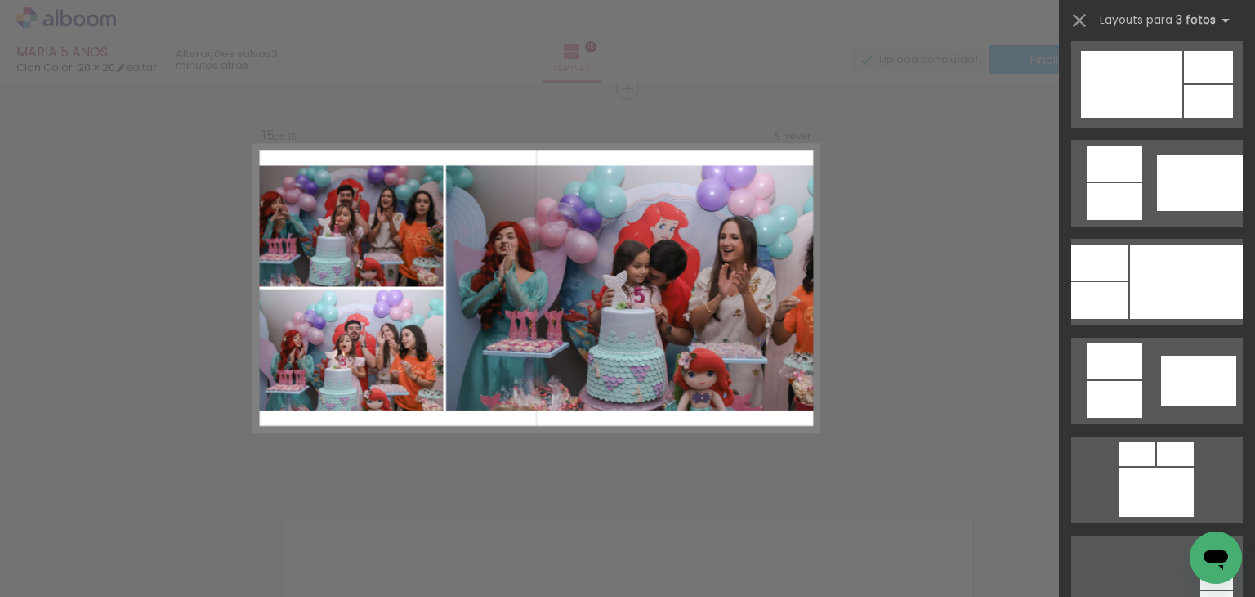
click at [1132, 294] on div at bounding box center [1186, 281] width 113 height 74
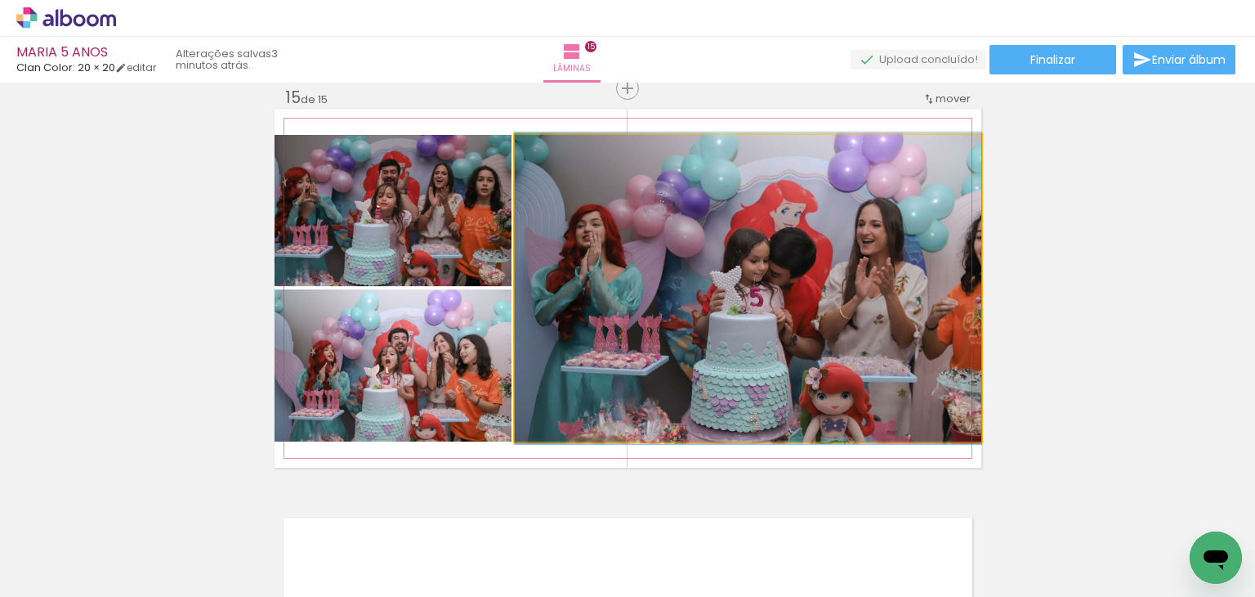
drag, startPoint x: 881, startPoint y: 334, endPoint x: 843, endPoint y: 334, distance: 37.6
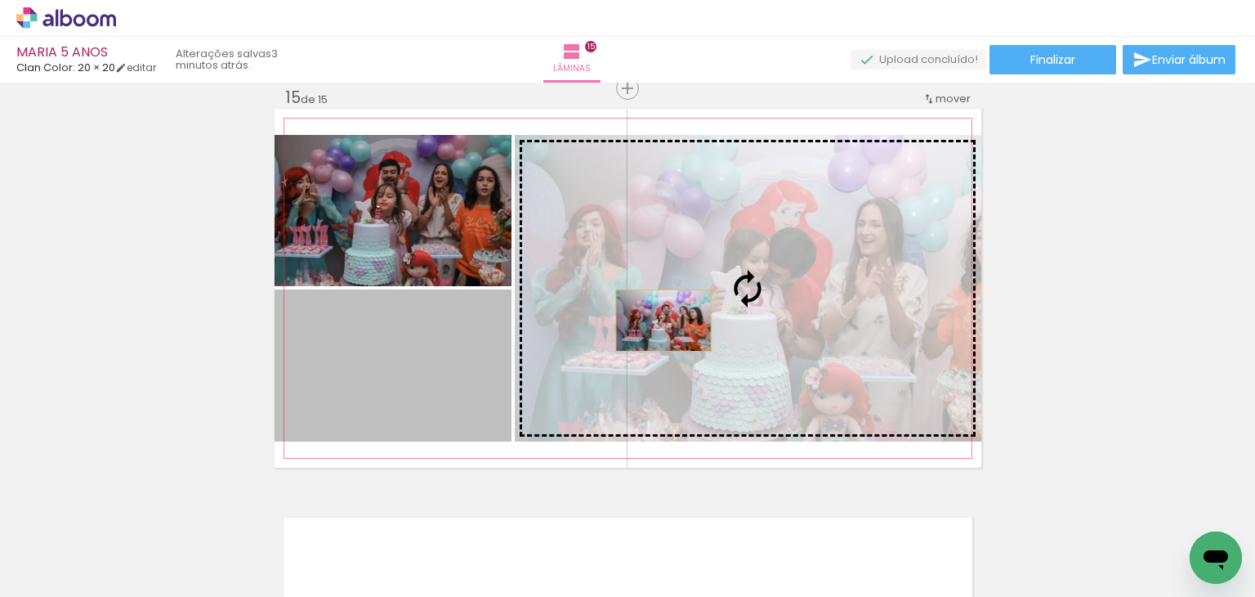
drag, startPoint x: 454, startPoint y: 400, endPoint x: 657, endPoint y: 320, distance: 218.7
click at [0, 0] on slot at bounding box center [0, 0] width 0 height 0
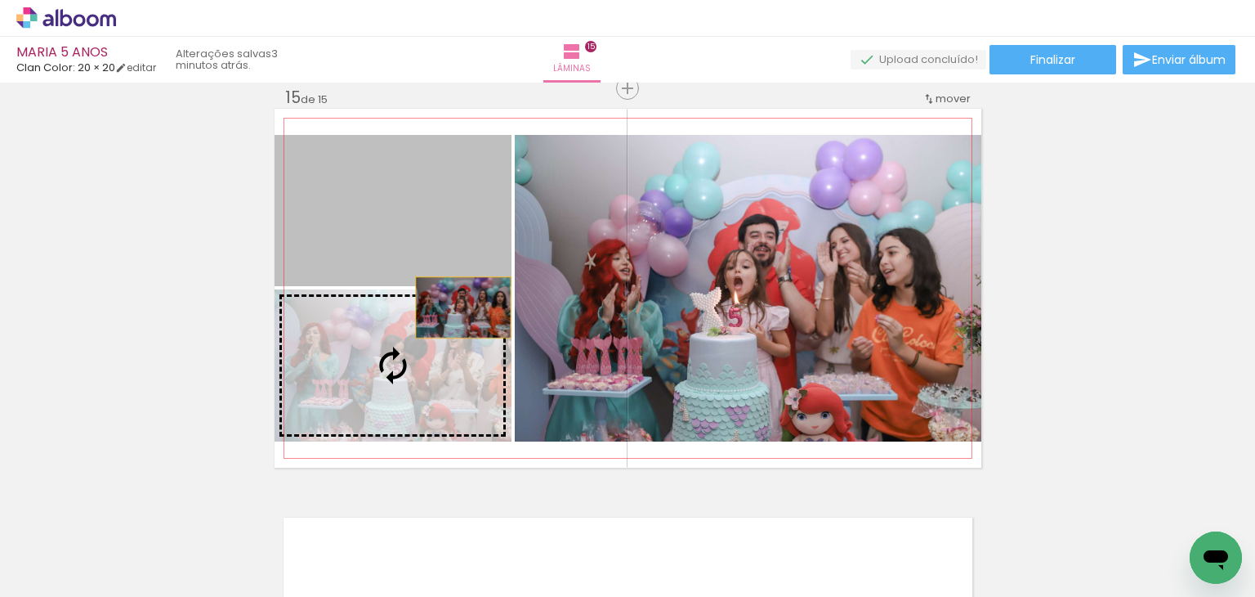
drag, startPoint x: 463, startPoint y: 218, endPoint x: 457, endPoint y: 307, distance: 89.3
click at [0, 0] on slot at bounding box center [0, 0] width 0 height 0
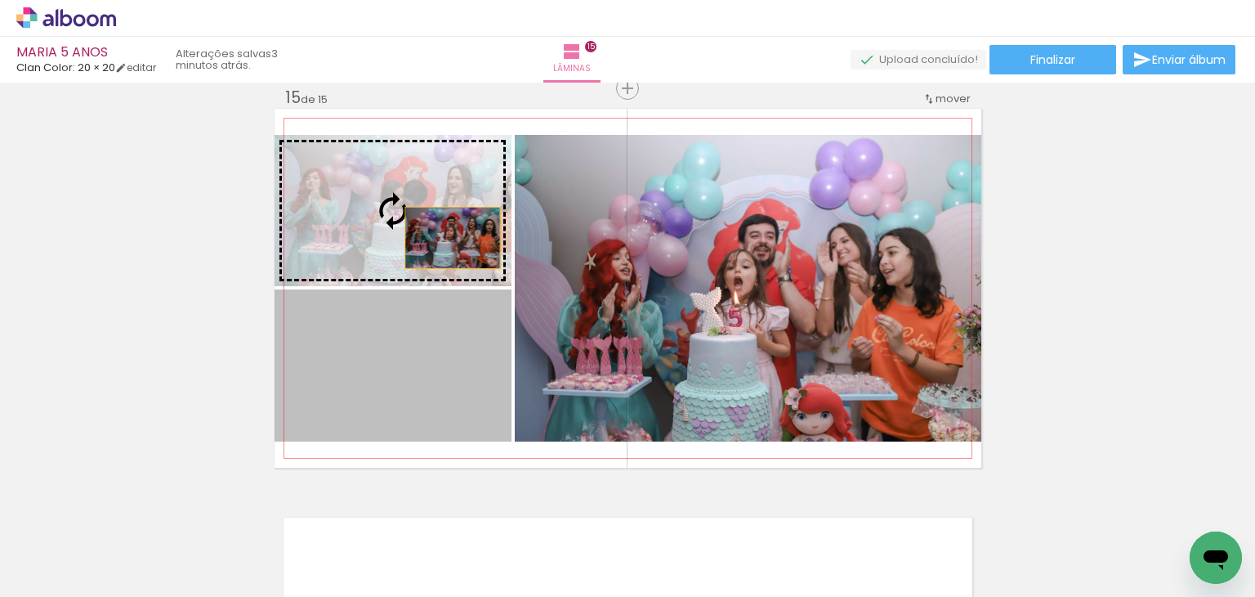
drag, startPoint x: 451, startPoint y: 339, endPoint x: 445, endPoint y: 232, distance: 107.3
click at [0, 0] on slot at bounding box center [0, 0] width 0 height 0
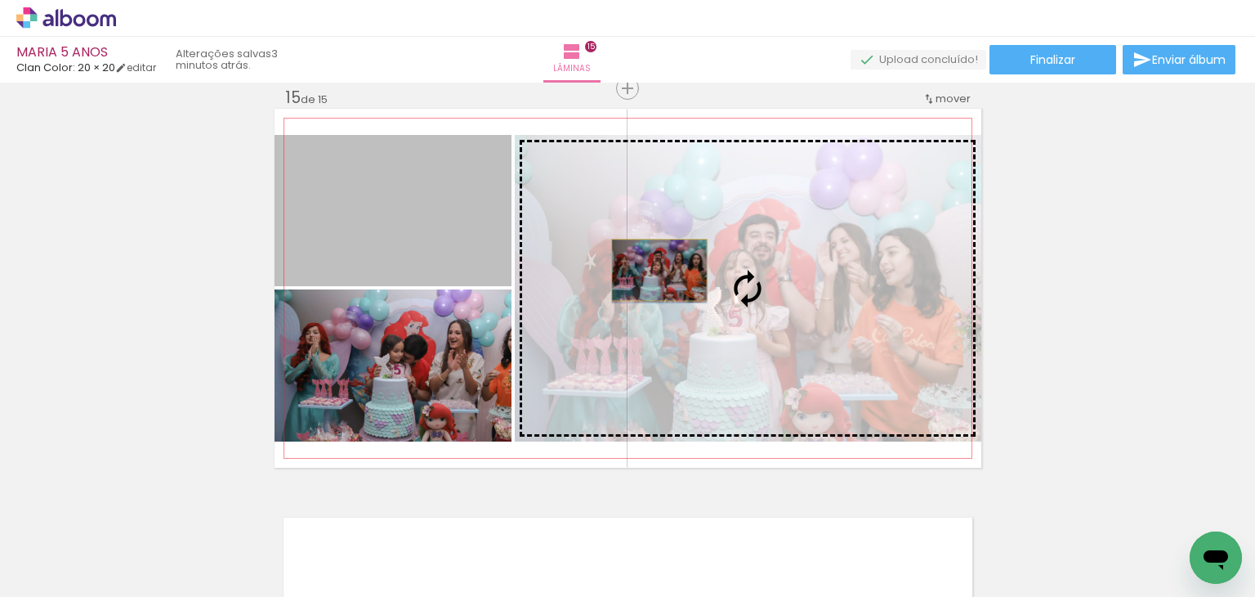
drag, startPoint x: 422, startPoint y: 222, endPoint x: 653, endPoint y: 270, distance: 236.1
click at [0, 0] on slot at bounding box center [0, 0] width 0 height 0
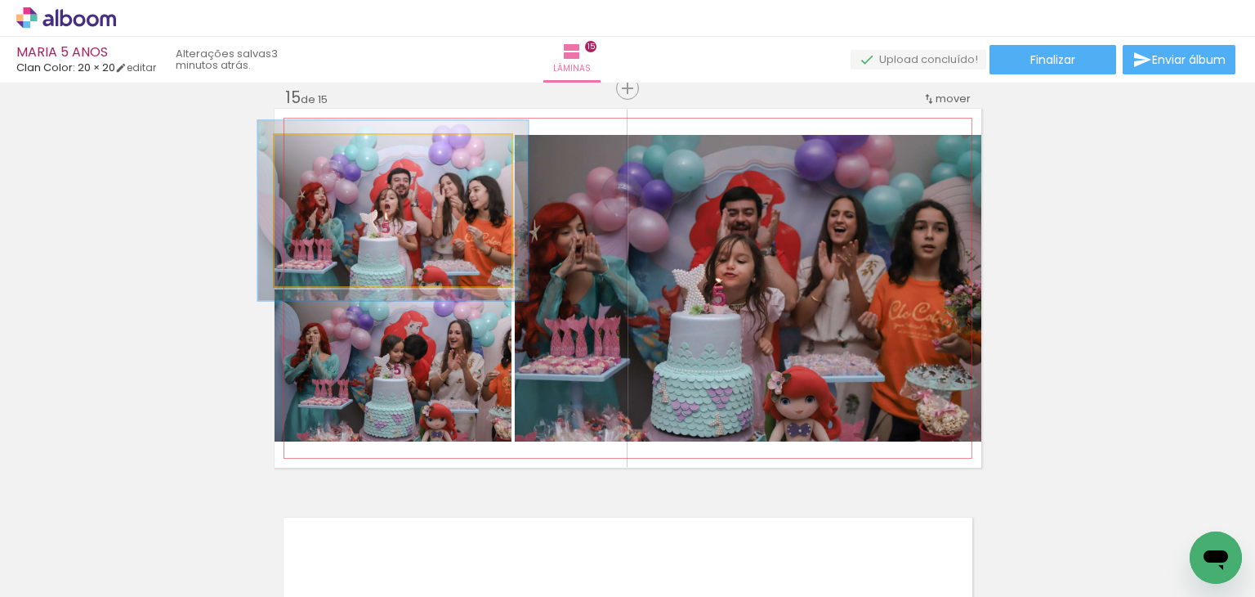
drag, startPoint x: 305, startPoint y: 155, endPoint x: 313, endPoint y: 150, distance: 9.5
click at [313, 150] on div at bounding box center [320, 152] width 15 height 15
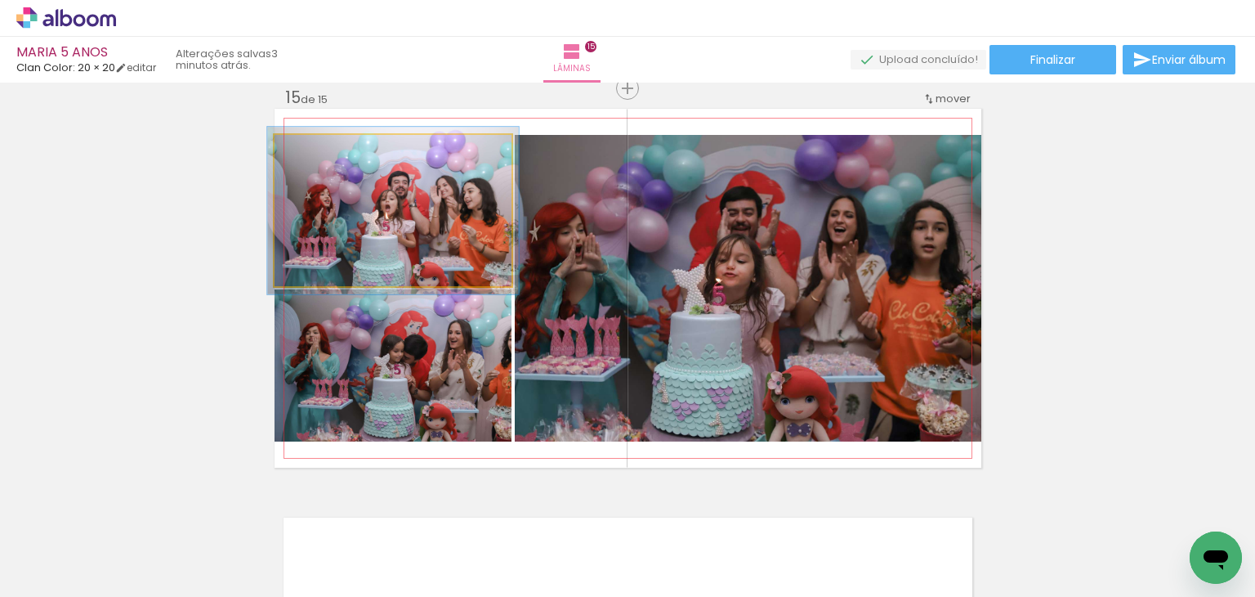
type paper-slider "106"
click at [309, 154] on div at bounding box center [316, 152] width 15 height 15
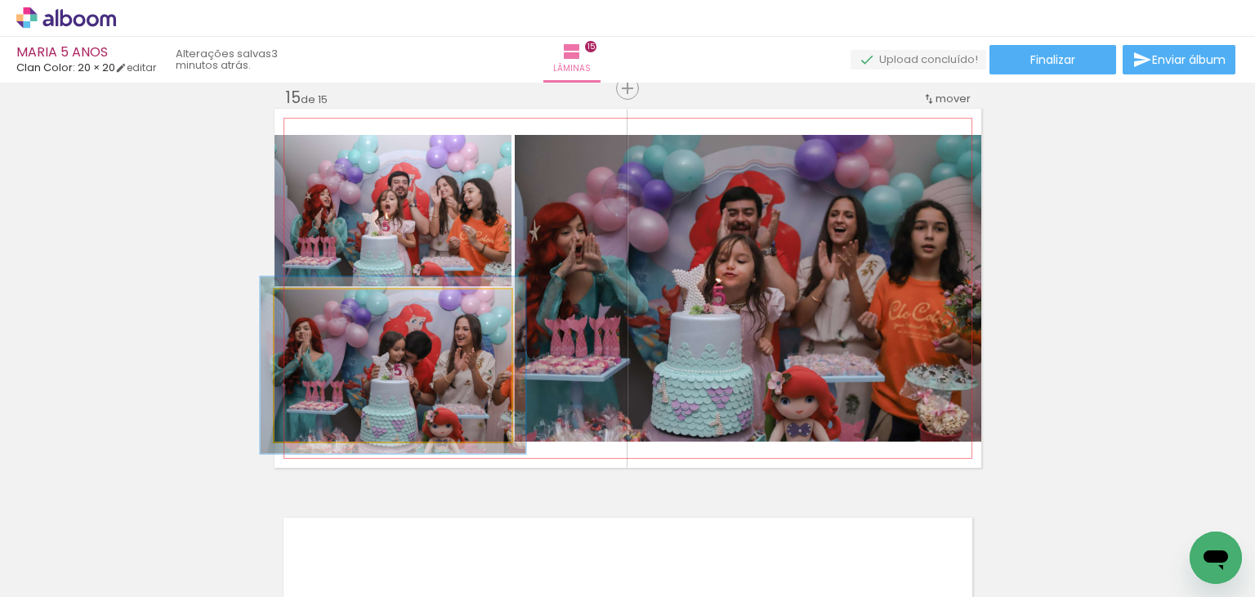
type paper-slider "112"
click at [307, 303] on div at bounding box center [319, 306] width 26 height 26
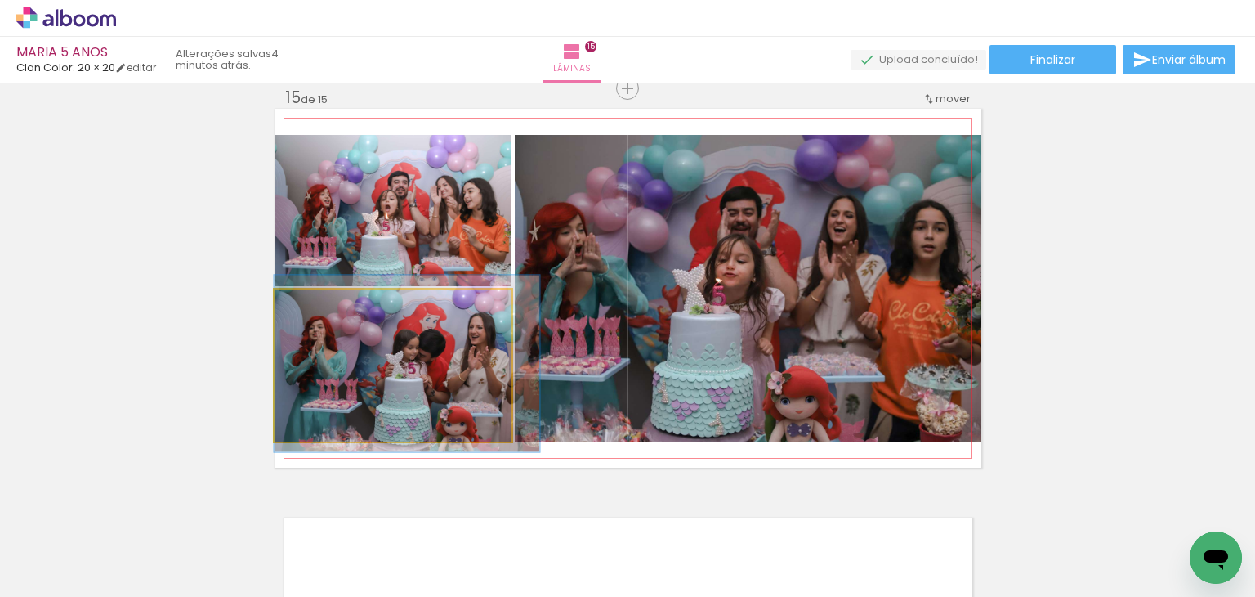
drag, startPoint x: 328, startPoint y: 361, endPoint x: 340, endPoint y: 361, distance: 12.3
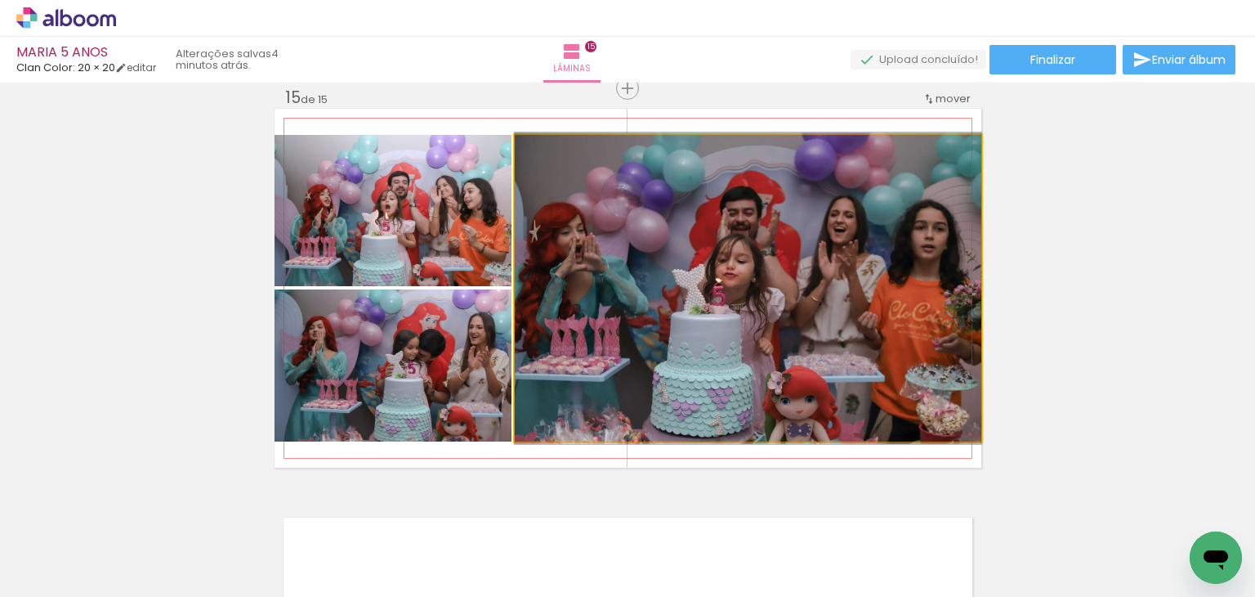
click at [588, 306] on quentale-photo at bounding box center [748, 288] width 467 height 306
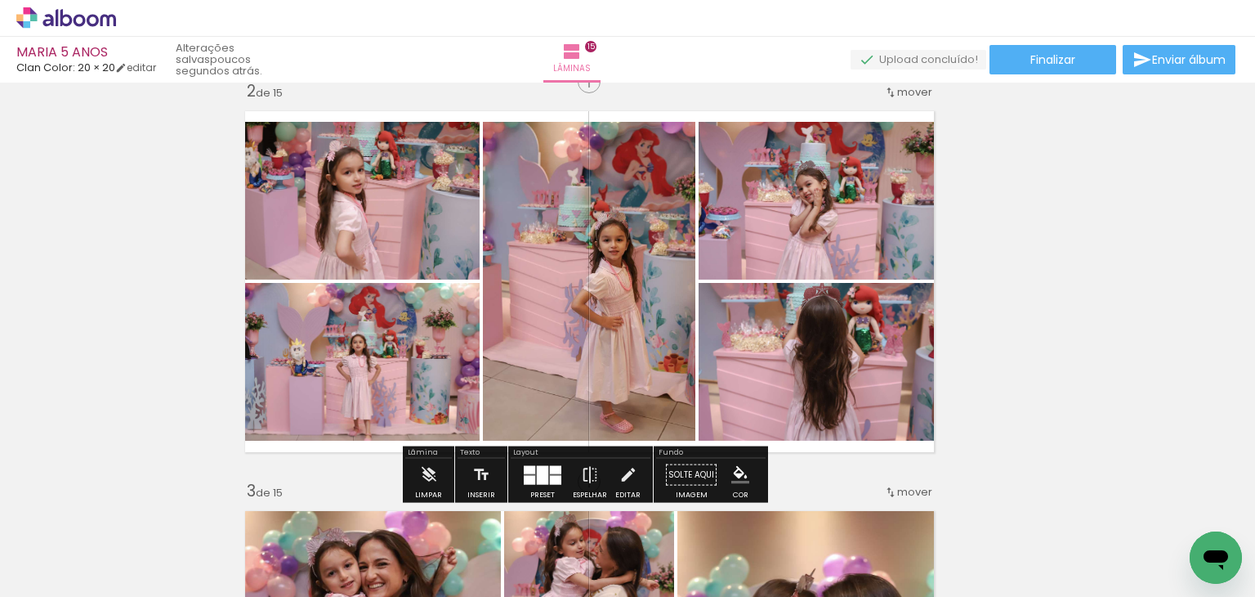
scroll to position [454, 44]
